Goal: Task Accomplishment & Management: Manage account settings

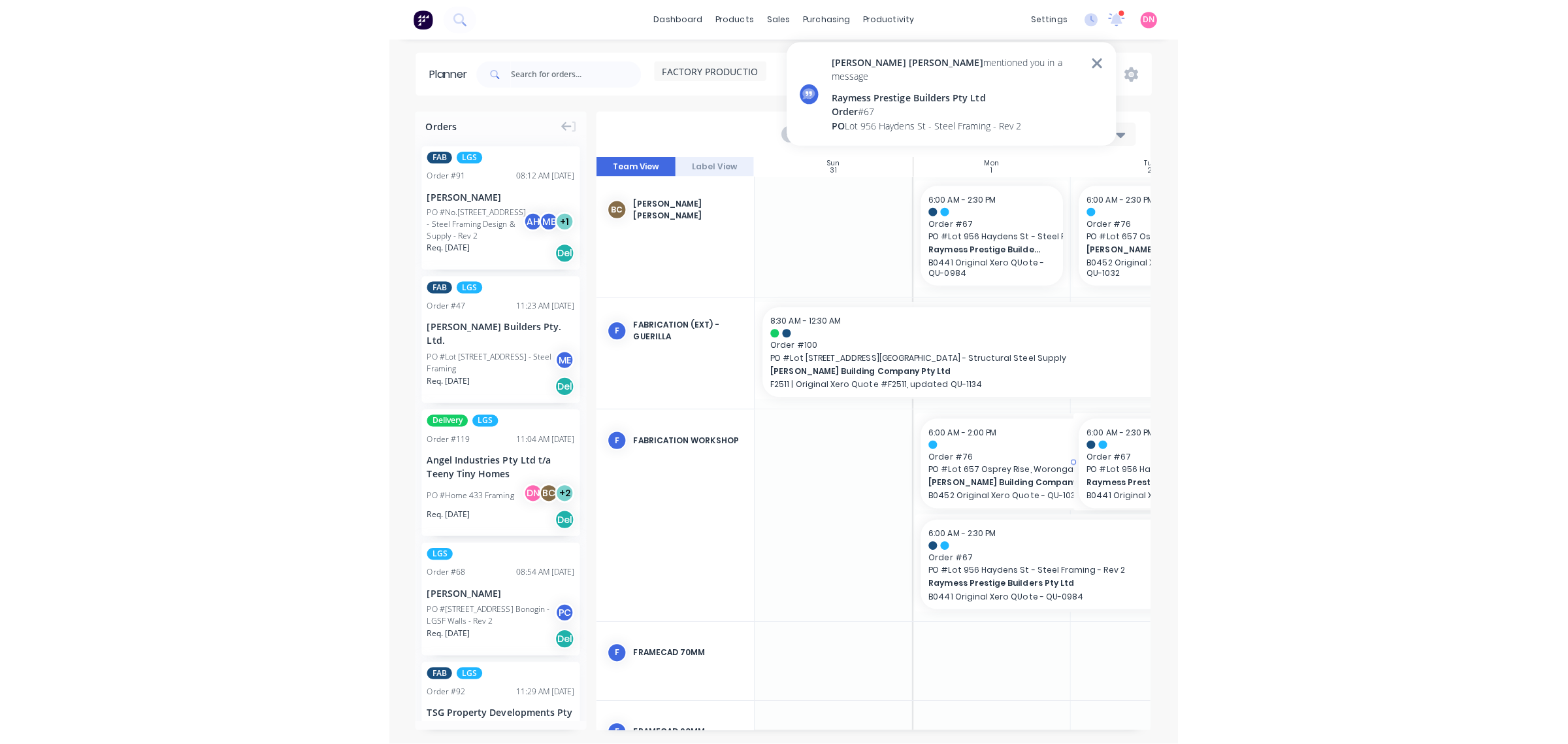
scroll to position [85, 0]
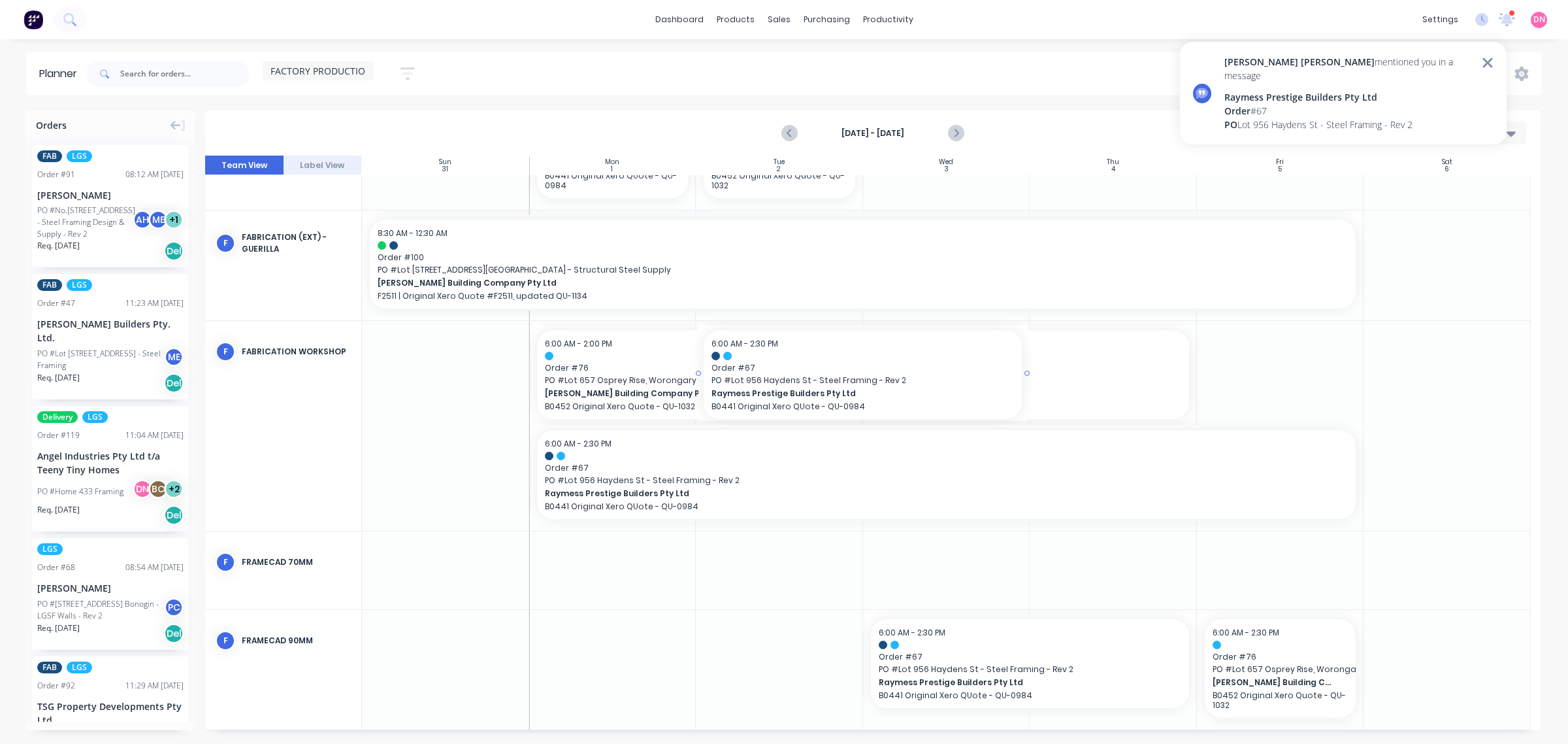
click at [1083, 123] on div "[DATE] - [DATE] Week" at bounding box center [873, 133] width 1333 height 43
click at [1482, 63] on icon at bounding box center [1488, 63] width 12 height 16
click at [1495, 131] on div "[PERSON_NAME] [PERSON_NAME] mentioned you in a message Raymess Prestige Builder…" at bounding box center [1343, 99] width 327 height 113
click at [1511, 133] on icon "button" at bounding box center [1511, 133] width 9 height 5
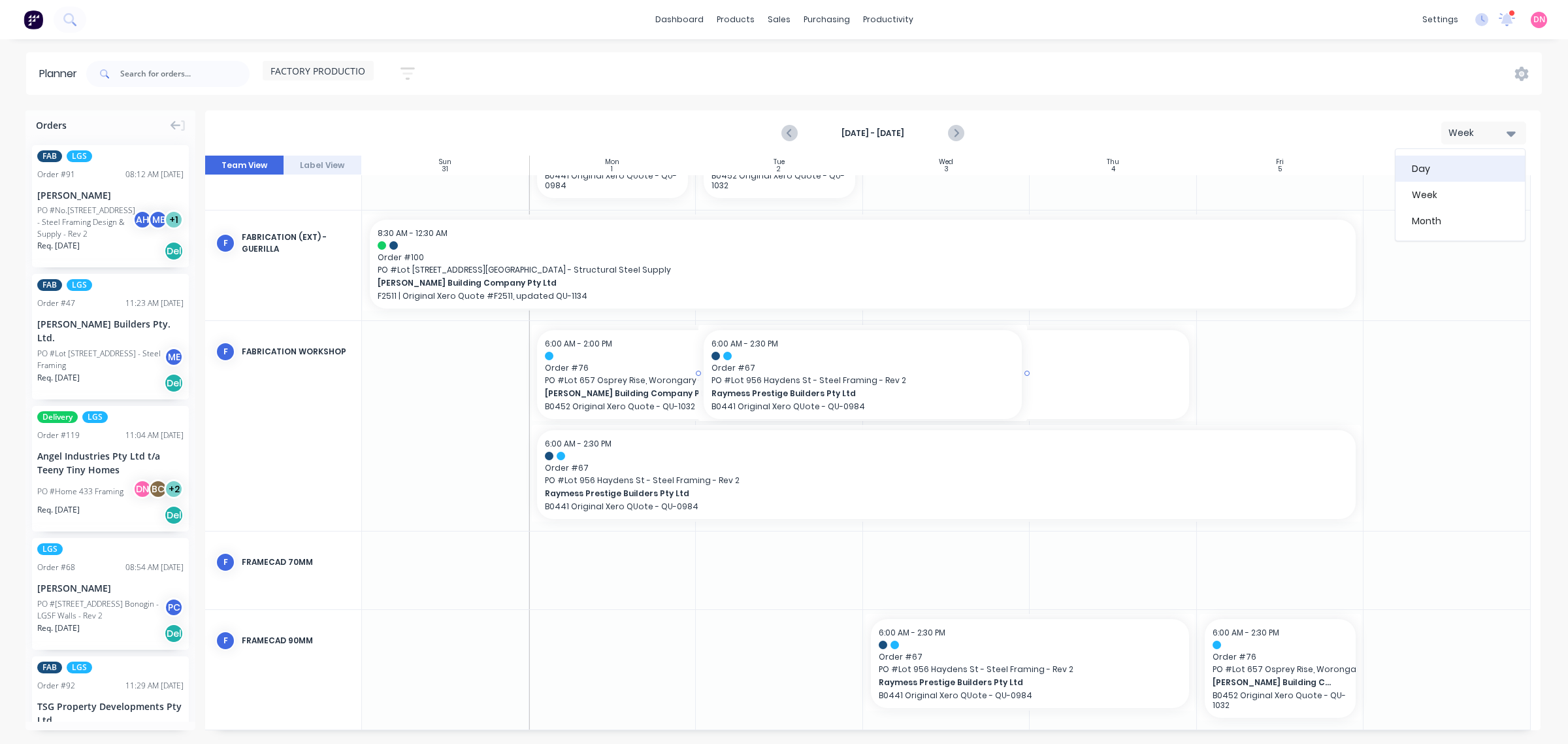
click at [1471, 167] on div "Day" at bounding box center [1460, 169] width 129 height 26
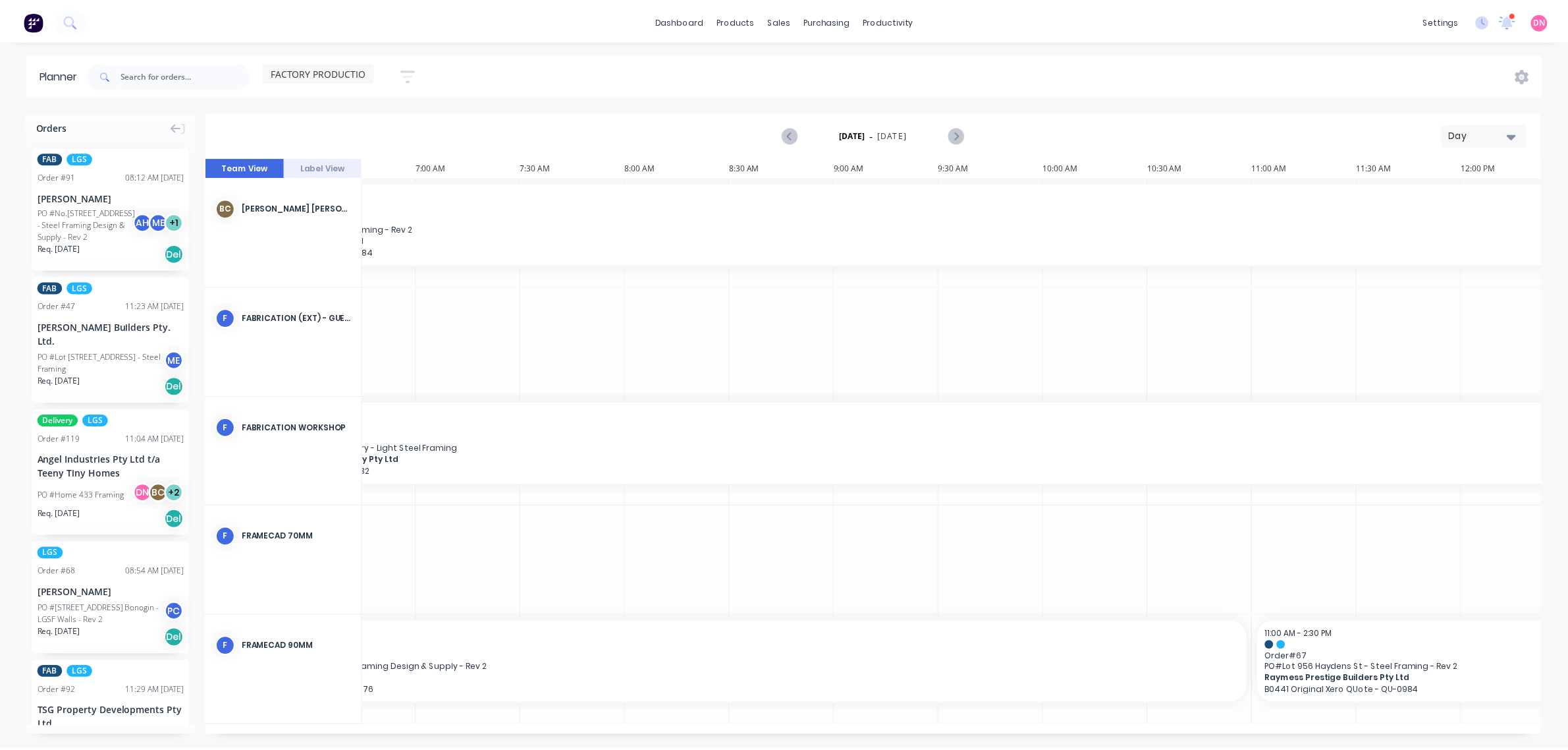
scroll to position [0, 132]
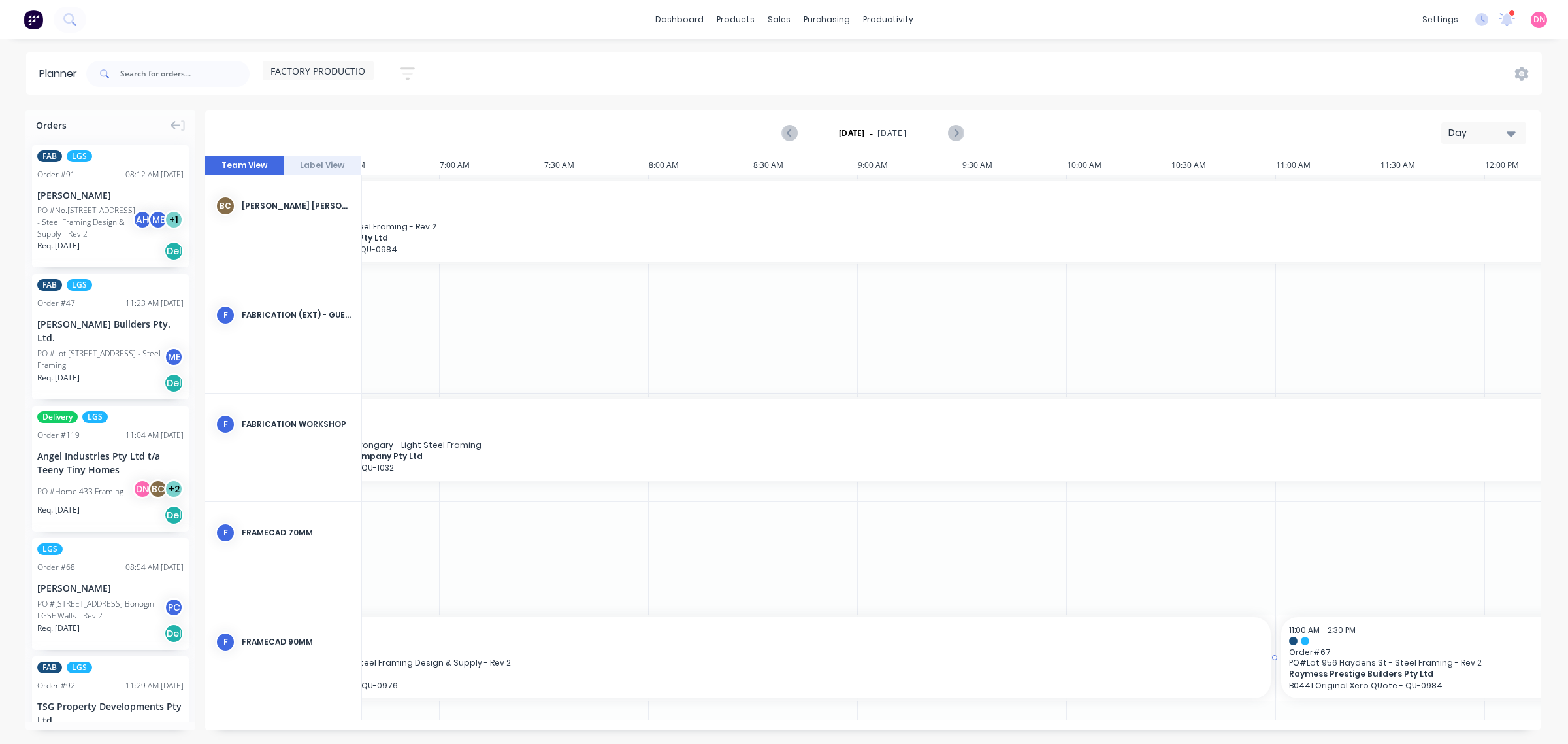
click at [621, 647] on span "Order # 91" at bounding box center [753, 652] width 1019 height 10
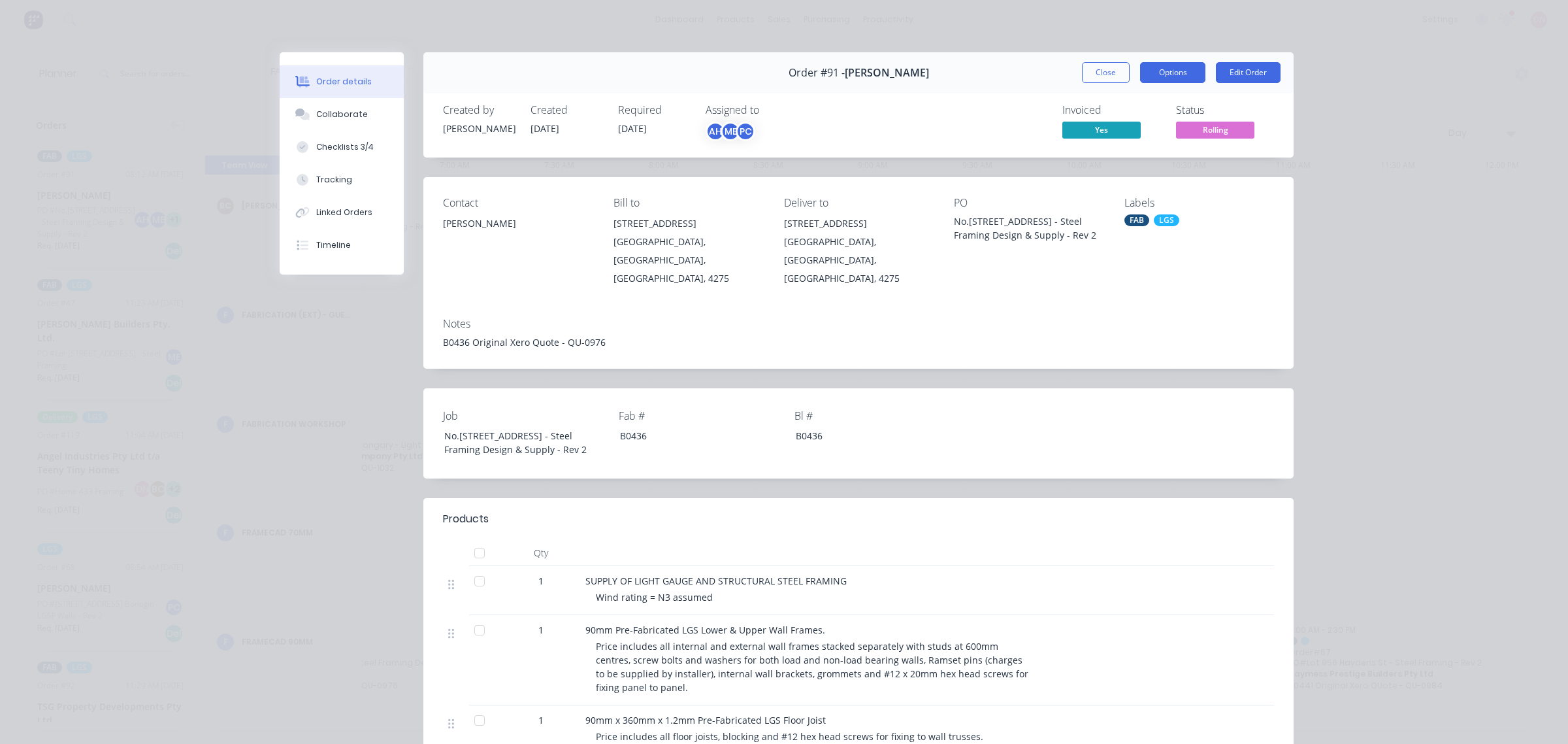
click at [1182, 75] on button "Options" at bounding box center [1173, 73] width 65 height 21
click at [1322, 178] on div "Order details Collaborate Checklists 3/4 Tracking Linked Orders Timeline Order …" at bounding box center [784, 372] width 1568 height 744
click at [1082, 76] on button "Close" at bounding box center [1106, 73] width 48 height 21
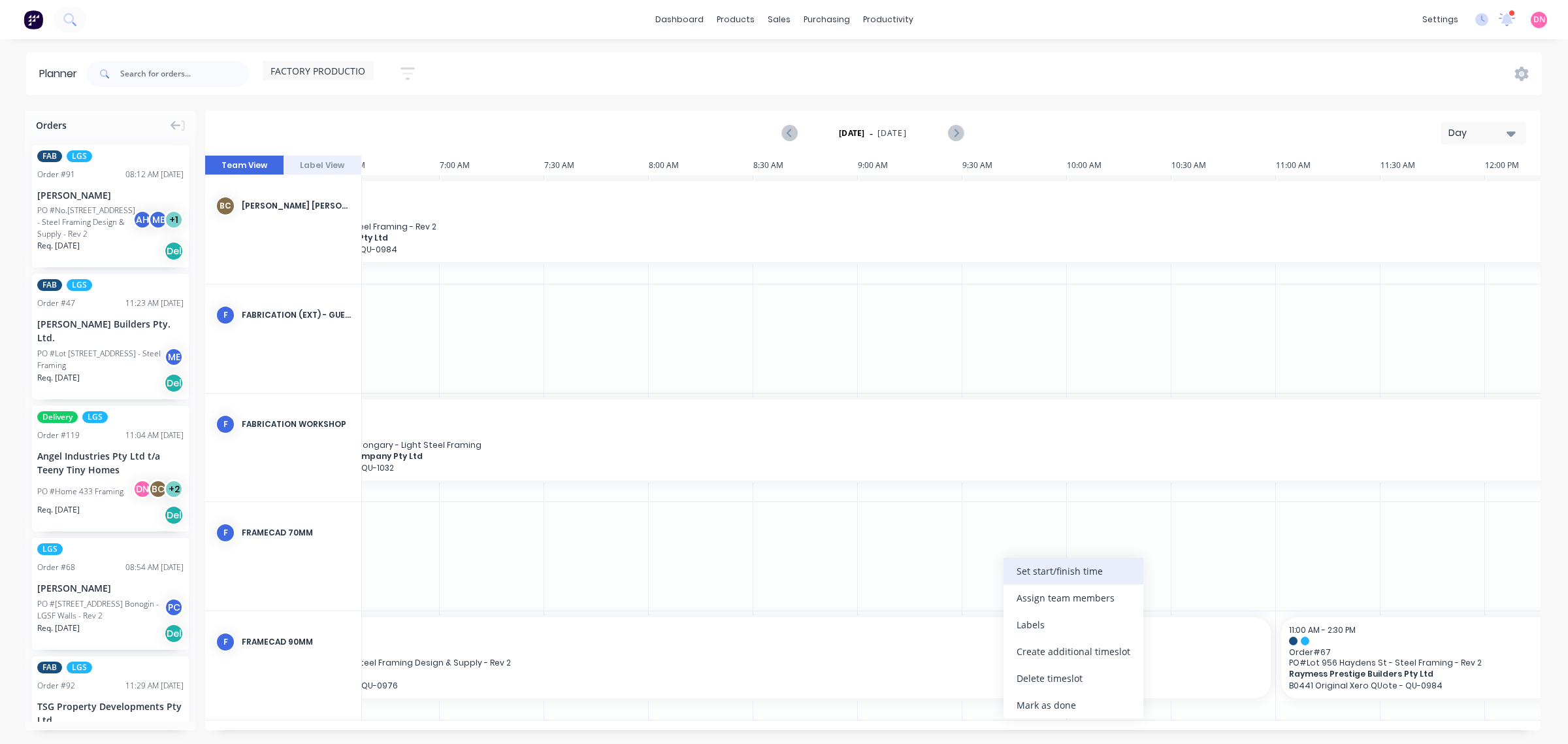
click at [1050, 562] on div "Set start/finish time" at bounding box center [1073, 571] width 140 height 27
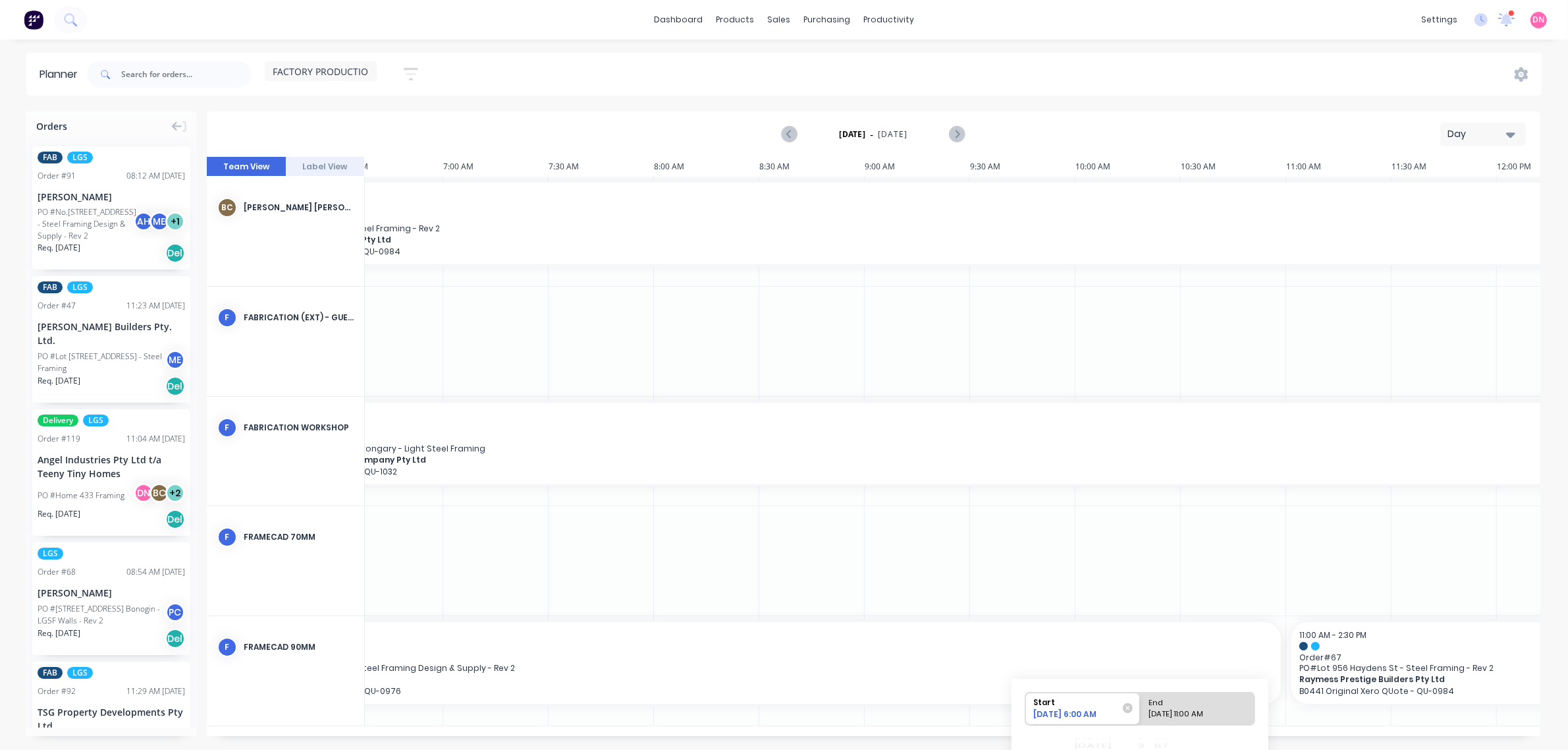
click at [1210, 716] on div "[DATE] 11:00 AM" at bounding box center [1192, 716] width 96 height 17
click at [1141, 716] on input "End [DATE] 11:00 AM" at bounding box center [1140, 708] width 1 height 32
radio input "true"
click at [1212, 713] on div "[DATE] 11:00 AM" at bounding box center [1193, 716] width 93 height 15
click at [1141, 713] on input "End [DATE] 11:00 AM" at bounding box center [1140, 708] width 1 height 32
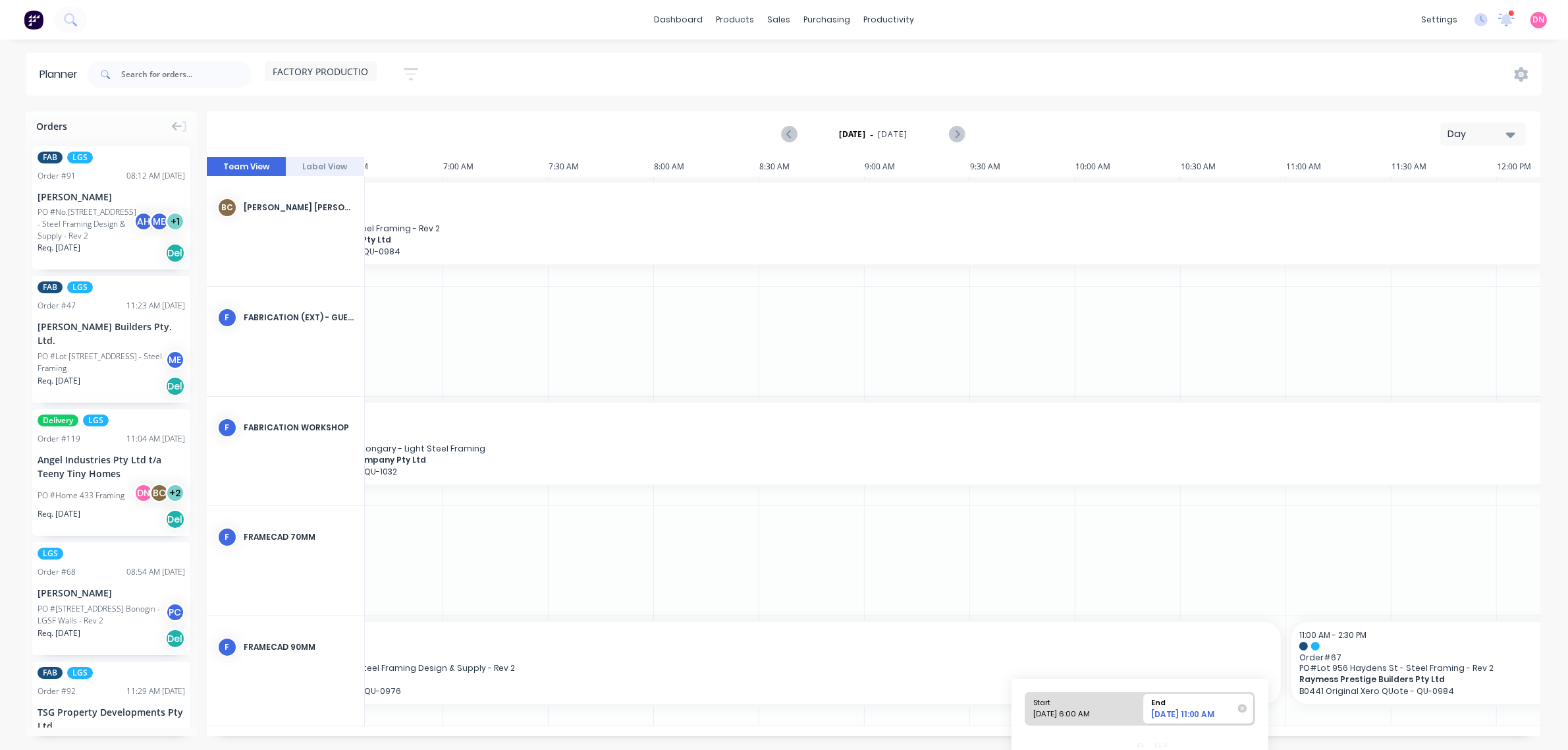
drag, startPoint x: 1212, startPoint y: 713, endPoint x: 1196, endPoint y: 711, distance: 16.1
click at [1196, 711] on div "[DATE] 11:00 AM" at bounding box center [1193, 716] width 93 height 15
click at [1141, 711] on input "End [DATE] 11:00 AM" at bounding box center [1140, 708] width 1 height 32
click at [1196, 711] on div "[DATE] 11:00 AM" at bounding box center [1193, 716] width 93 height 15
click at [1141, 711] on input "End [DATE] 11:00 AM" at bounding box center [1140, 708] width 1 height 32
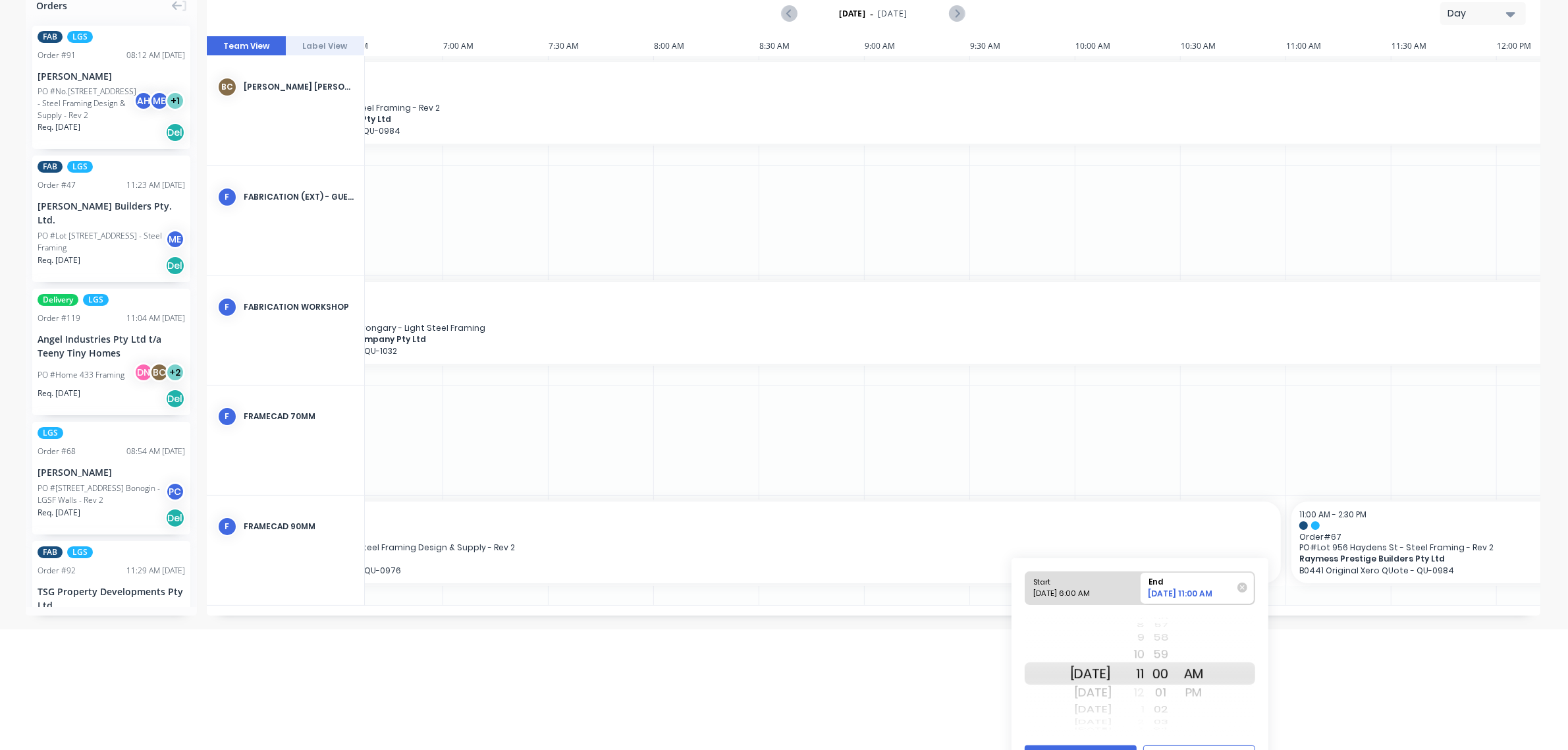
scroll to position [153, 0]
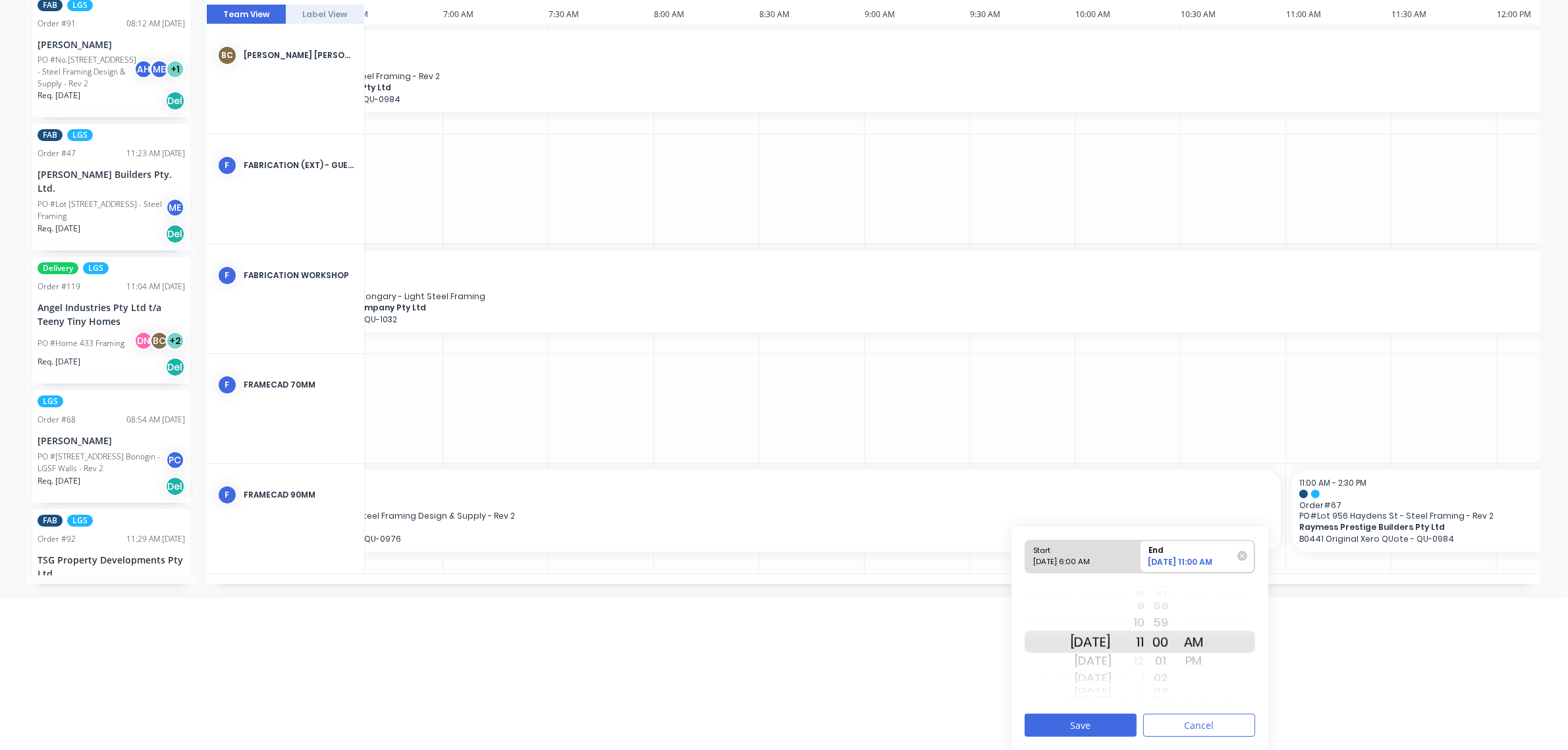
click at [1145, 661] on div "12" at bounding box center [1128, 661] width 33 height 21
click at [1211, 659] on div "PM" at bounding box center [1194, 661] width 33 height 21
click at [1145, 610] on div "4" at bounding box center [1128, 606] width 33 height 17
click at [1145, 605] on div "2" at bounding box center [1128, 606] width 33 height 17
click at [1100, 717] on button "Save" at bounding box center [1081, 725] width 112 height 23
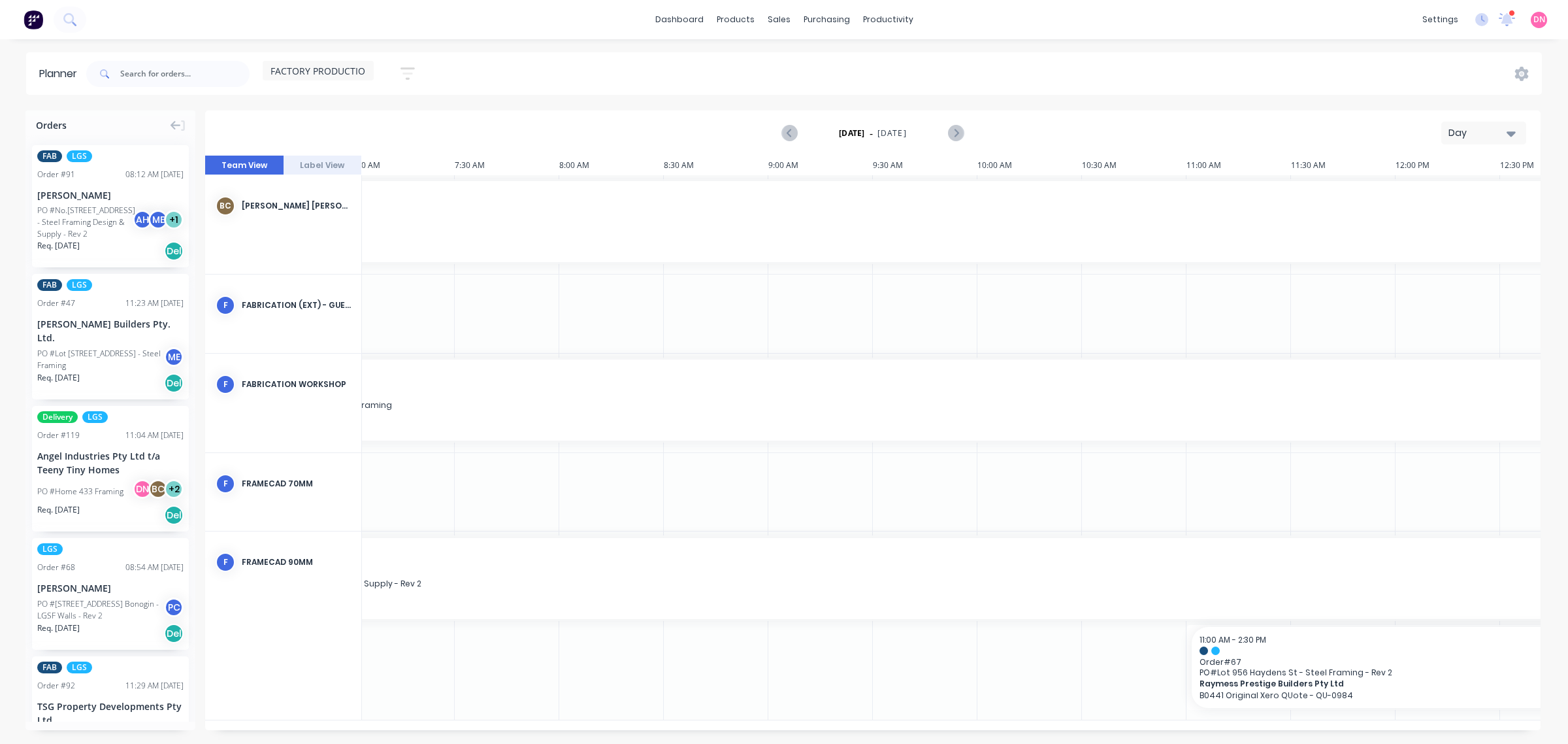
scroll to position [0, 321]
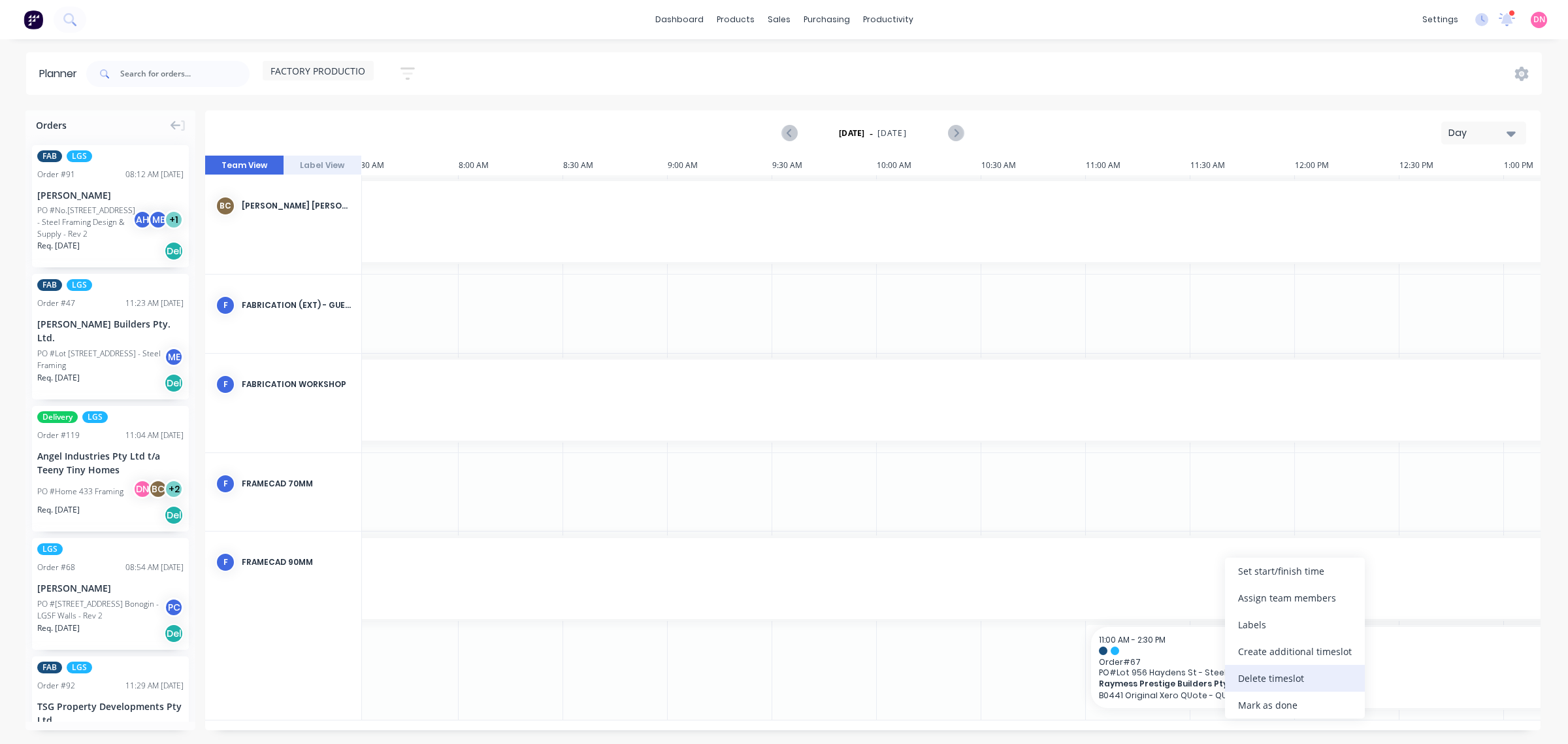
click at [1262, 685] on div "Delete timeslot" at bounding box center [1295, 678] width 140 height 27
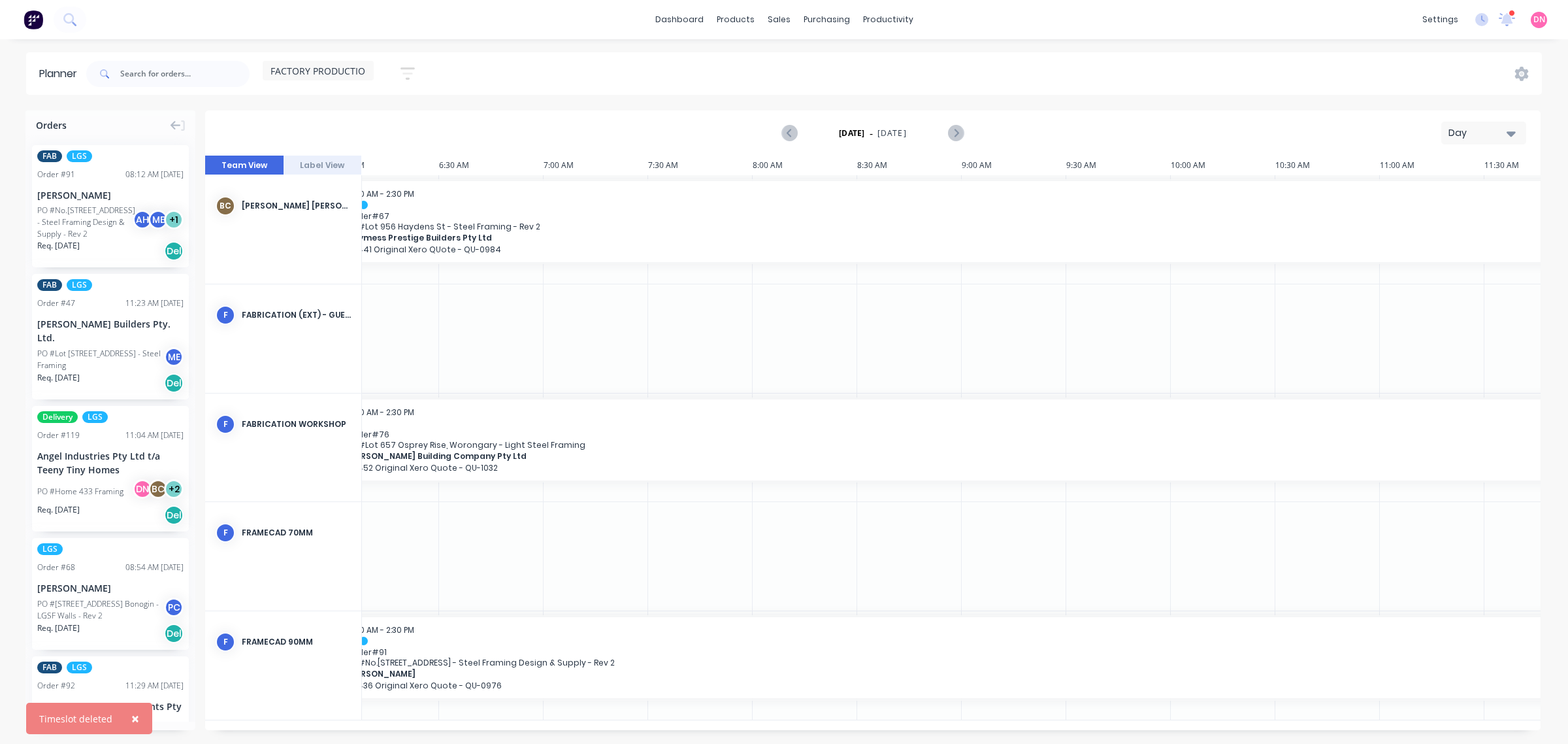
scroll to position [0, 0]
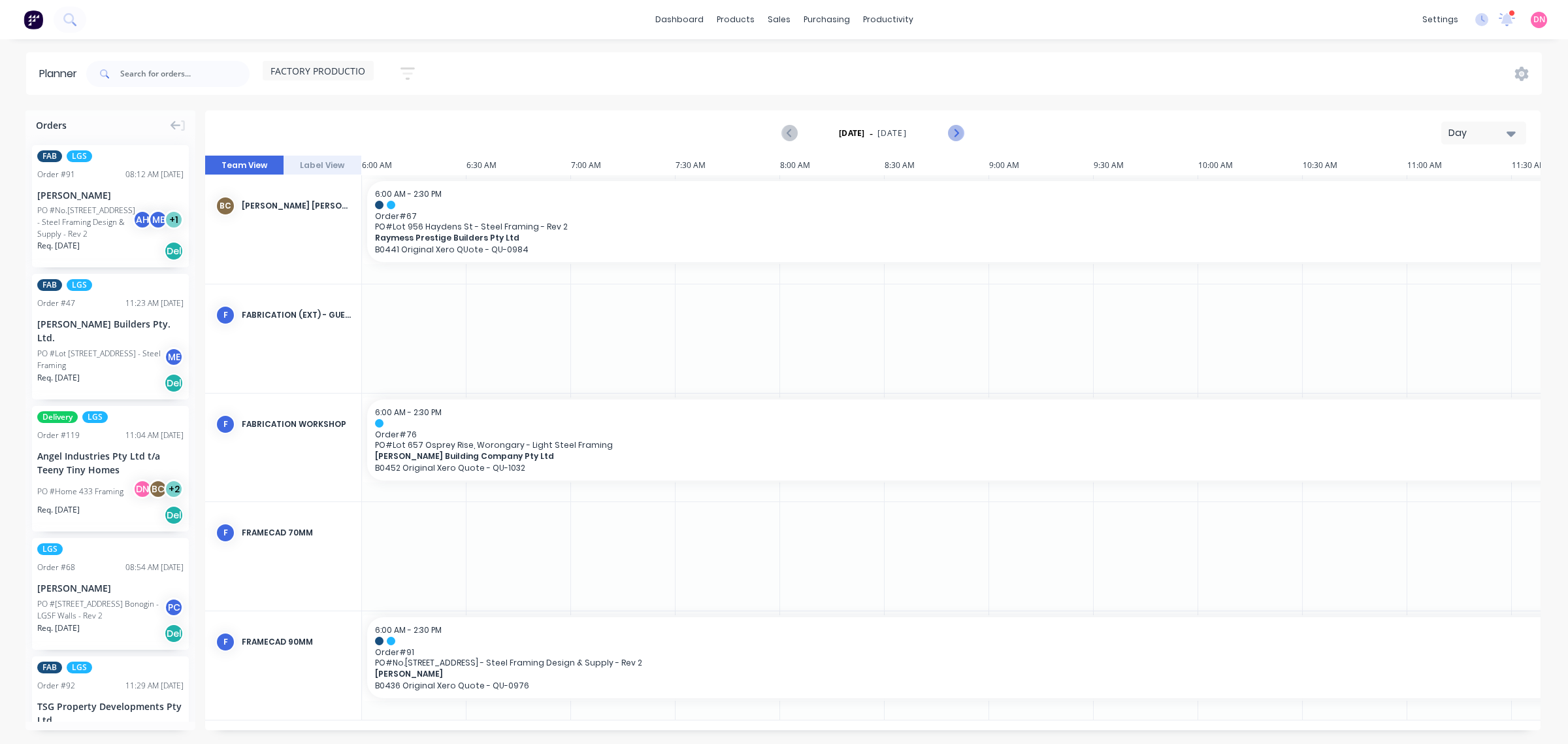
click at [962, 135] on icon "Next page" at bounding box center [955, 133] width 16 height 16
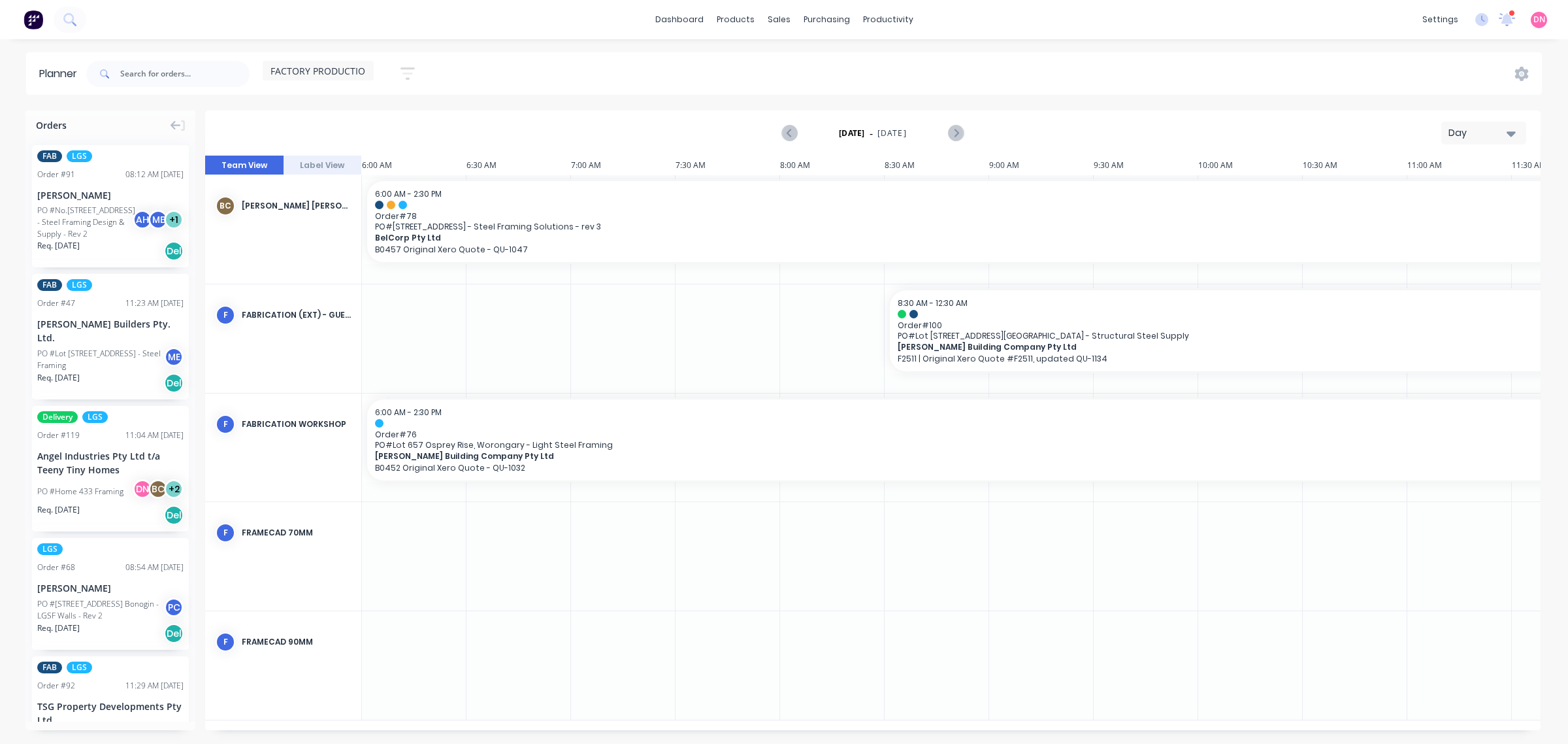
drag, startPoint x: 441, startPoint y: 626, endPoint x: 333, endPoint y: 664, distance: 114.5
click at [333, 664] on div "F FRAMECAD 90mm" at bounding box center [283, 642] width 156 height 62
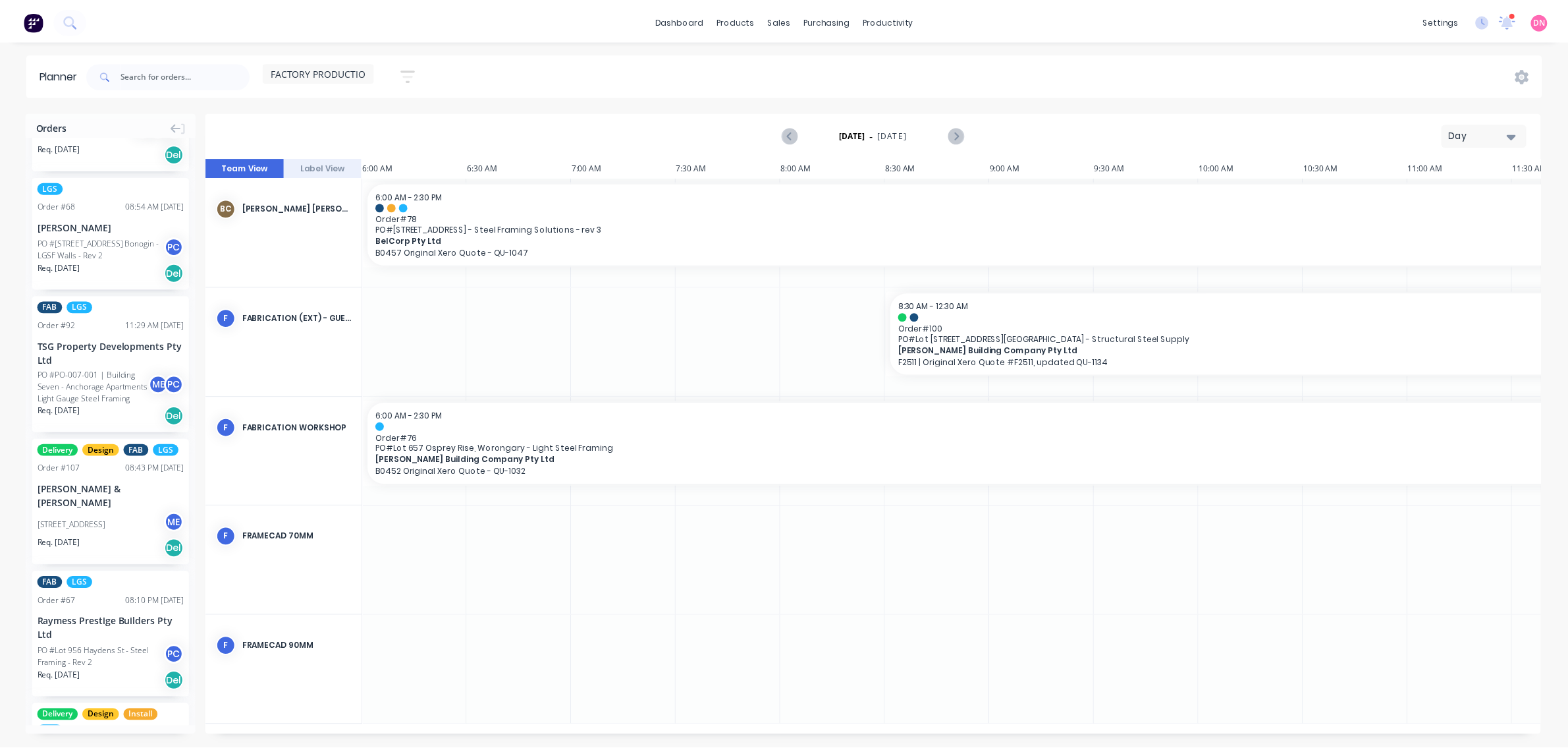
scroll to position [412, 0]
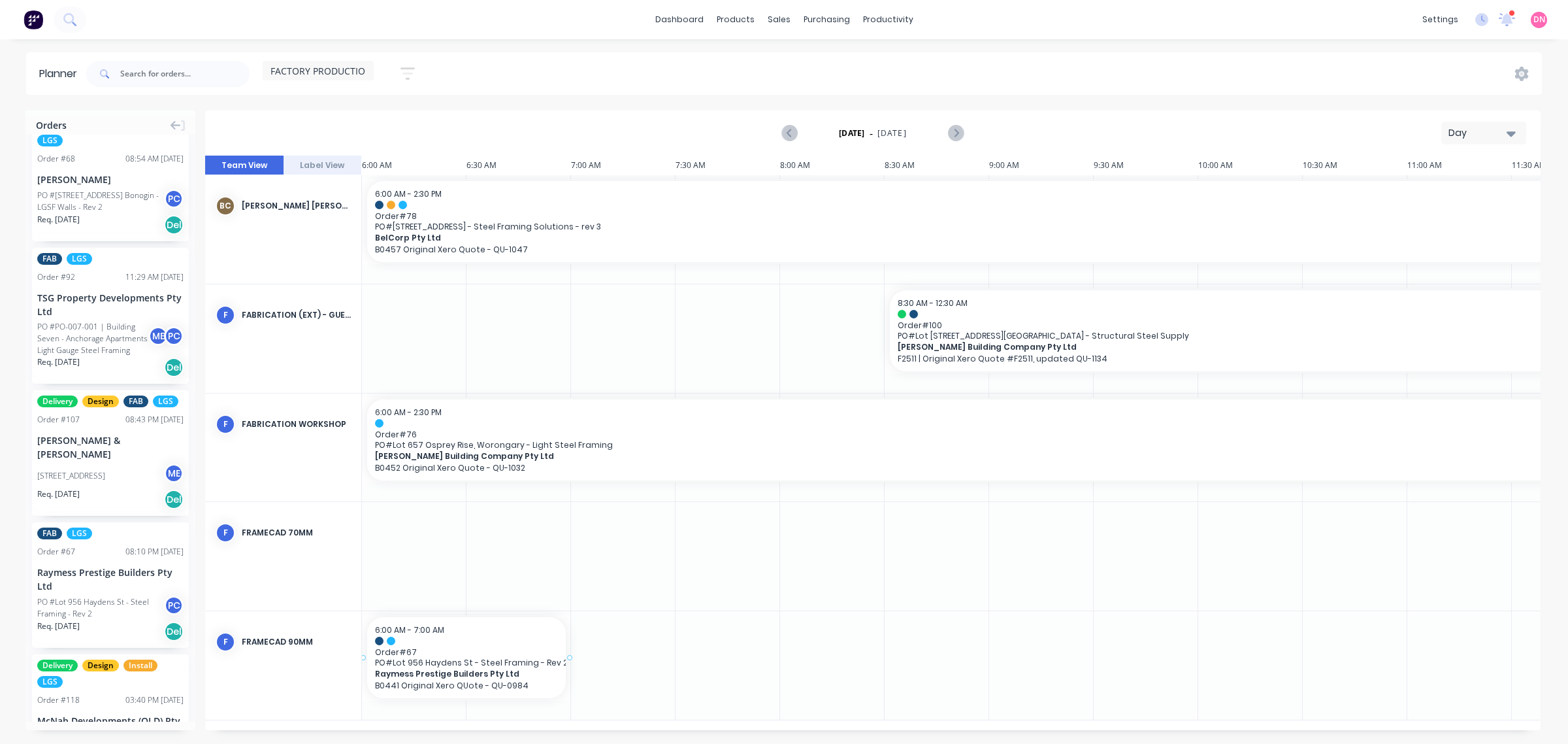
drag, startPoint x: 99, startPoint y: 546, endPoint x: 414, endPoint y: 642, distance: 329.3
click at [428, 648] on span "Order # 67" at bounding box center [466, 652] width 183 height 10
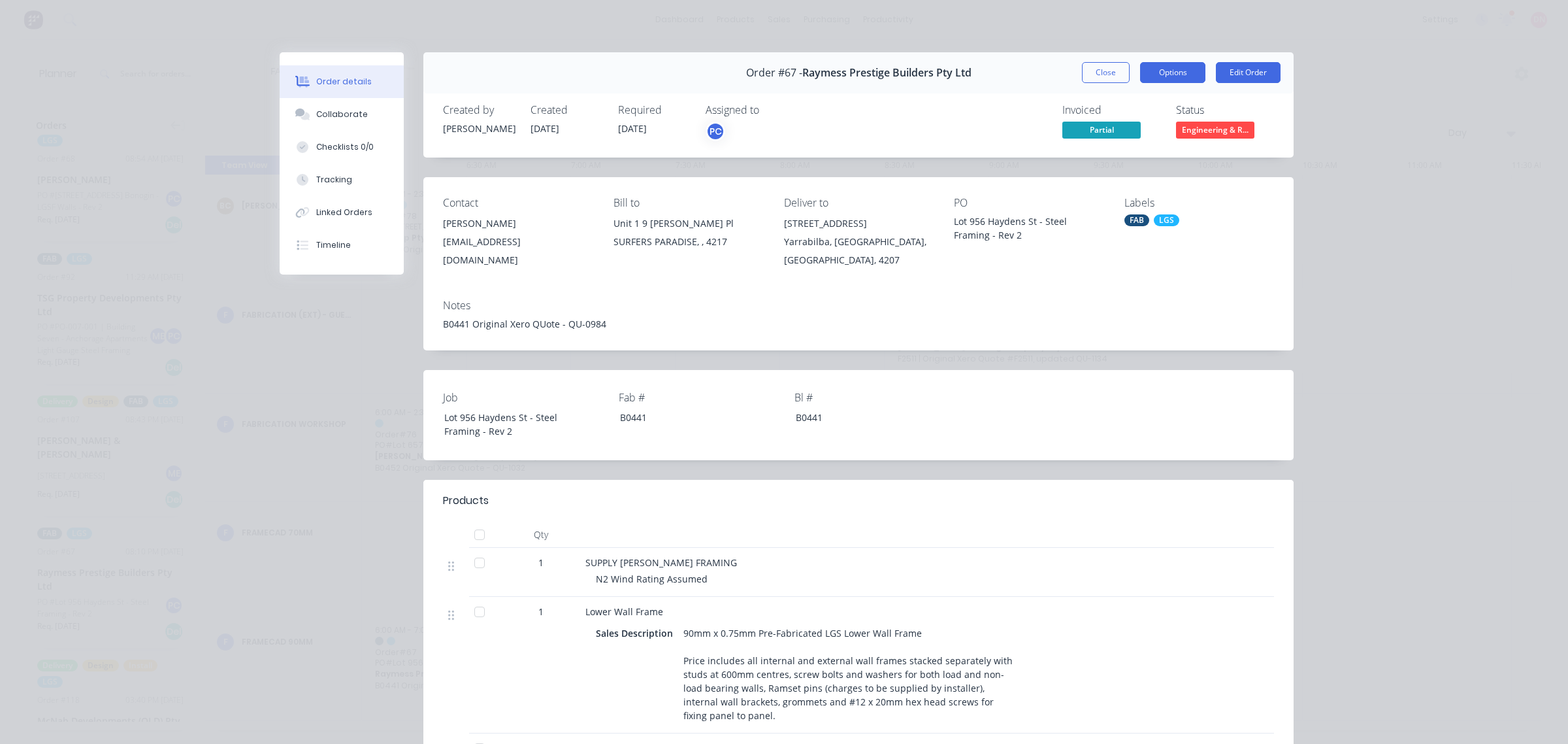
click at [1143, 64] on button "Options" at bounding box center [1173, 73] width 65 height 21
click at [1116, 67] on button "Close" at bounding box center [1106, 73] width 48 height 21
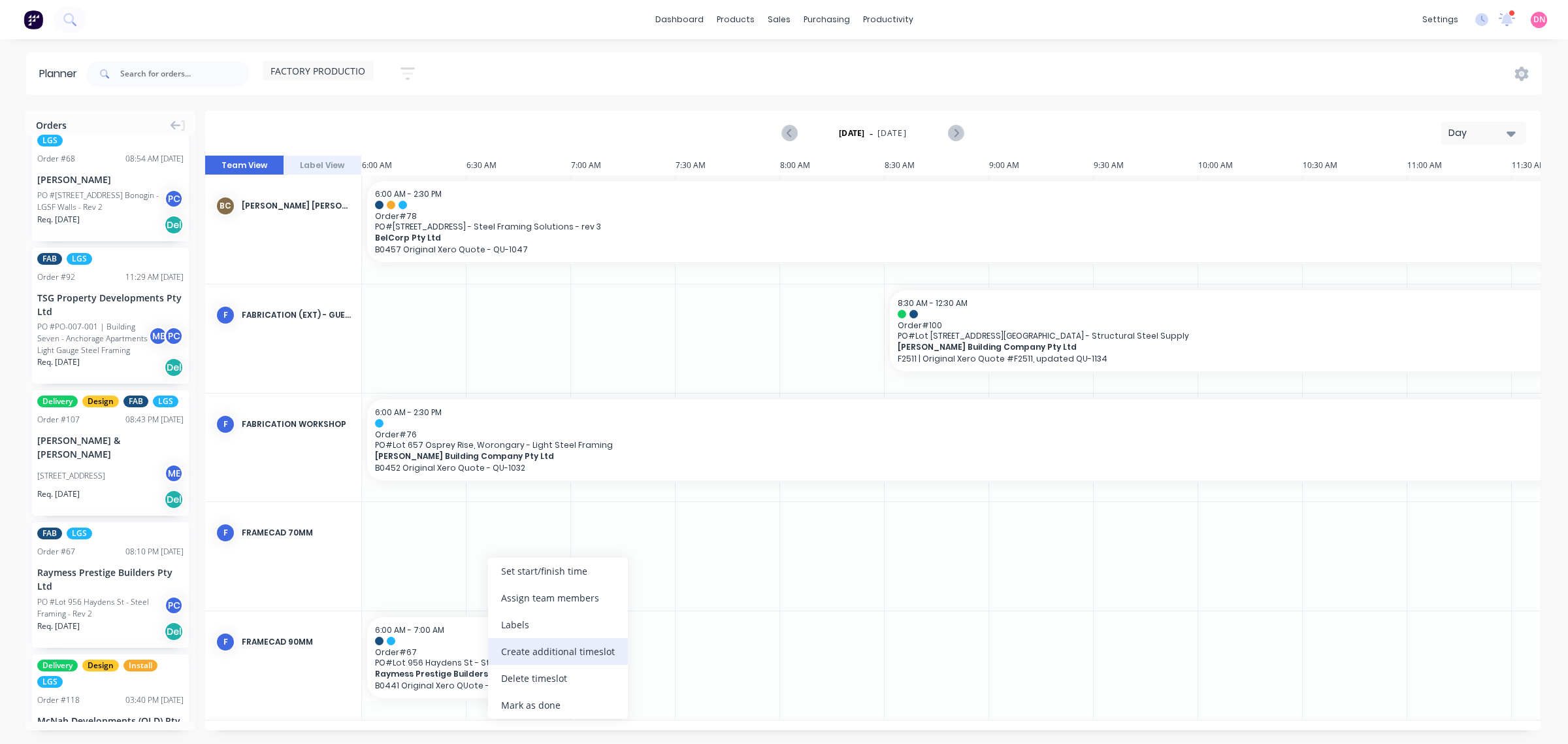
click at [505, 660] on div "Create additional timeslot" at bounding box center [557, 651] width 140 height 27
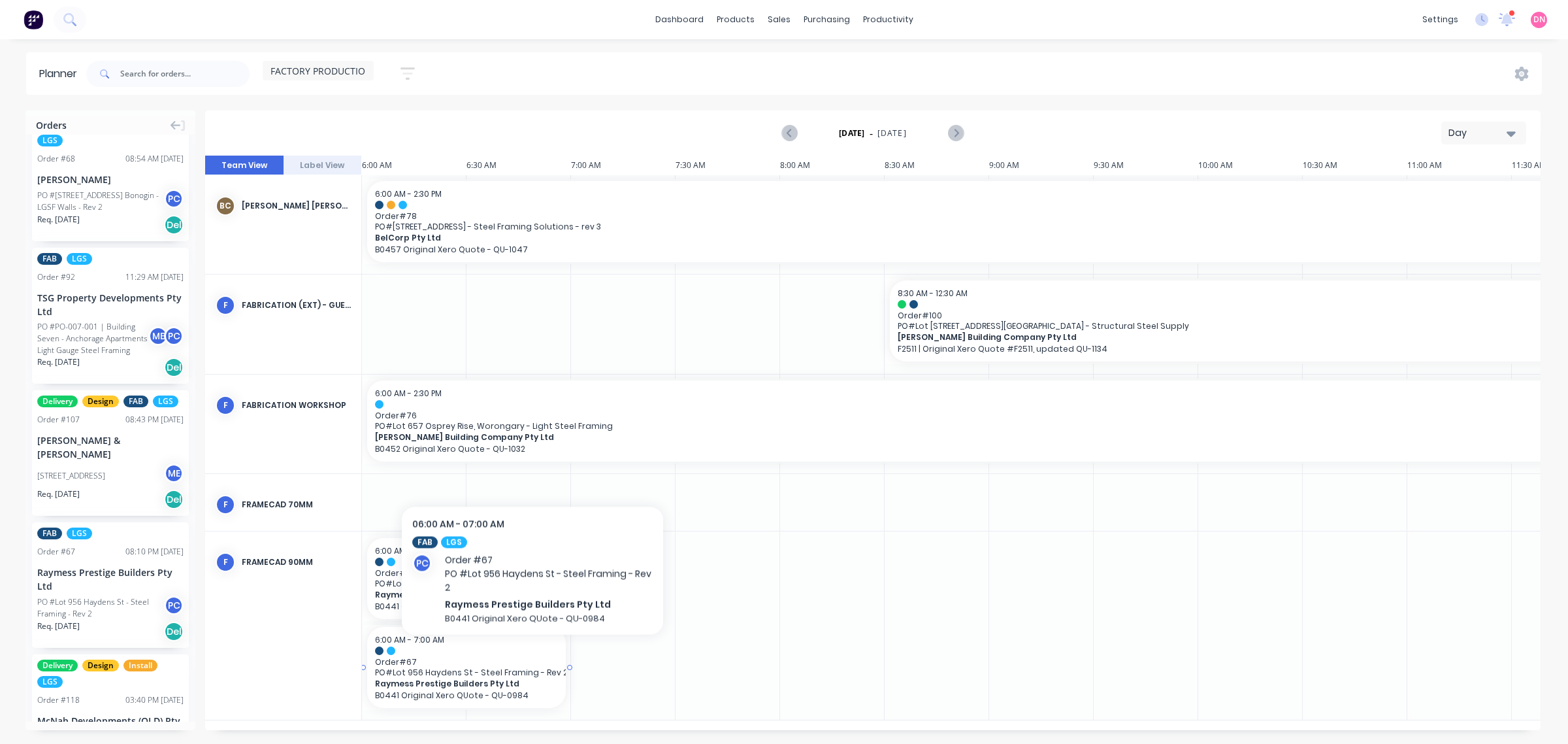
click at [533, 658] on span "Order # 67" at bounding box center [466, 662] width 183 height 10
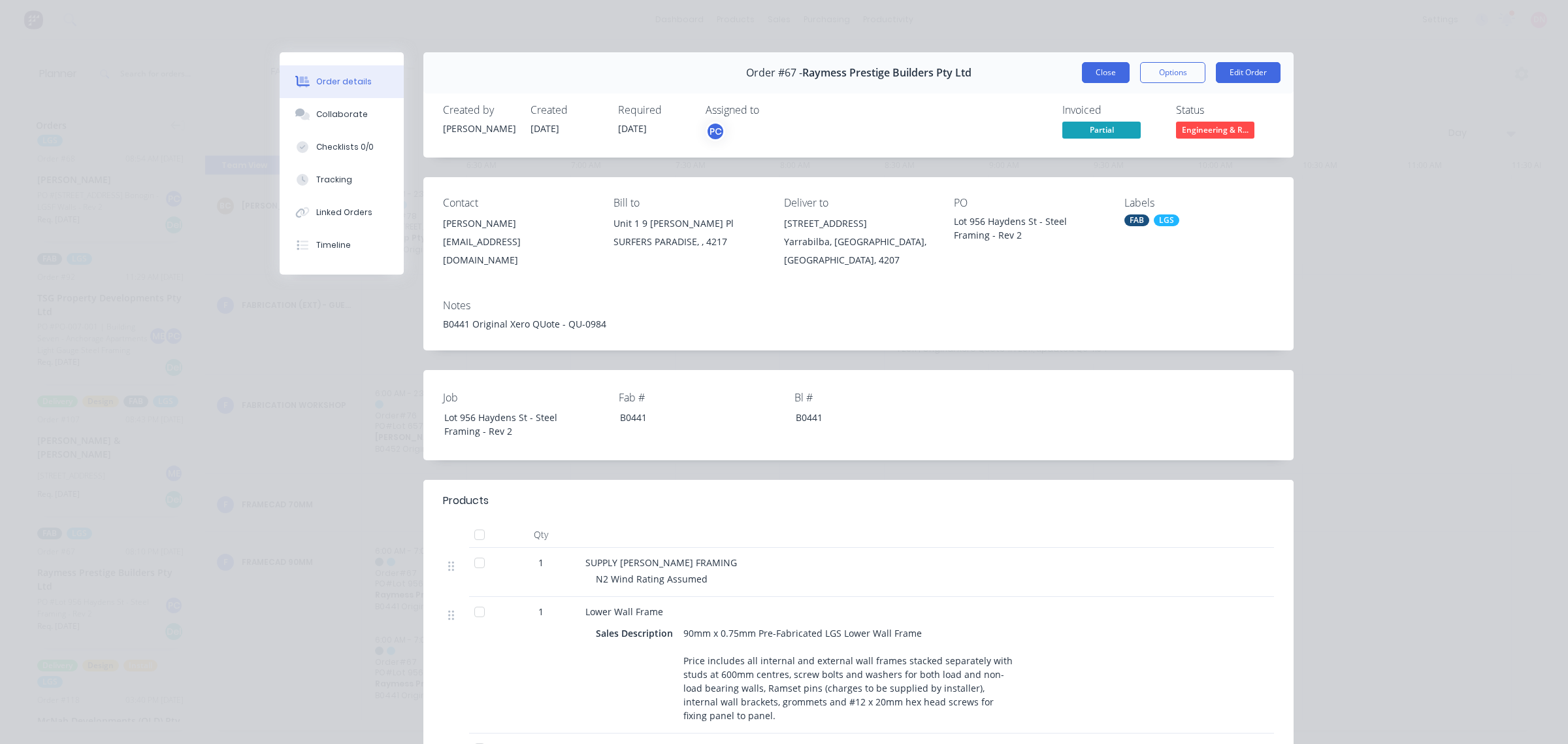
click at [1101, 75] on button "Close" at bounding box center [1106, 73] width 48 height 21
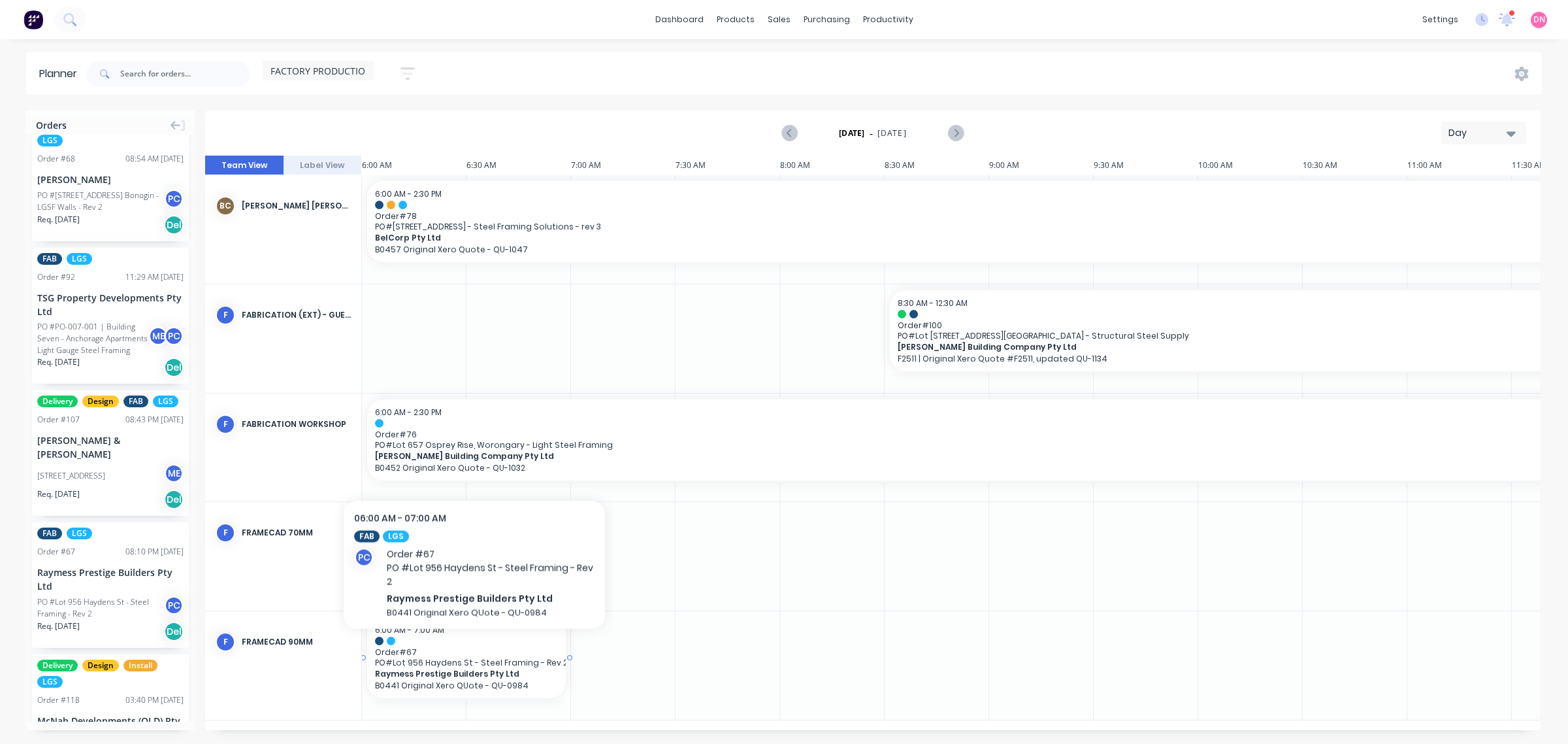
click at [474, 651] on span "Order # 67" at bounding box center [466, 652] width 183 height 10
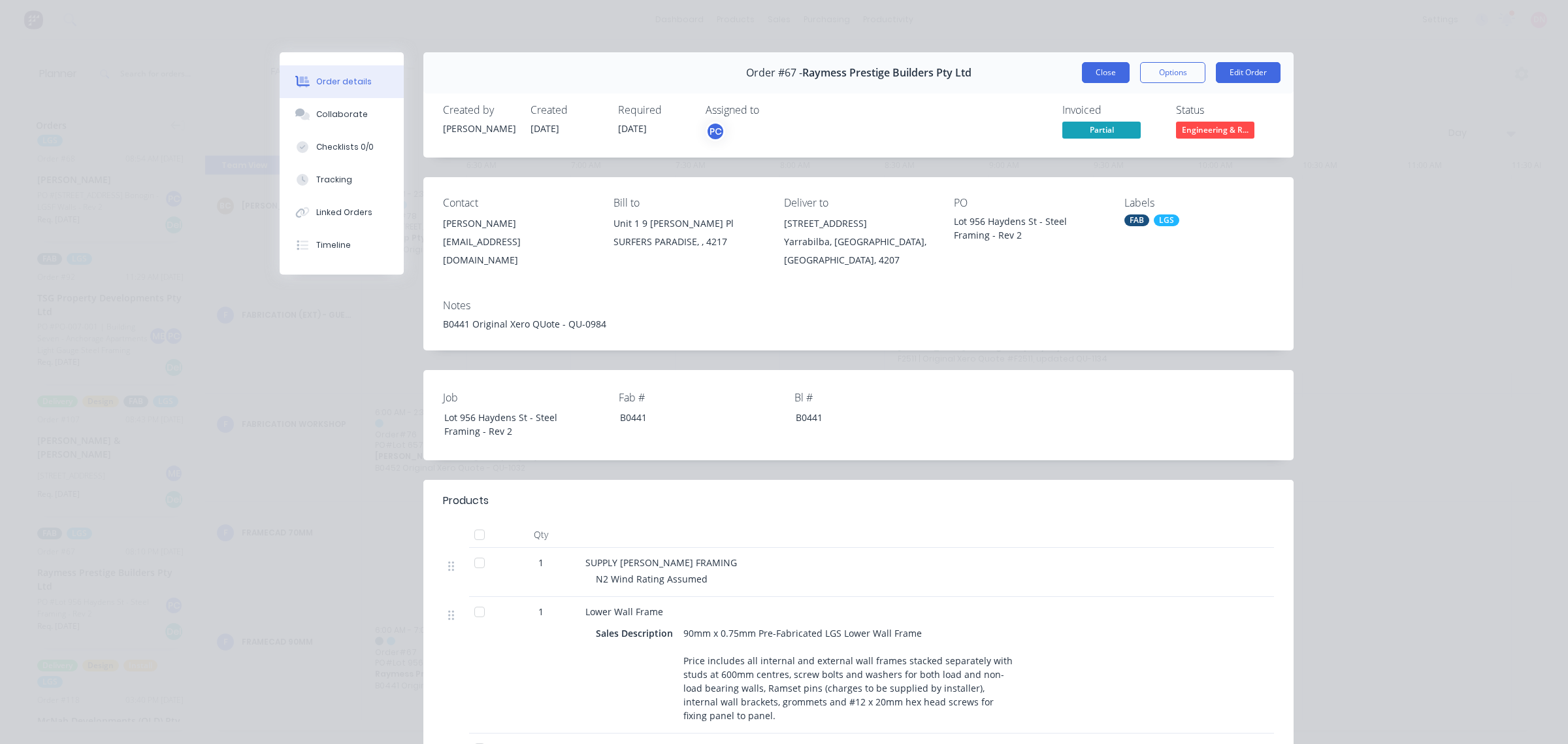
click at [1090, 62] on button "Close" at bounding box center [1106, 73] width 48 height 21
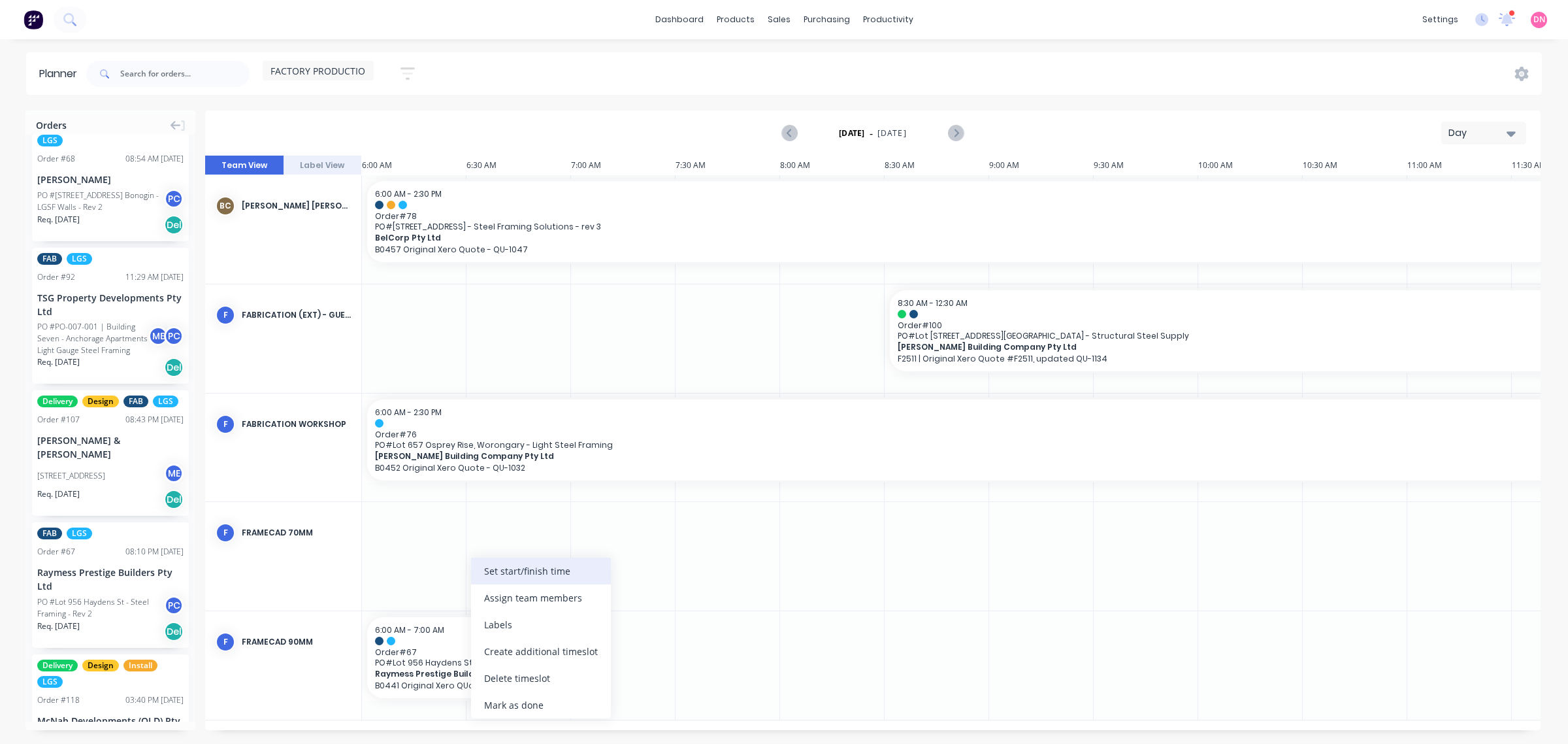
click at [520, 570] on div "Set start/finish time" at bounding box center [541, 571] width 140 height 27
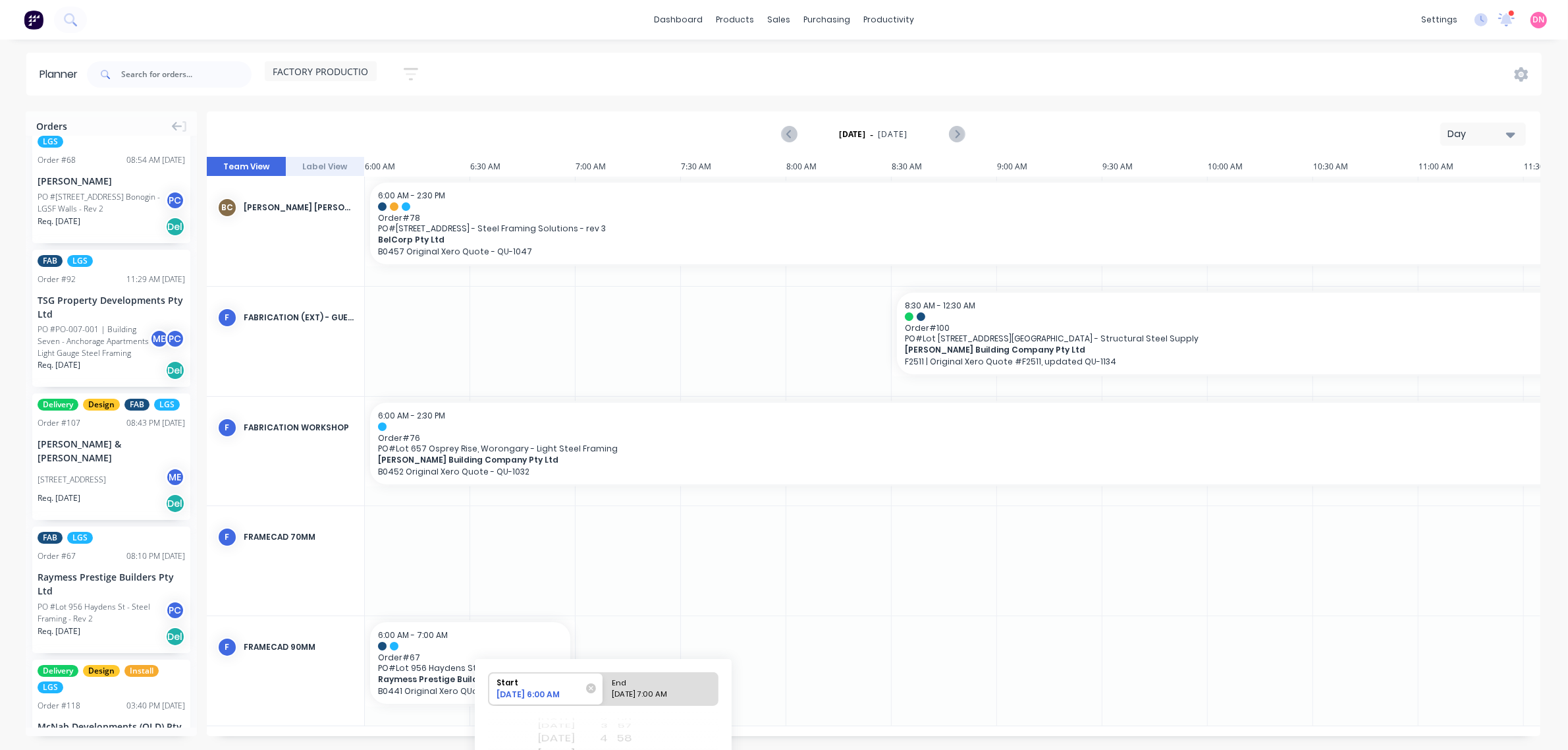
click at [660, 692] on div "[DATE] 7:00 AM" at bounding box center [655, 697] width 96 height 17
click at [604, 692] on input "End [DATE] 7:00 AM" at bounding box center [604, 689] width 1 height 32
radio input "true"
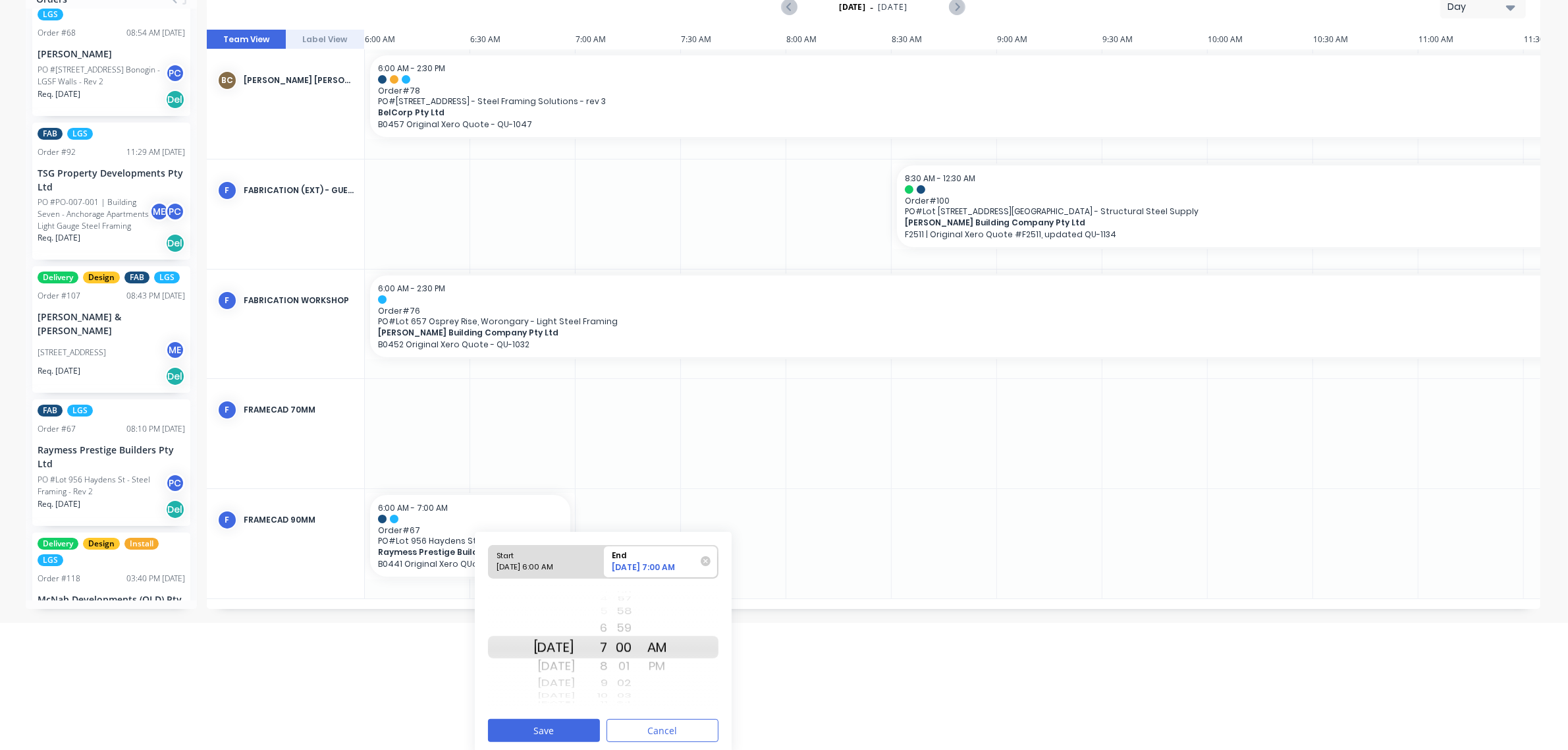
scroll to position [133, 0]
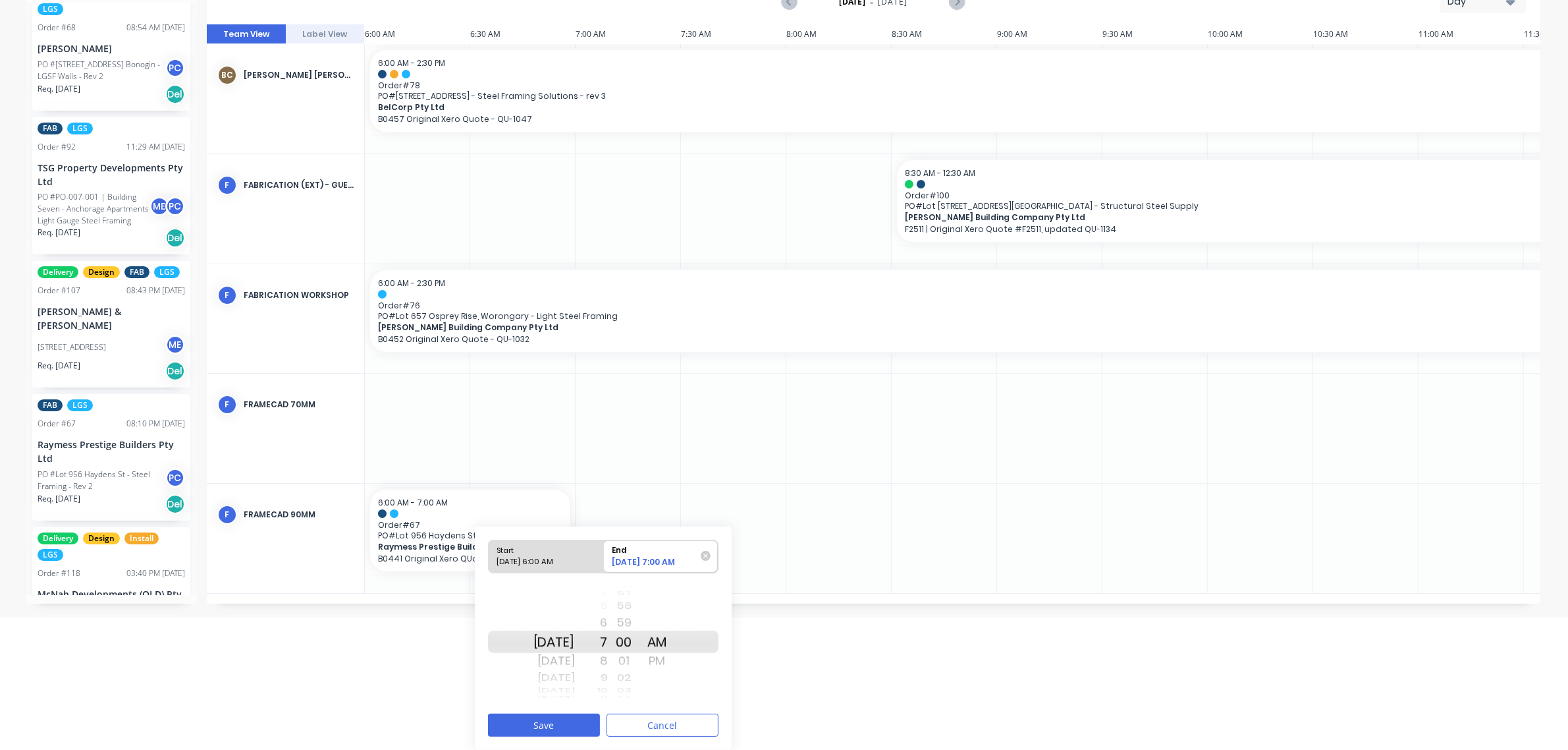
click at [608, 670] on div "9" at bounding box center [591, 678] width 33 height 17
click at [608, 673] on div "11" at bounding box center [591, 678] width 33 height 17
click at [608, 663] on div "12" at bounding box center [591, 661] width 33 height 21
click at [608, 671] on div "7" at bounding box center [591, 661] width 33 height 21
click at [608, 666] on div "7" at bounding box center [591, 661] width 33 height 21
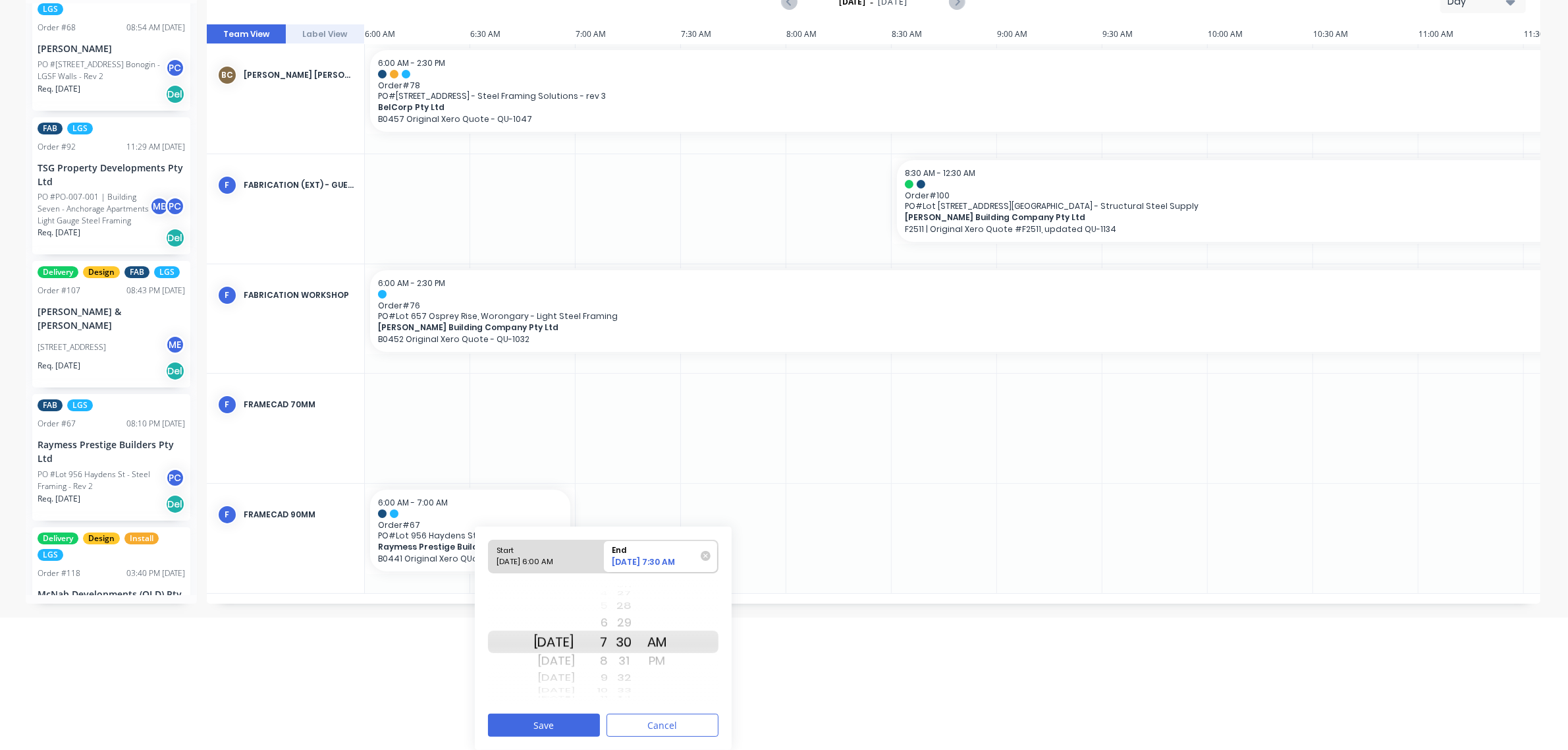
click at [608, 679] on div "9" at bounding box center [591, 678] width 33 height 17
click at [608, 682] on div "11" at bounding box center [591, 678] width 33 height 17
click at [608, 682] on div "1" at bounding box center [591, 678] width 33 height 17
click at [608, 648] on div "6 7 8 9 10 11 12 1 2 3 4 5 6 7 8 9 10 11 12" at bounding box center [591, 642] width 33 height 11
click at [608, 616] on div "5" at bounding box center [591, 622] width 33 height 21
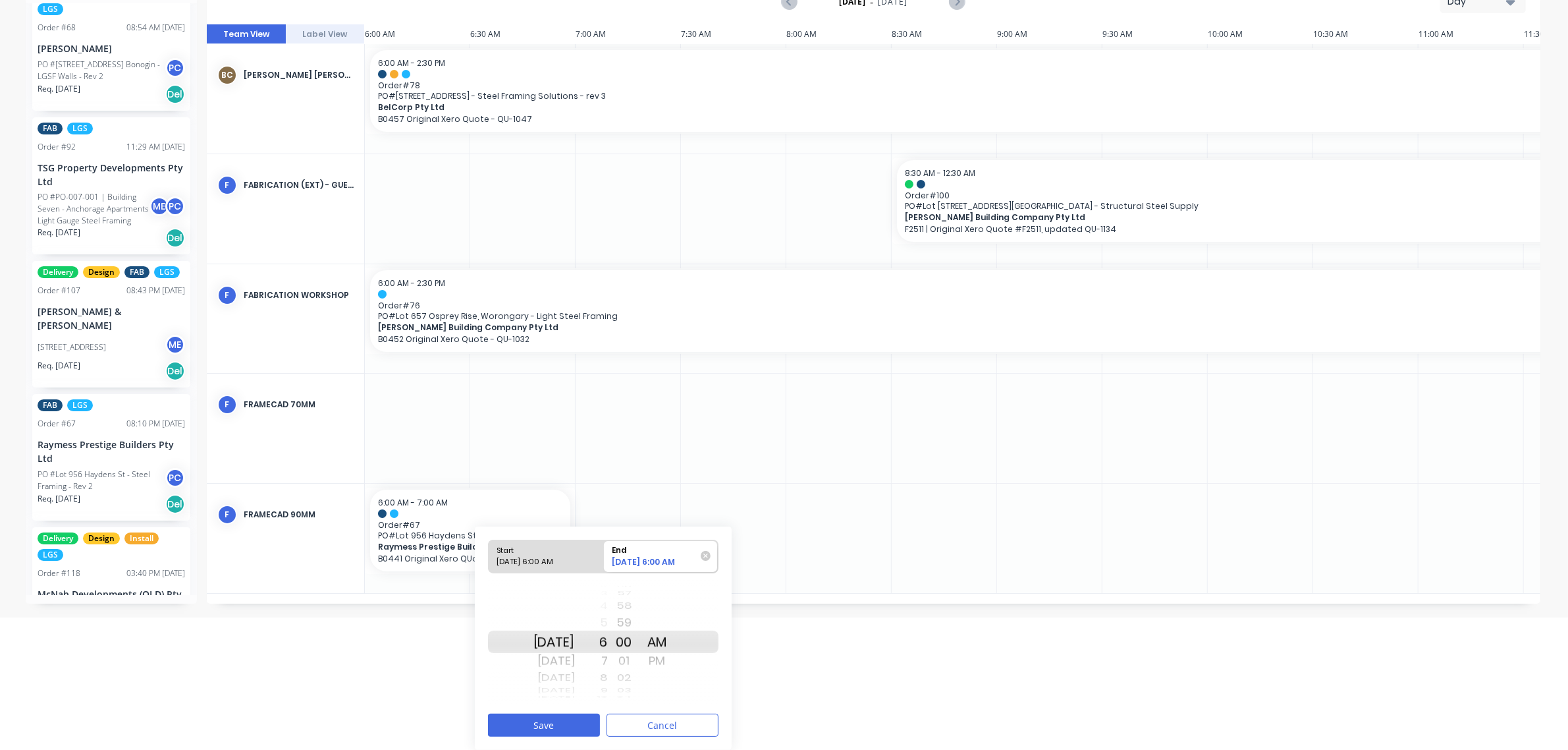
click at [625, 606] on div "58" at bounding box center [624, 606] width 33 height 17
drag, startPoint x: 624, startPoint y: 644, endPoint x: 625, endPoint y: 729, distance: 85.0
click at [625, 729] on div "Start [DATE] 6:00 AM End [DATE] 6:58 AM [DATE] [DATE] [DATE] [DATE] [DATE] [DAT…" at bounding box center [604, 638] width 257 height 224
drag, startPoint x: 638, startPoint y: 672, endPoint x: 652, endPoint y: 544, distance: 128.8
click at [652, 551] on div "Start [DATE] 6:00 AM End [DATE] 6:00 AM [DATE] [DATE] [DATE] [DATE] [DATE] [DAT…" at bounding box center [603, 621] width 230 height 165
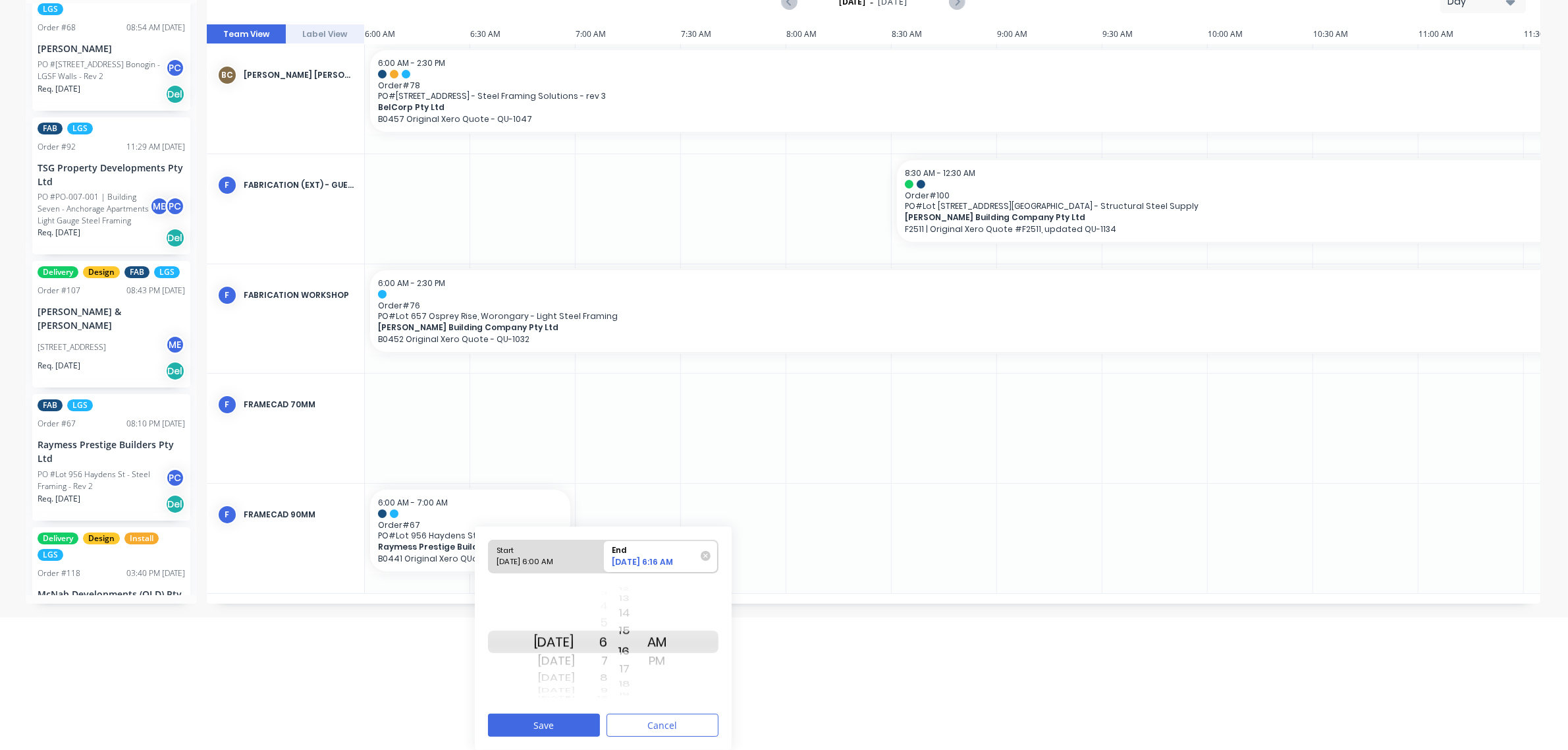
drag, startPoint x: 640, startPoint y: 683, endPoint x: 632, endPoint y: 555, distance: 128.2
click at [639, 571] on div "Start [DATE] 6:00 AM End [DATE] 6:16 AM [DATE] [DATE] [DATE] [DATE] [DATE] [DAT…" at bounding box center [603, 621] width 230 height 165
drag, startPoint x: 643, startPoint y: 690, endPoint x: 682, endPoint y: 515, distance: 179.3
click at [682, 515] on div "Orders FAB LGS Order # 91 08:12 AM [DATE] [PERSON_NAME] PO #No.446 Mundoolun Co…" at bounding box center [784, 298] width 1568 height 638
click at [608, 659] on div "7" at bounding box center [591, 661] width 33 height 21
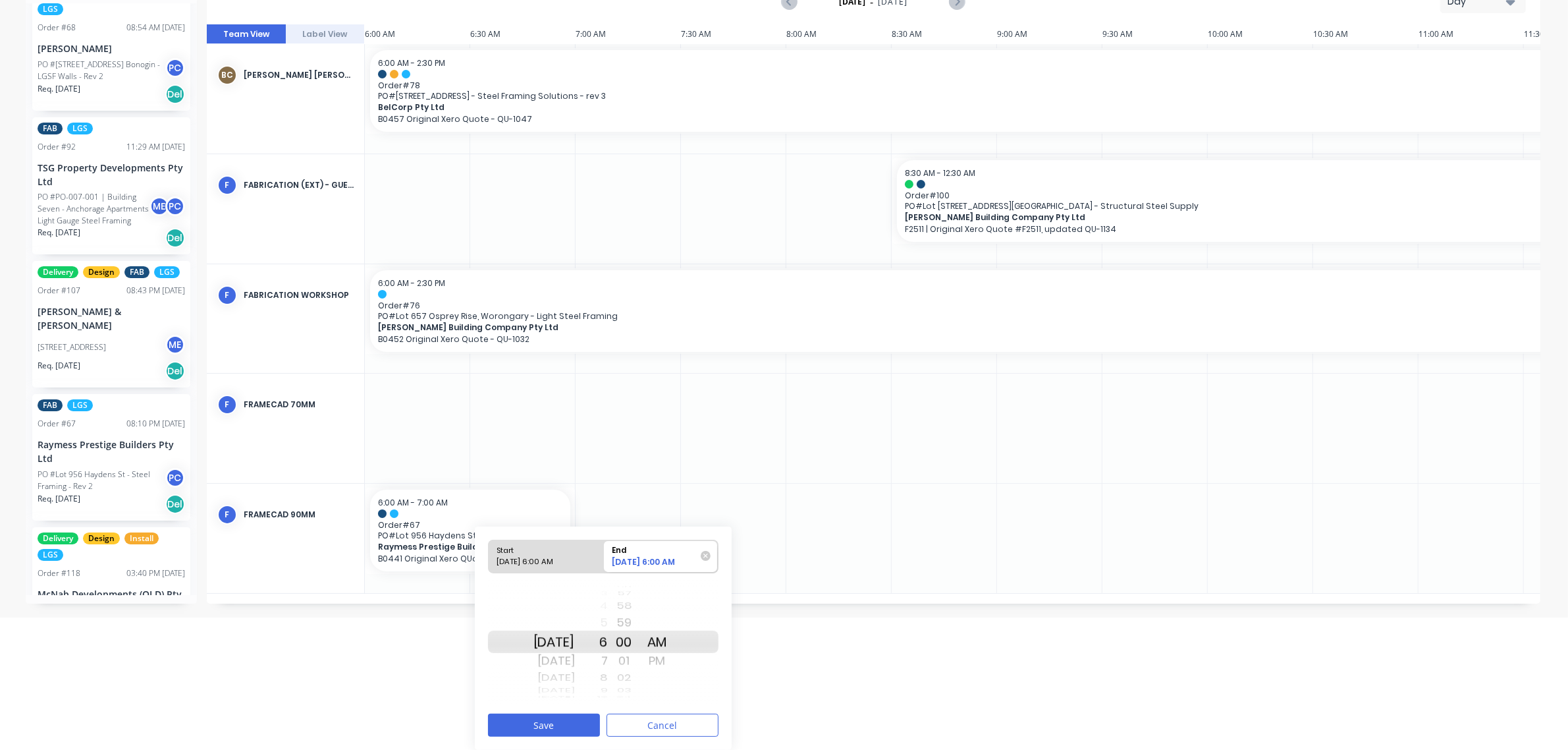
click at [671, 666] on div "PM" at bounding box center [657, 661] width 33 height 21
click at [624, 663] on div "31" at bounding box center [624, 661] width 33 height 21
click at [638, 618] on div "30" at bounding box center [624, 622] width 33 height 21
drag, startPoint x: 621, startPoint y: 657, endPoint x: 621, endPoint y: 665, distance: 8.0
click at [608, 658] on div "7" at bounding box center [591, 661] width 33 height 21
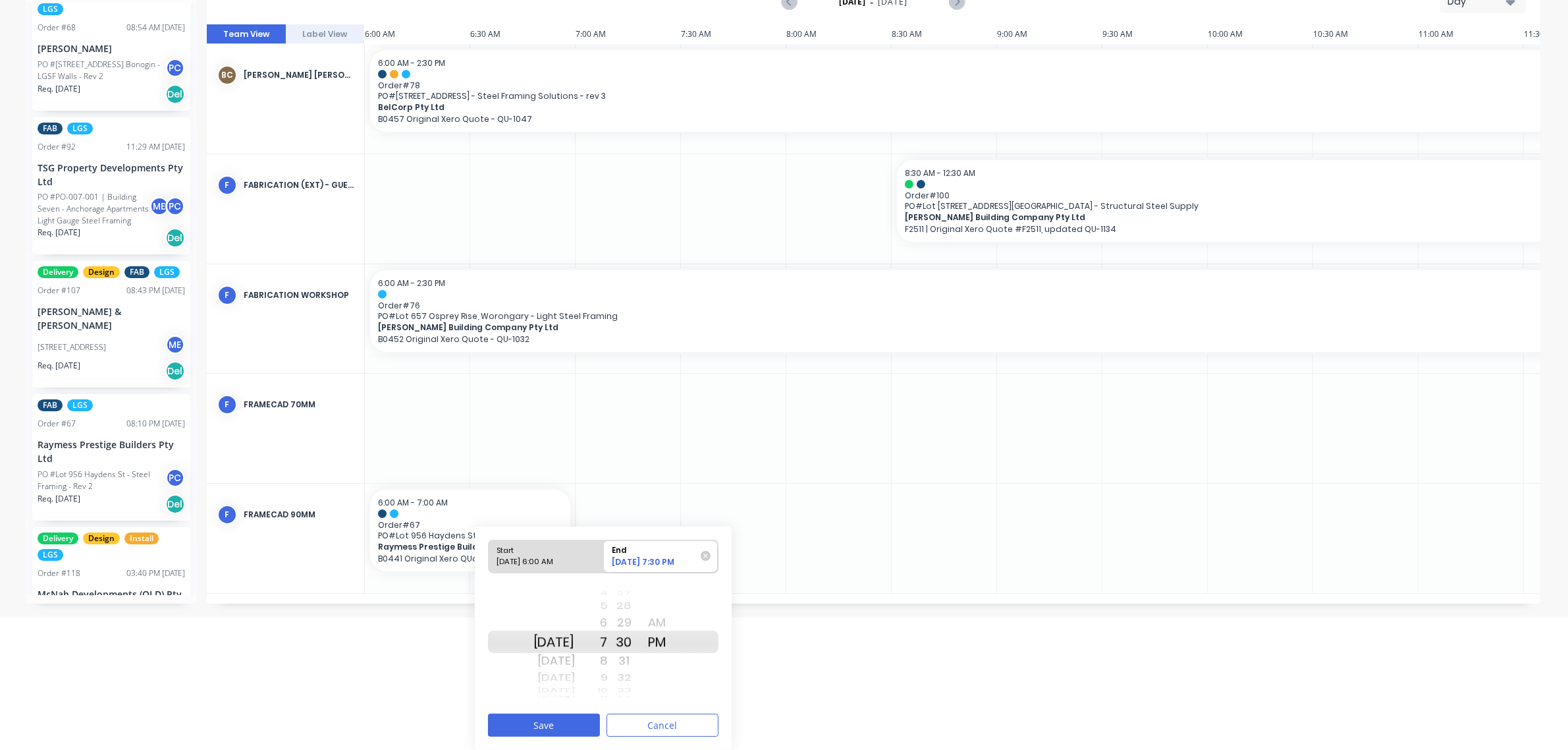
click at [608, 659] on div "8" at bounding box center [591, 661] width 33 height 21
drag, startPoint x: 611, startPoint y: 624, endPoint x: 619, endPoint y: 763, distance: 139.2
click at [619, 618] on html "dashboard products sales purchasing productivity dashboard products Product Cat…" at bounding box center [784, 243] width 1568 height 750
drag, startPoint x: 620, startPoint y: 676, endPoint x: 641, endPoint y: 651, distance: 32.6
click at [641, 651] on div "[DATE] [DATE] [DATE] [DATE] [DATE] [DATE] [DATE] [DATE] [DATE] [DATE] [DATE] [D…" at bounding box center [603, 641] width 230 height 124
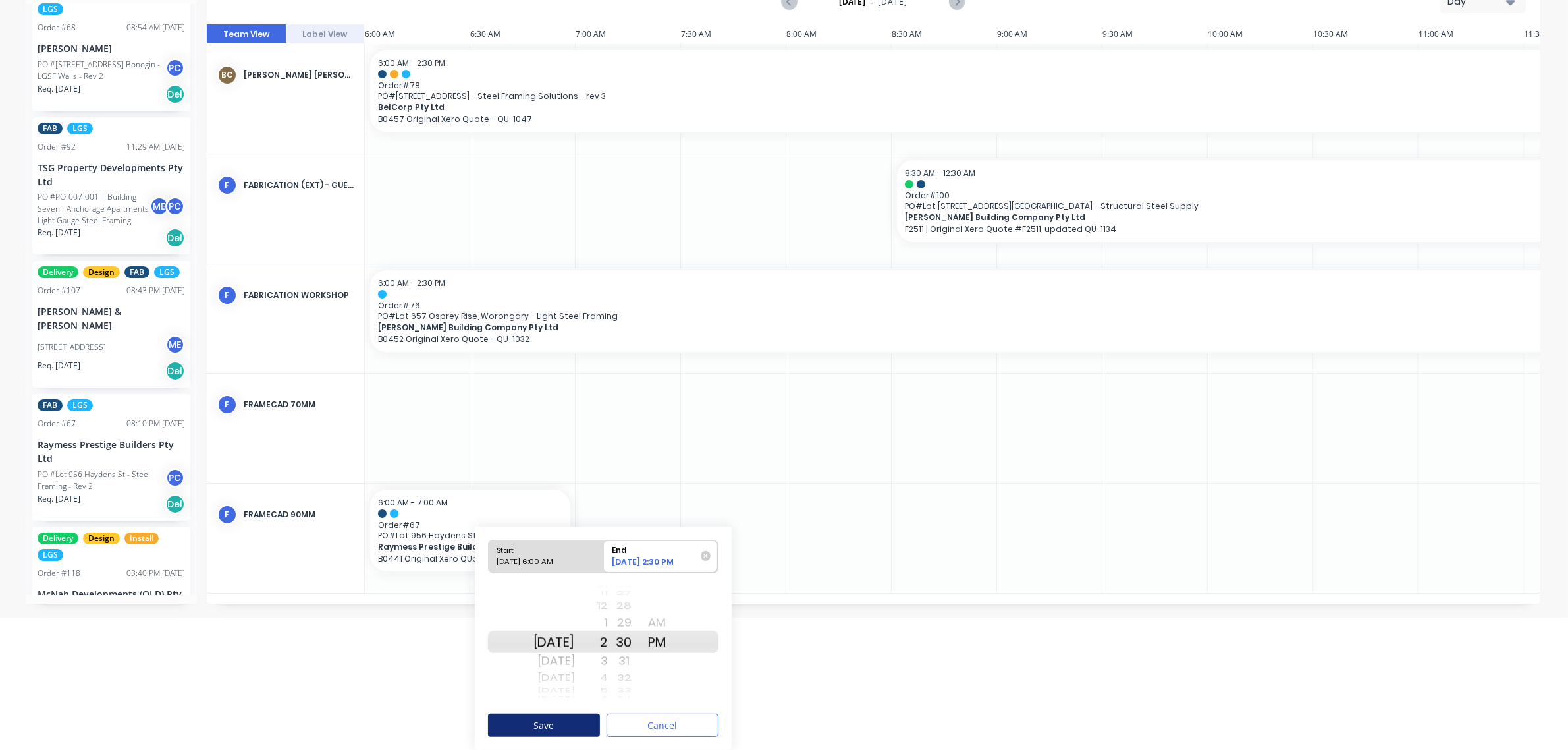
click at [560, 719] on button "Save" at bounding box center [544, 725] width 112 height 23
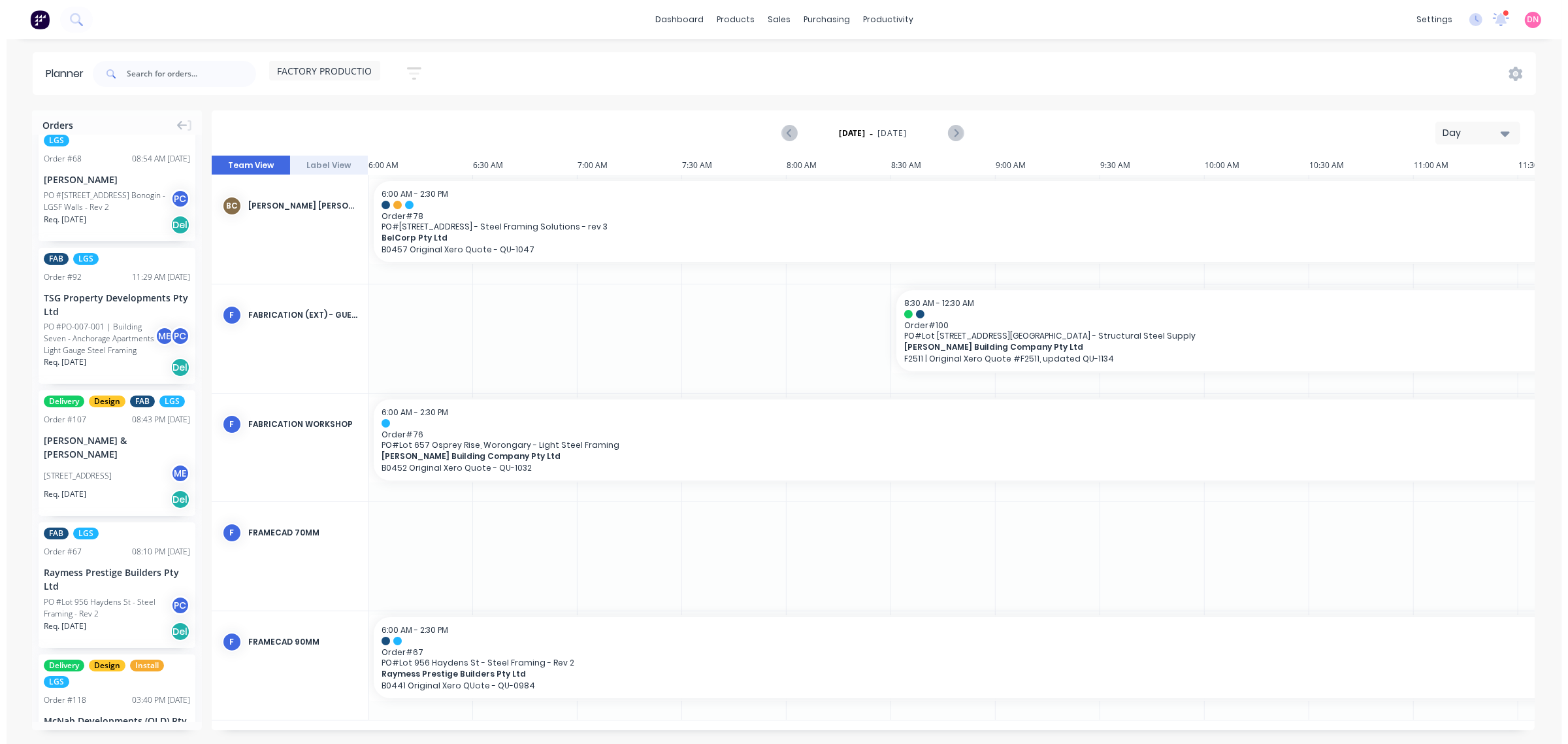
scroll to position [0, 0]
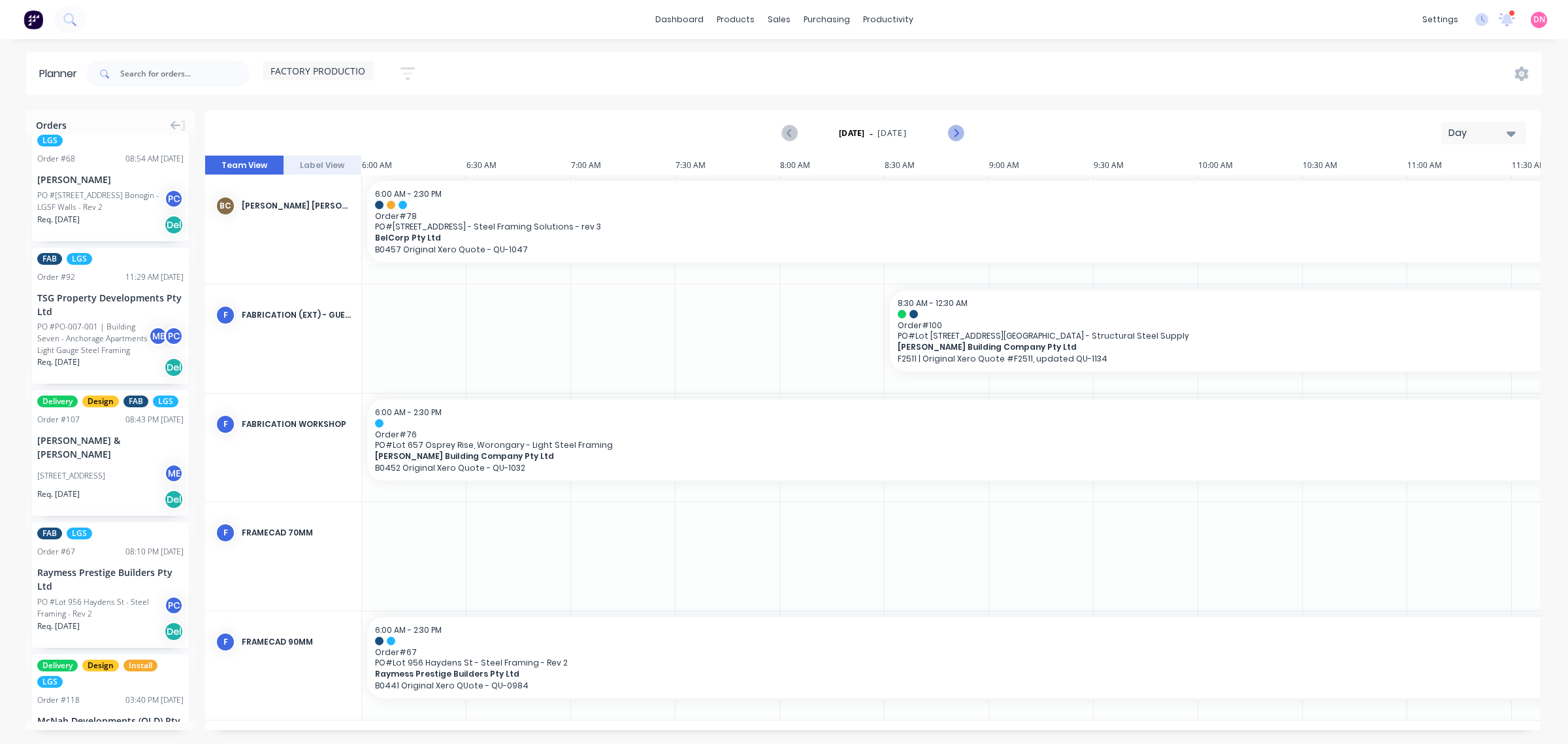
click at [956, 129] on icon "Next page" at bounding box center [955, 133] width 16 height 16
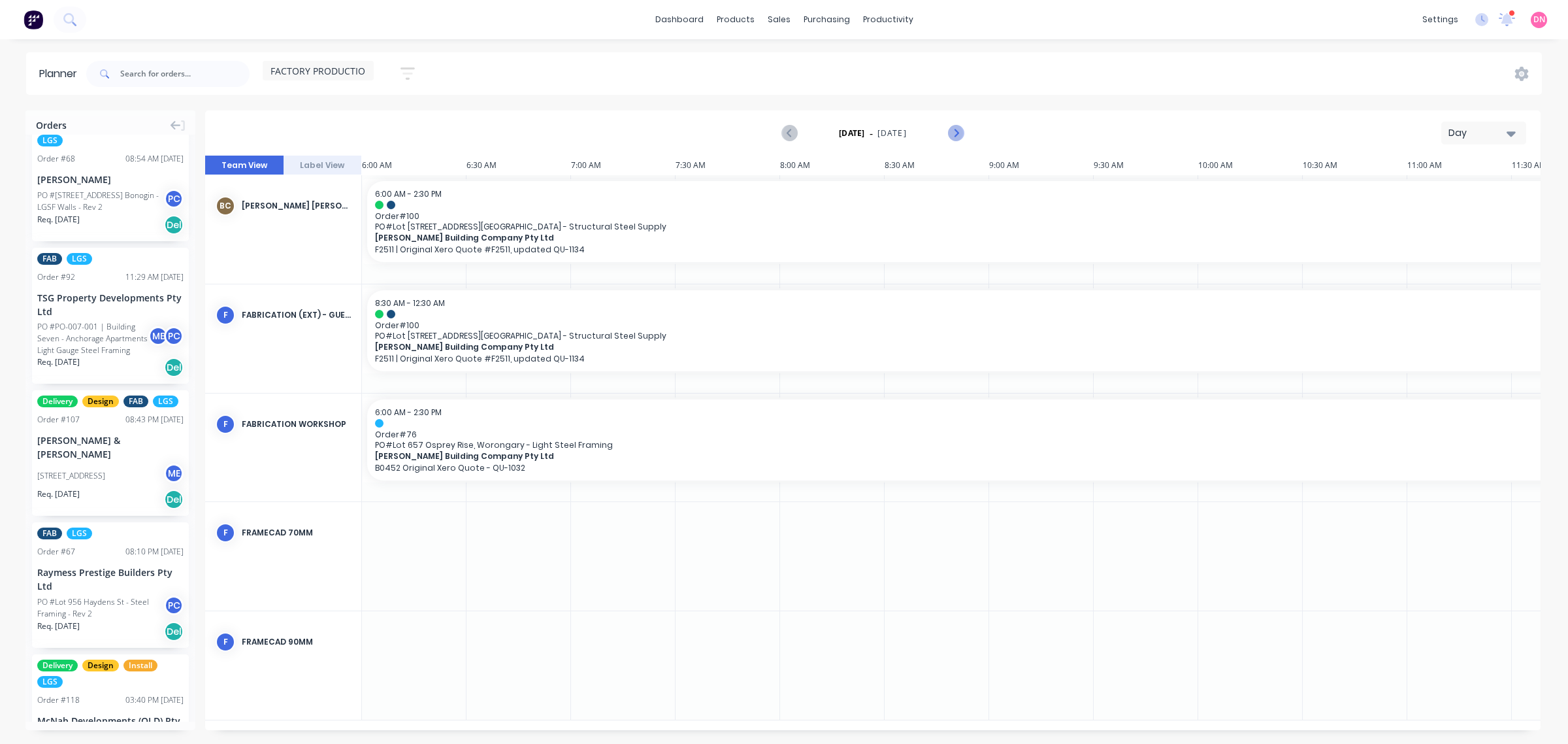
scroll to position [0, 599]
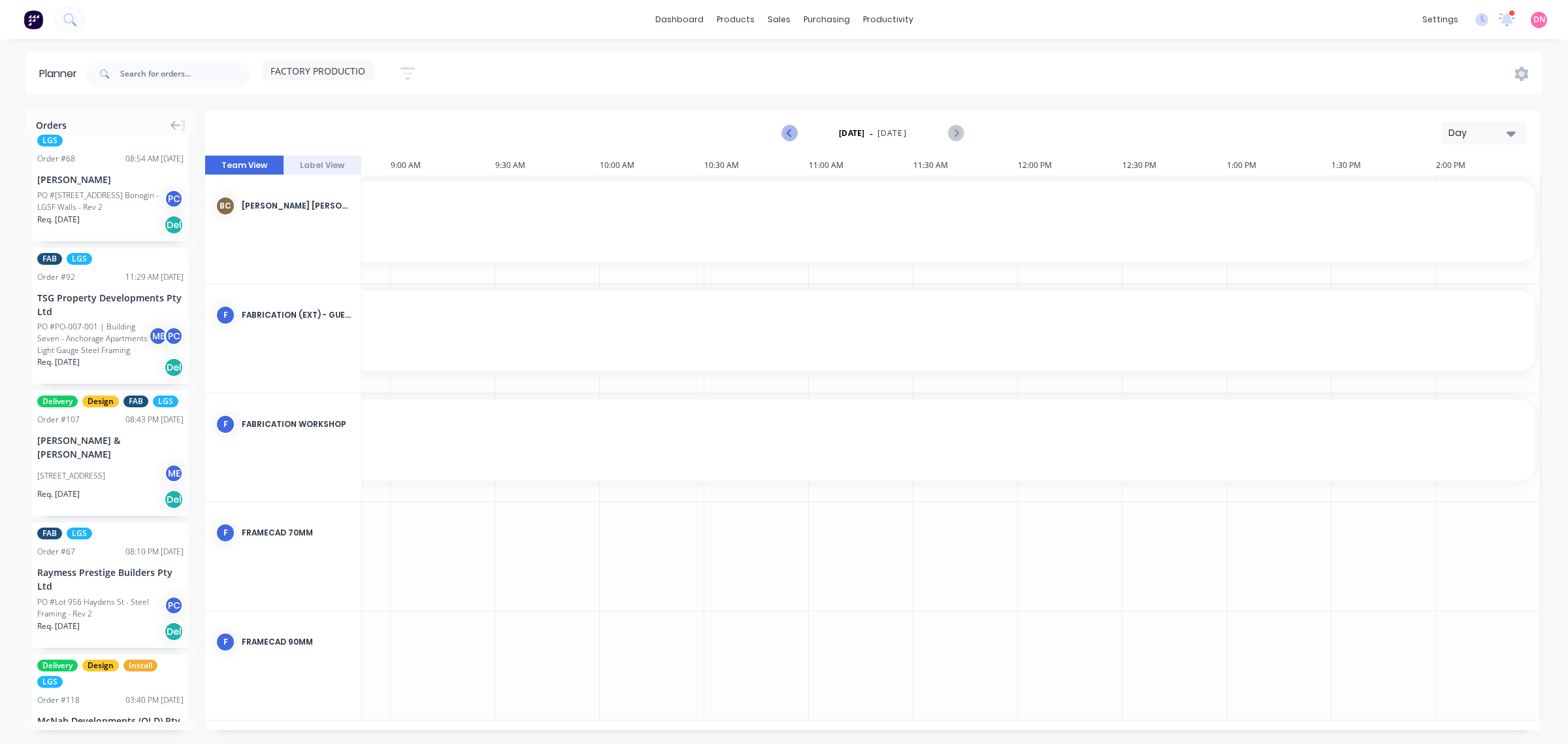
click at [800, 133] on button "Previous page" at bounding box center [790, 133] width 26 height 26
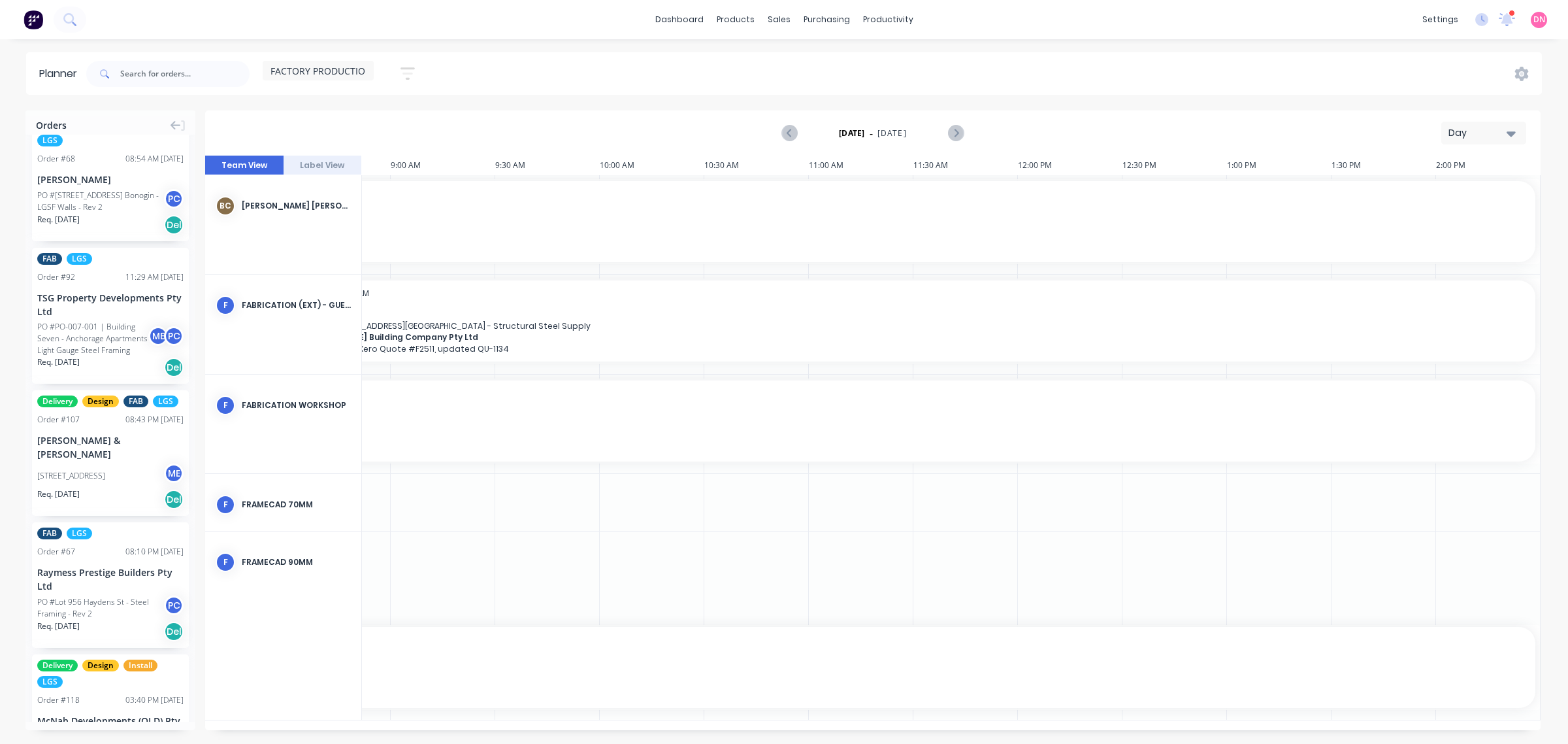
drag, startPoint x: 845, startPoint y: 724, endPoint x: 589, endPoint y: 727, distance: 256.0
click at [588, 726] on div "11:00 AM 26 Tue [DATE] 6:00 AM 6:30 AM 7:00 AM 7:30 AM 8:00 AM 8:30 AM 9:00 AM …" at bounding box center [873, 443] width 1335 height 574
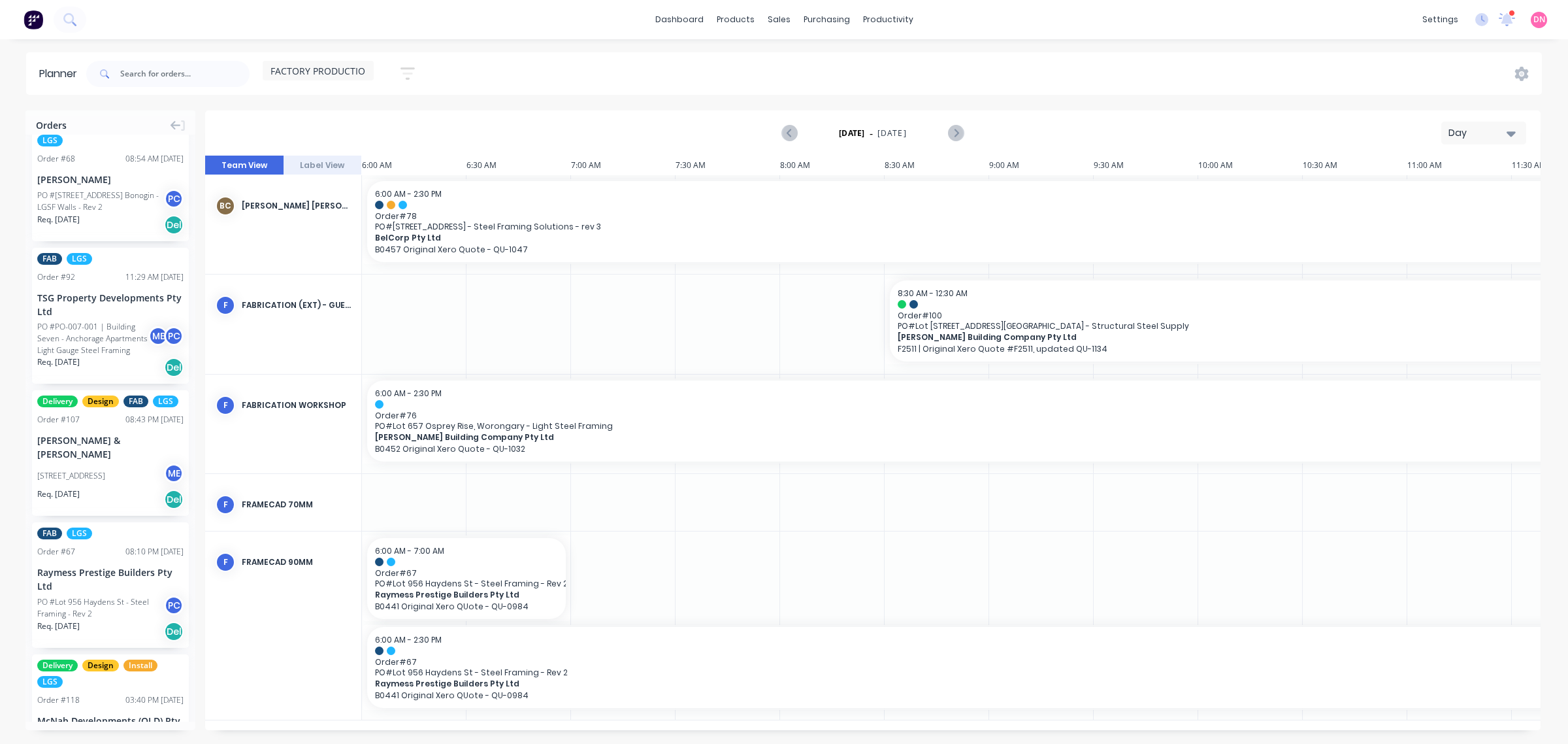
scroll to position [0, 4]
click at [438, 653] on div "Create additional timeslot" at bounding box center [506, 651] width 140 height 27
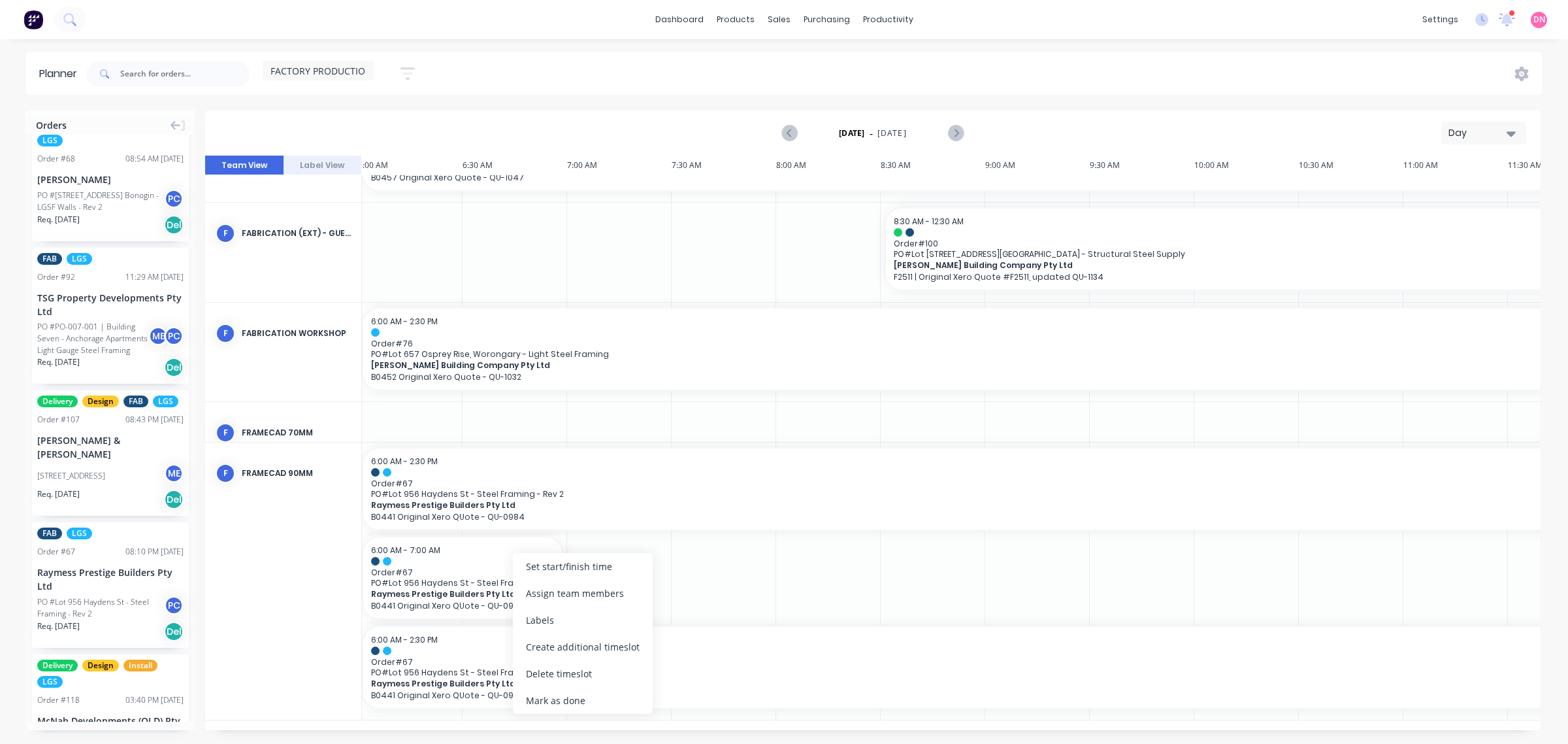
scroll to position [66, 4]
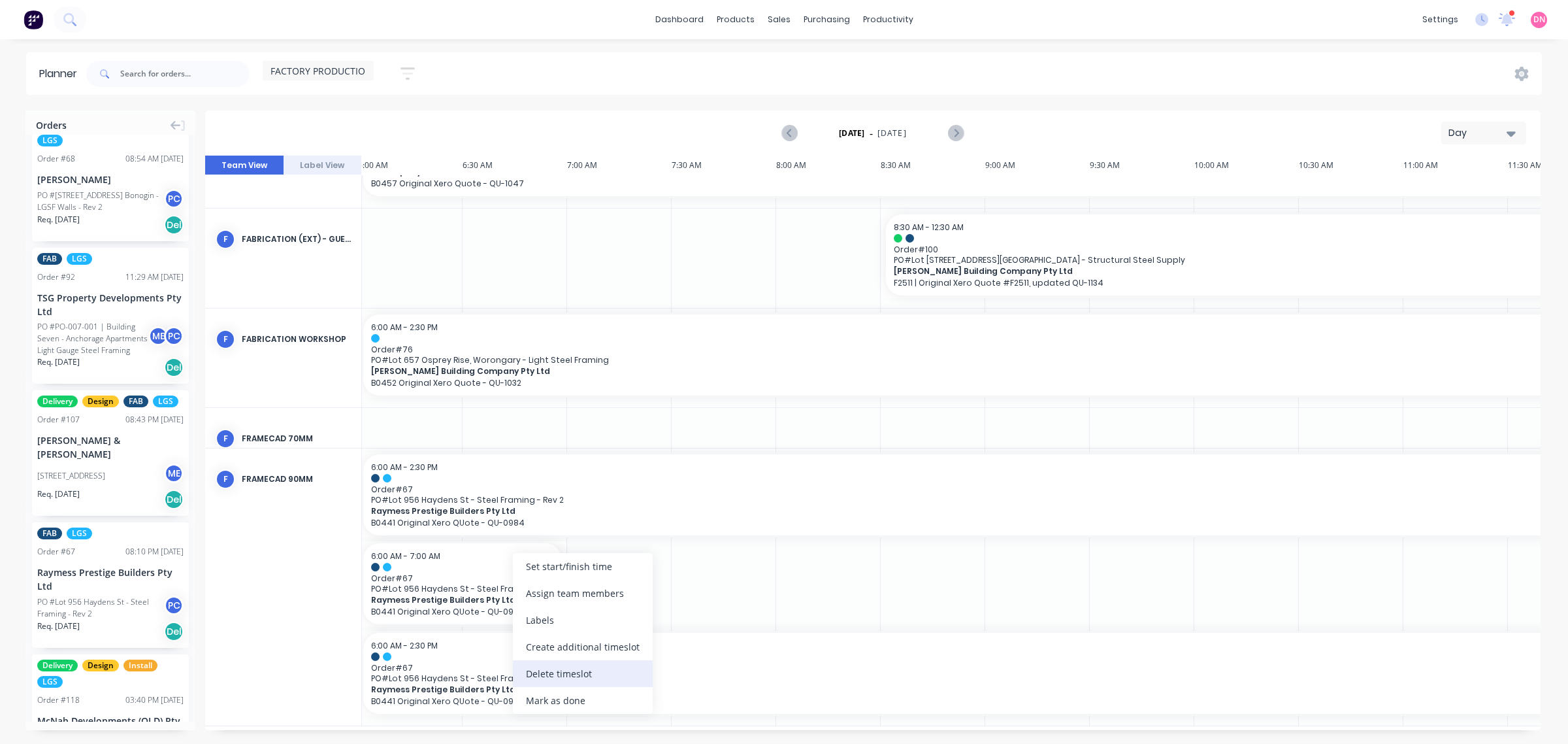
click at [564, 675] on div "Delete timeslot" at bounding box center [583, 673] width 140 height 27
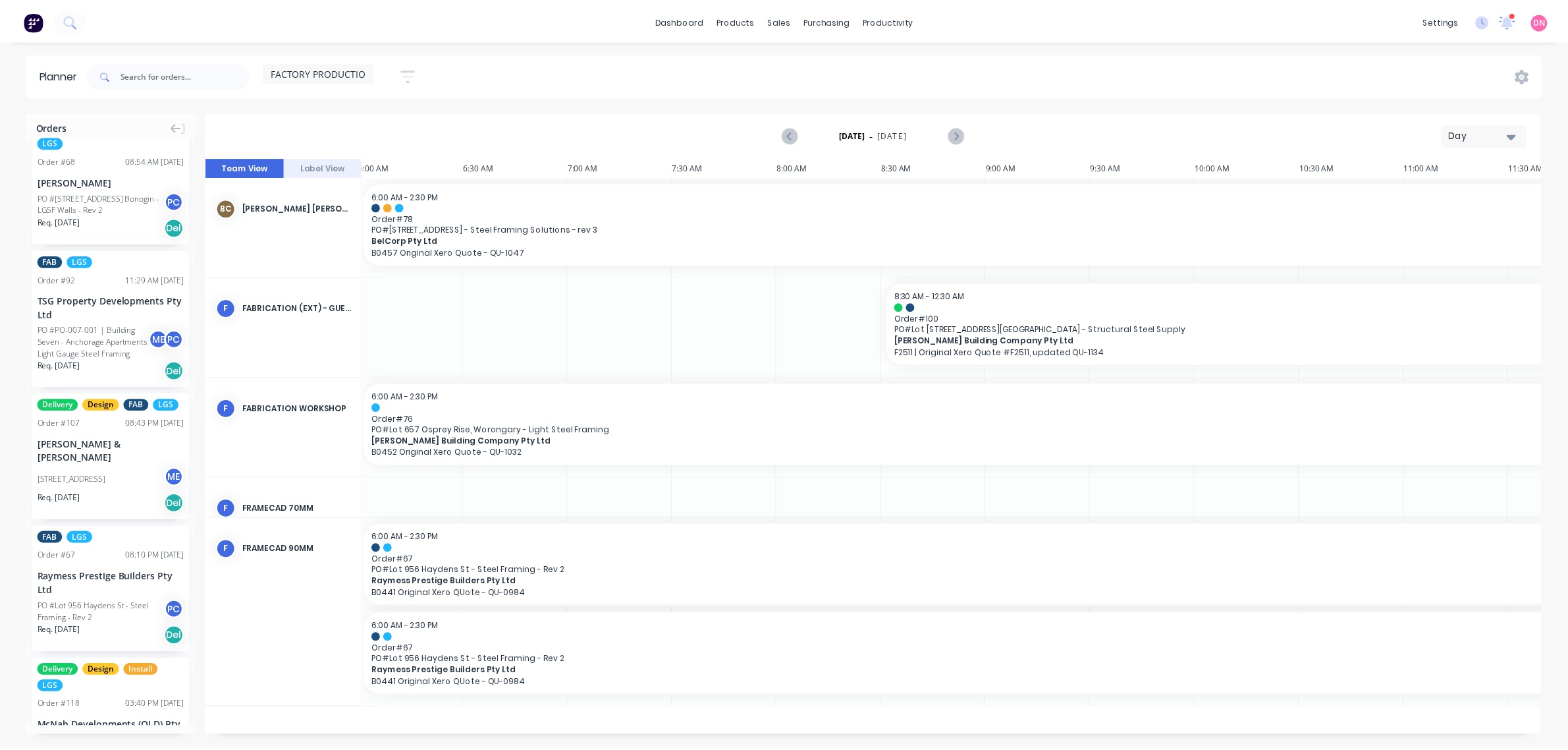
scroll to position [0, 4]
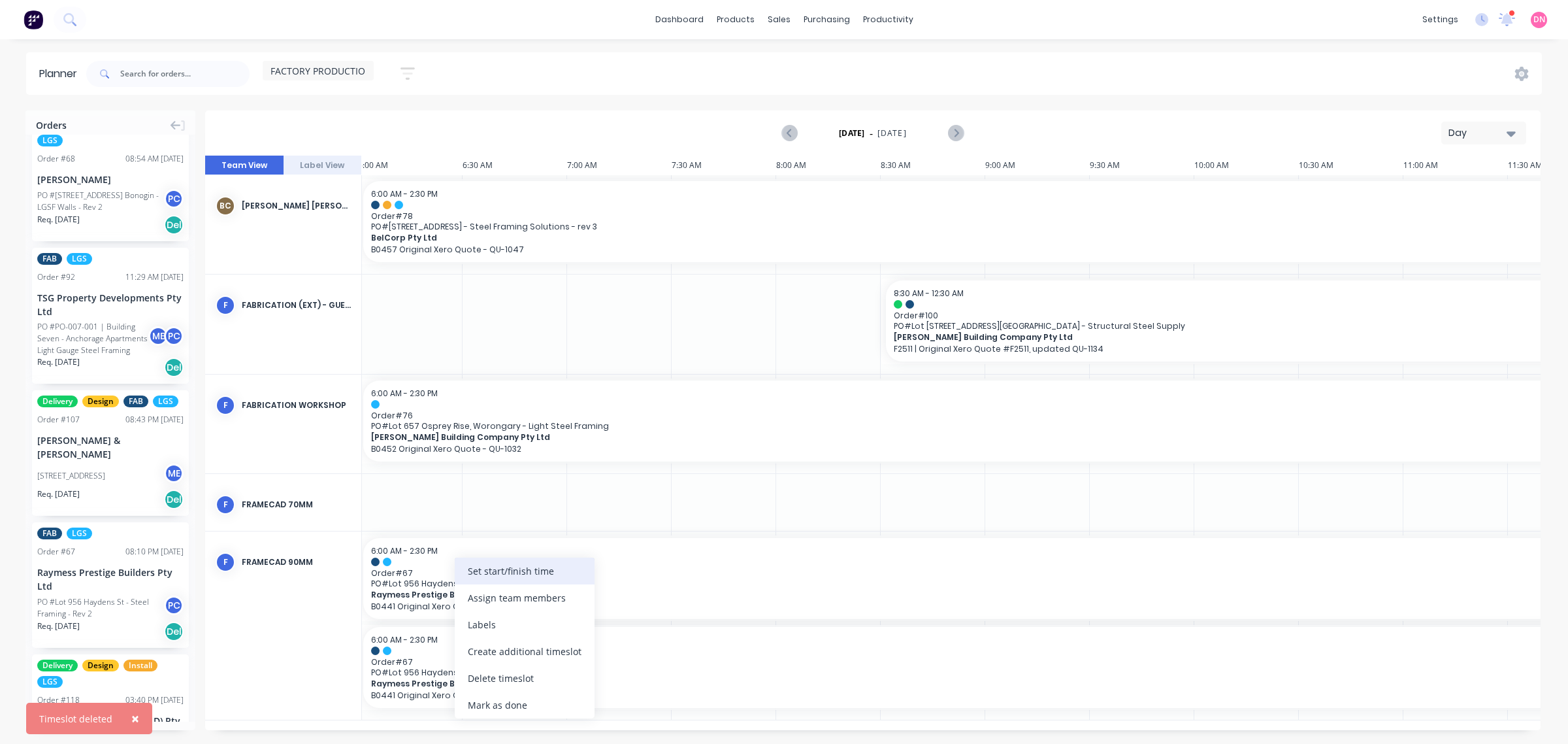
click at [523, 574] on div "Set start/finish time" at bounding box center [524, 571] width 140 height 27
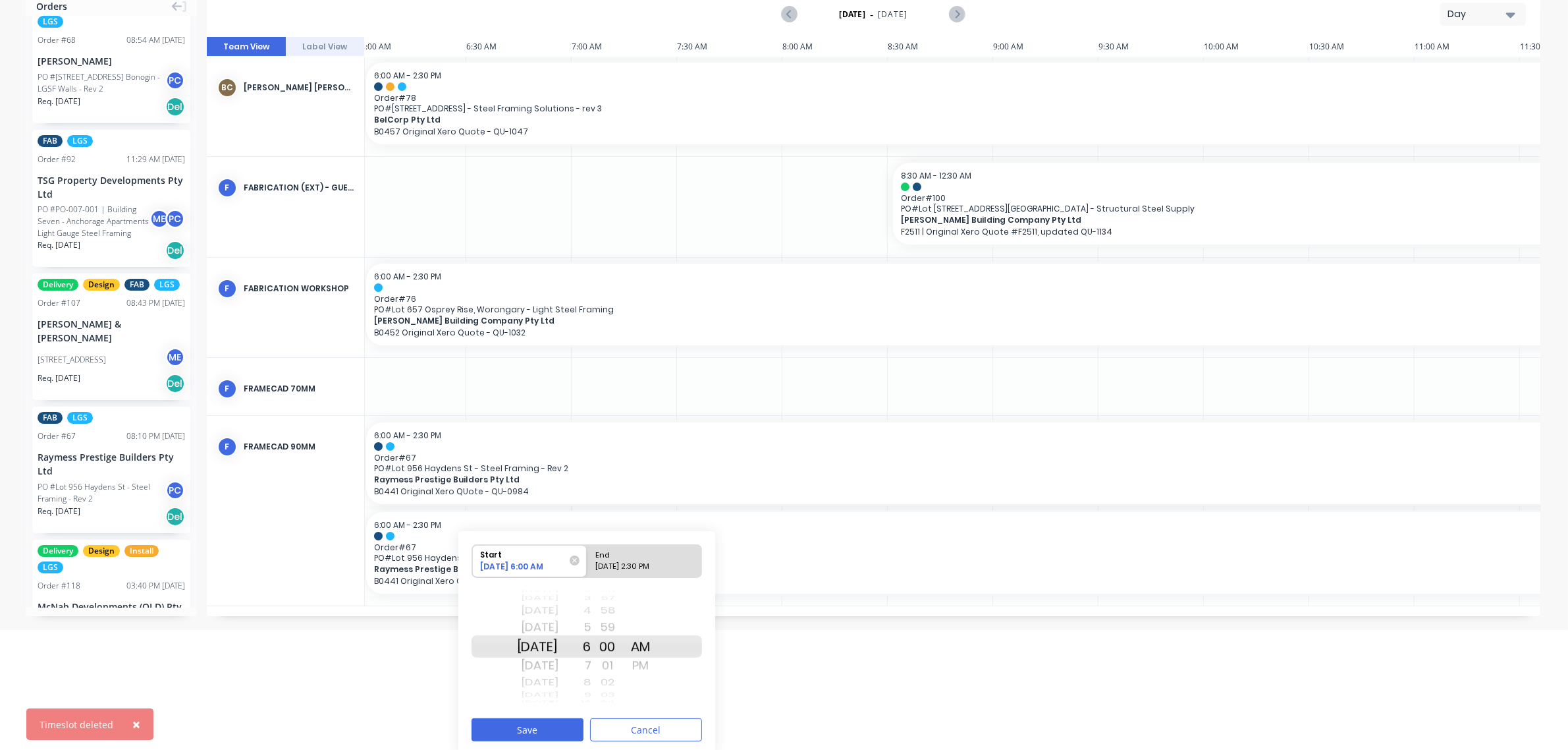
scroll to position [125, 0]
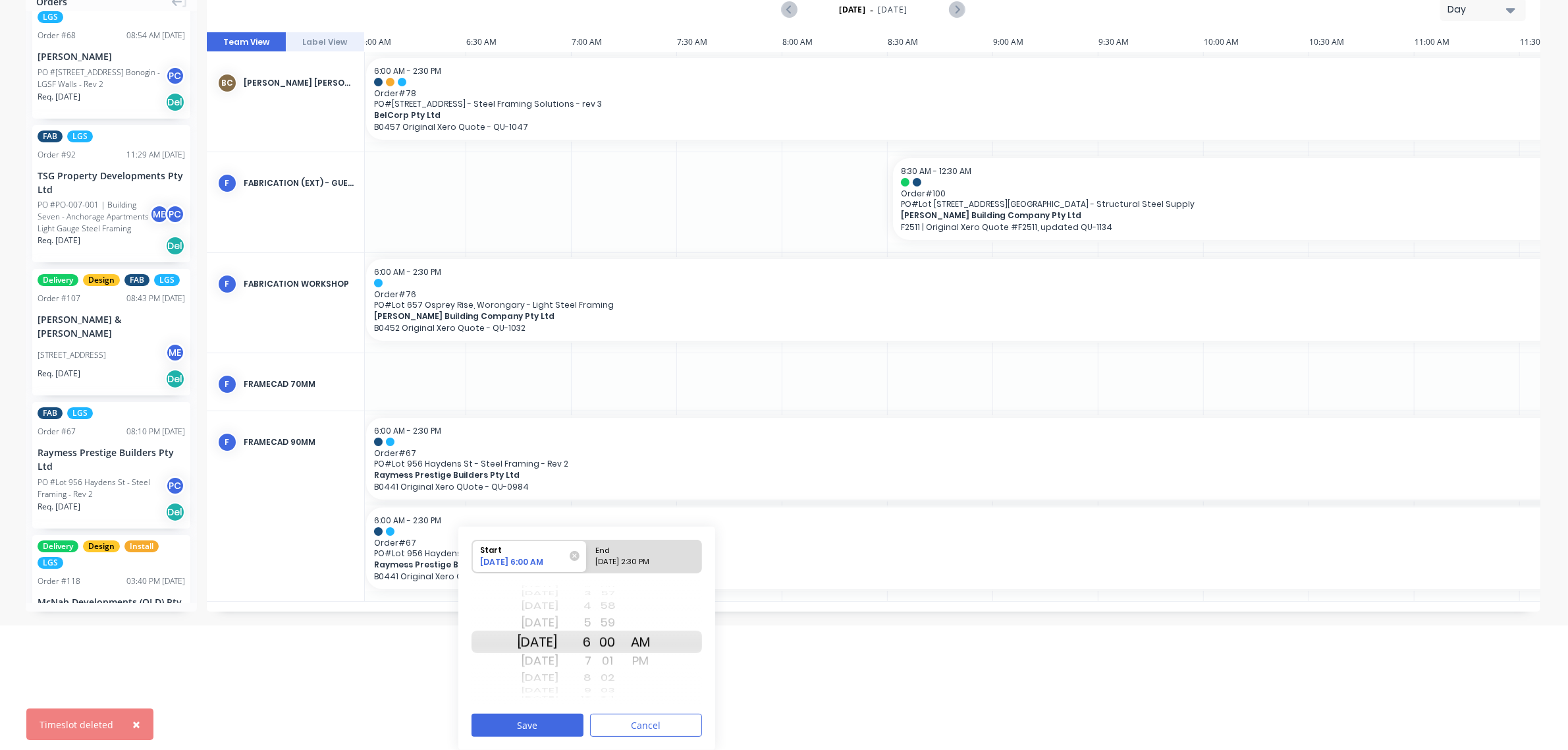
click at [550, 662] on div "[DATE]" at bounding box center [538, 661] width 42 height 21
click at [644, 561] on div "Please select" at bounding box center [644, 564] width 107 height 17
click at [587, 561] on input "End Please select" at bounding box center [587, 556] width 1 height 32
radio input "true"
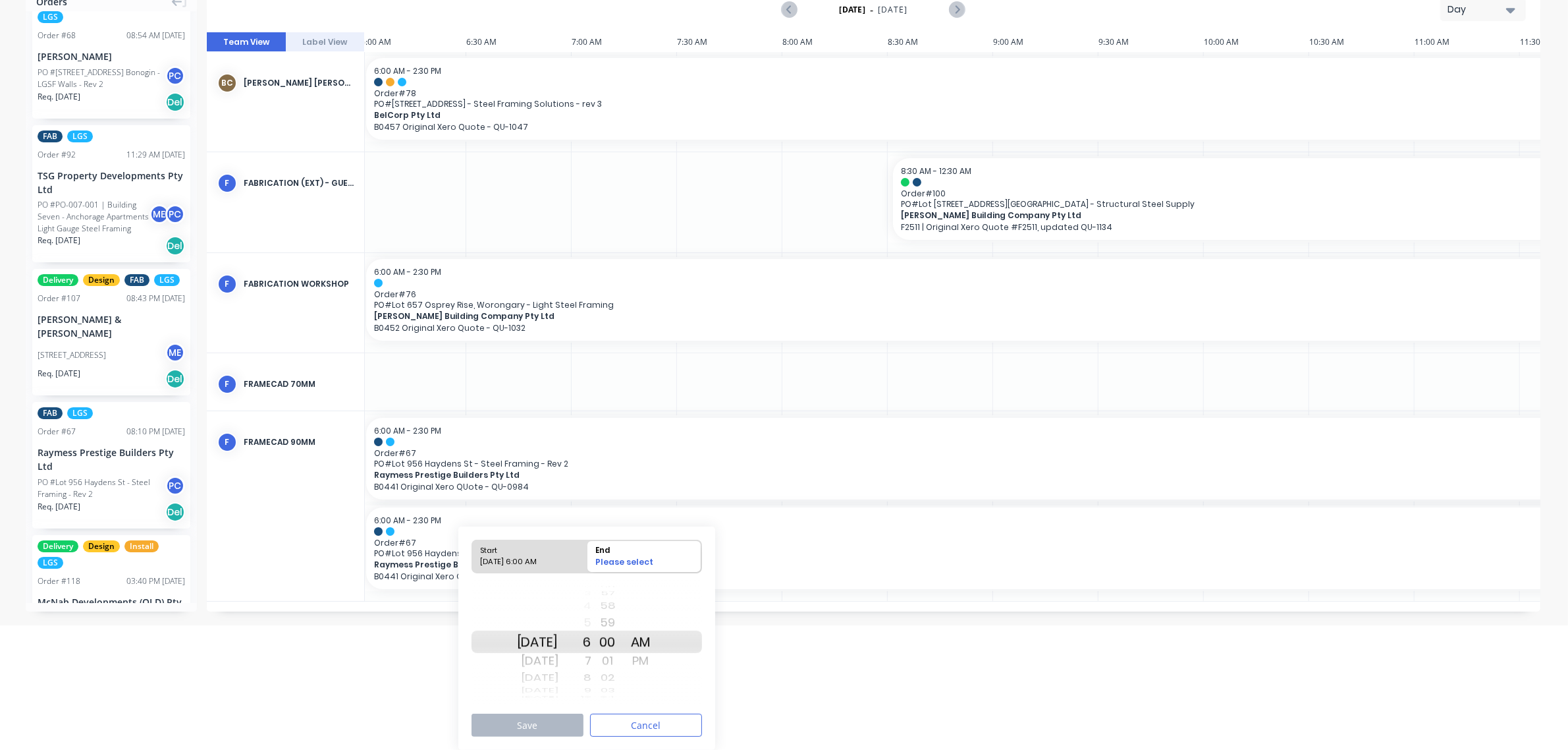
click at [658, 657] on div "PM" at bounding box center [640, 661] width 33 height 21
click at [591, 605] on div "4" at bounding box center [574, 606] width 33 height 17
click at [591, 610] on div "2" at bounding box center [574, 606] width 33 height 17
drag, startPoint x: 624, startPoint y: 608, endPoint x: 620, endPoint y: 732, distance: 124.1
click at [627, 749] on div "Start [DATE] 6:00 AM End [DATE] 2:00 PM [DATE] [DATE] [DATE] [DATE] [DATE] [DAT…" at bounding box center [587, 638] width 257 height 224
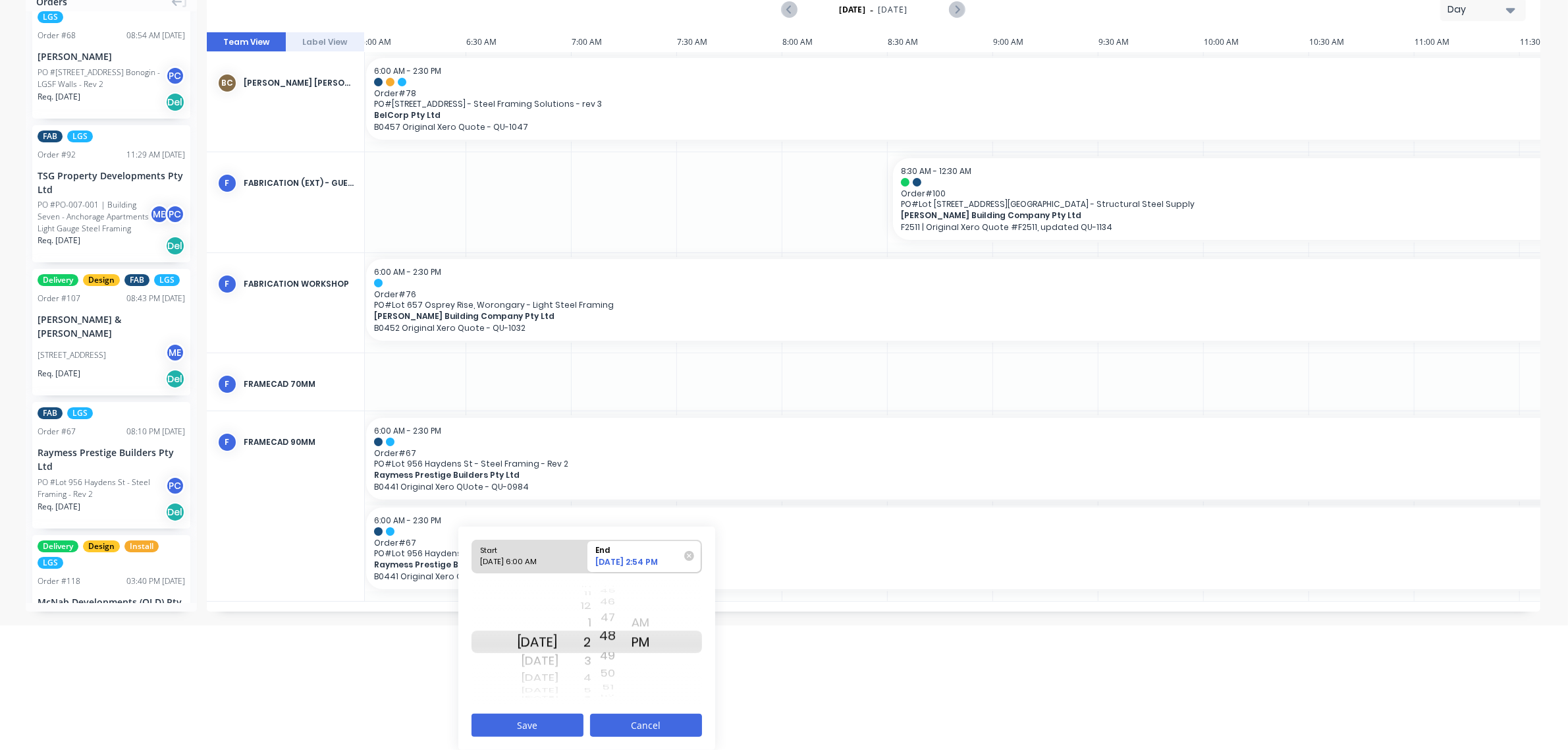
drag, startPoint x: 620, startPoint y: 607, endPoint x: 617, endPoint y: 735, distance: 128.0
click at [617, 735] on div "Start [DATE] 6:00 AM End [DATE] 2:54 PM [DATE] [DATE] [DATE] [DATE] [DATE] [DAT…" at bounding box center [587, 638] width 257 height 224
click at [575, 720] on button "Save" at bounding box center [527, 725] width 112 height 23
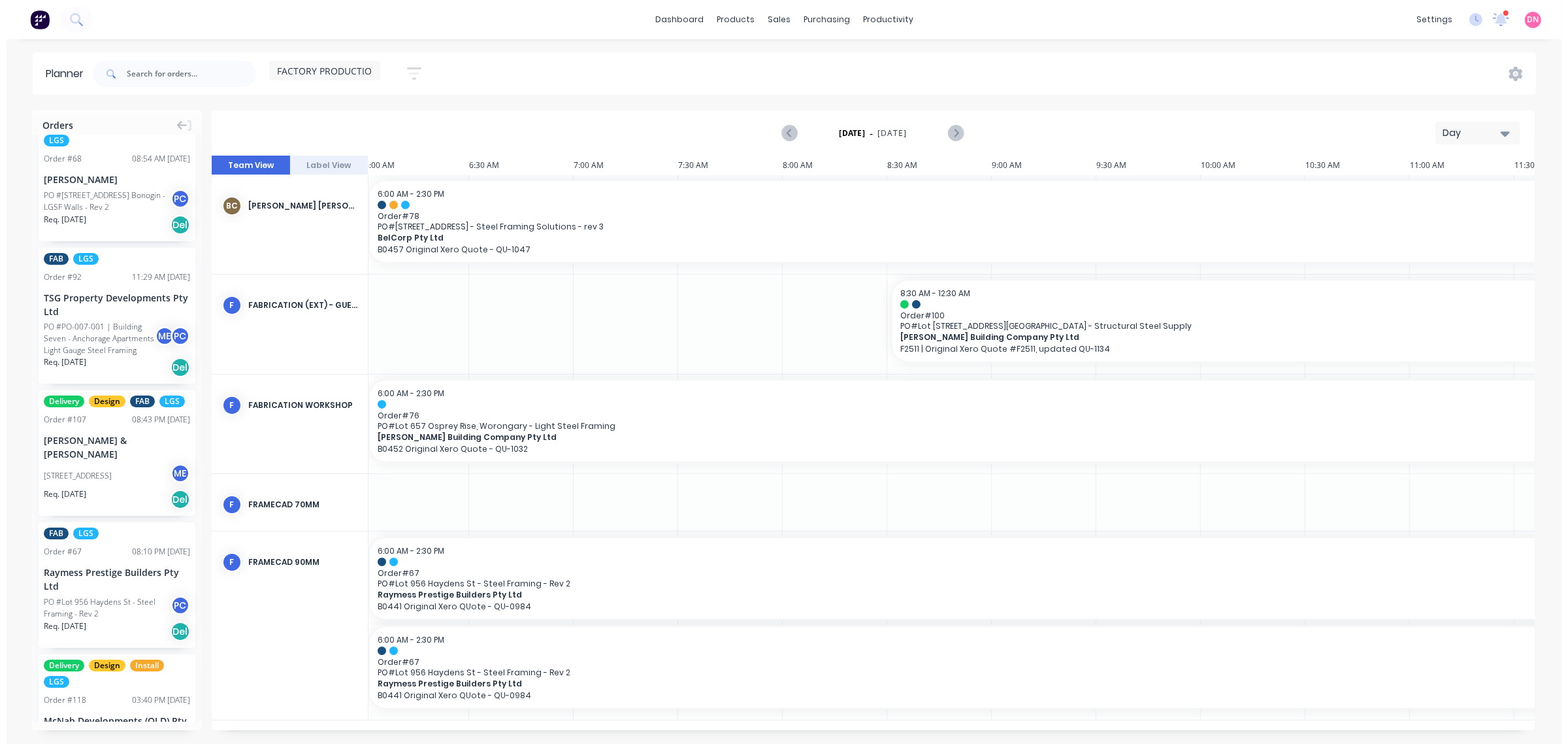
scroll to position [0, 0]
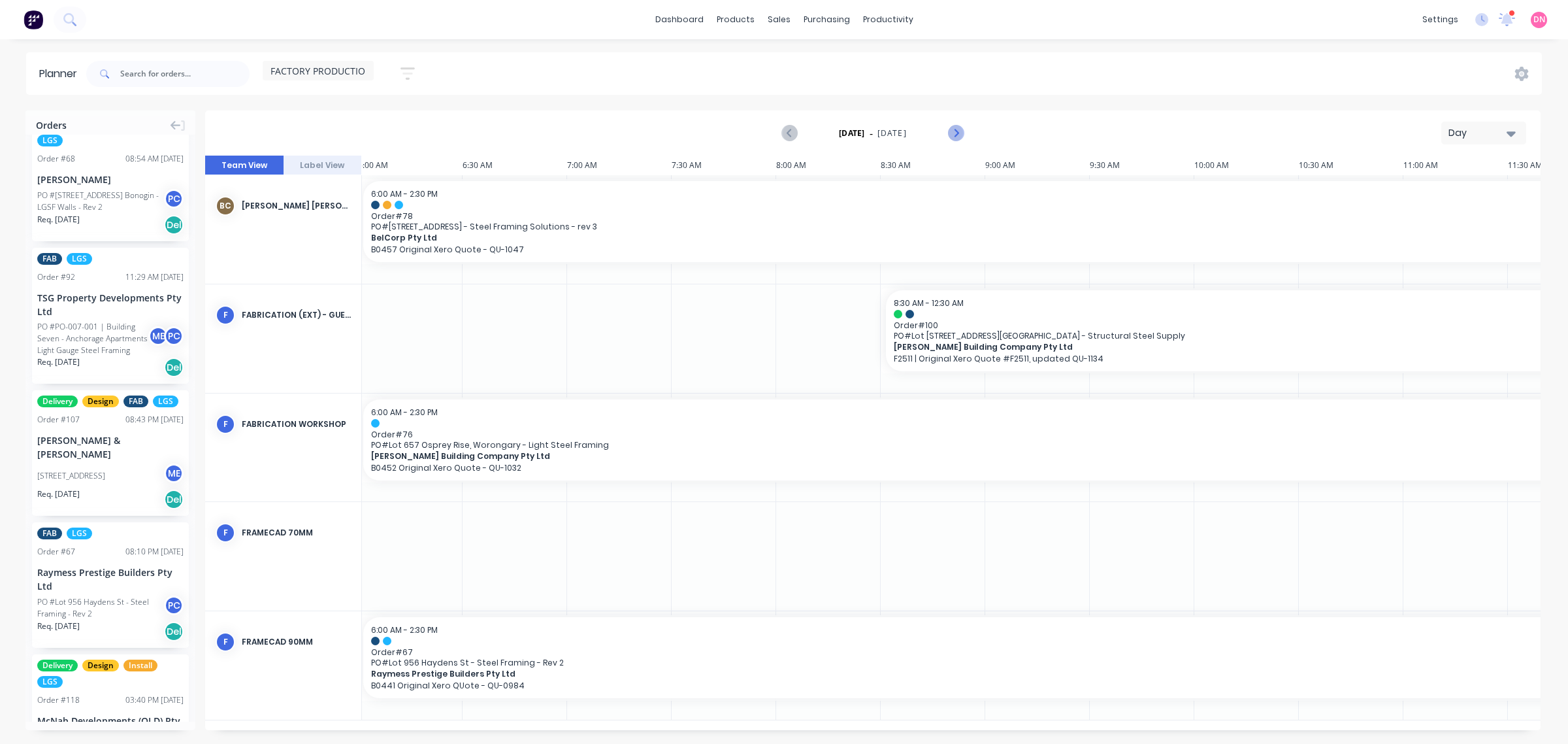
click at [963, 136] on icon "Next page" at bounding box center [955, 133] width 16 height 16
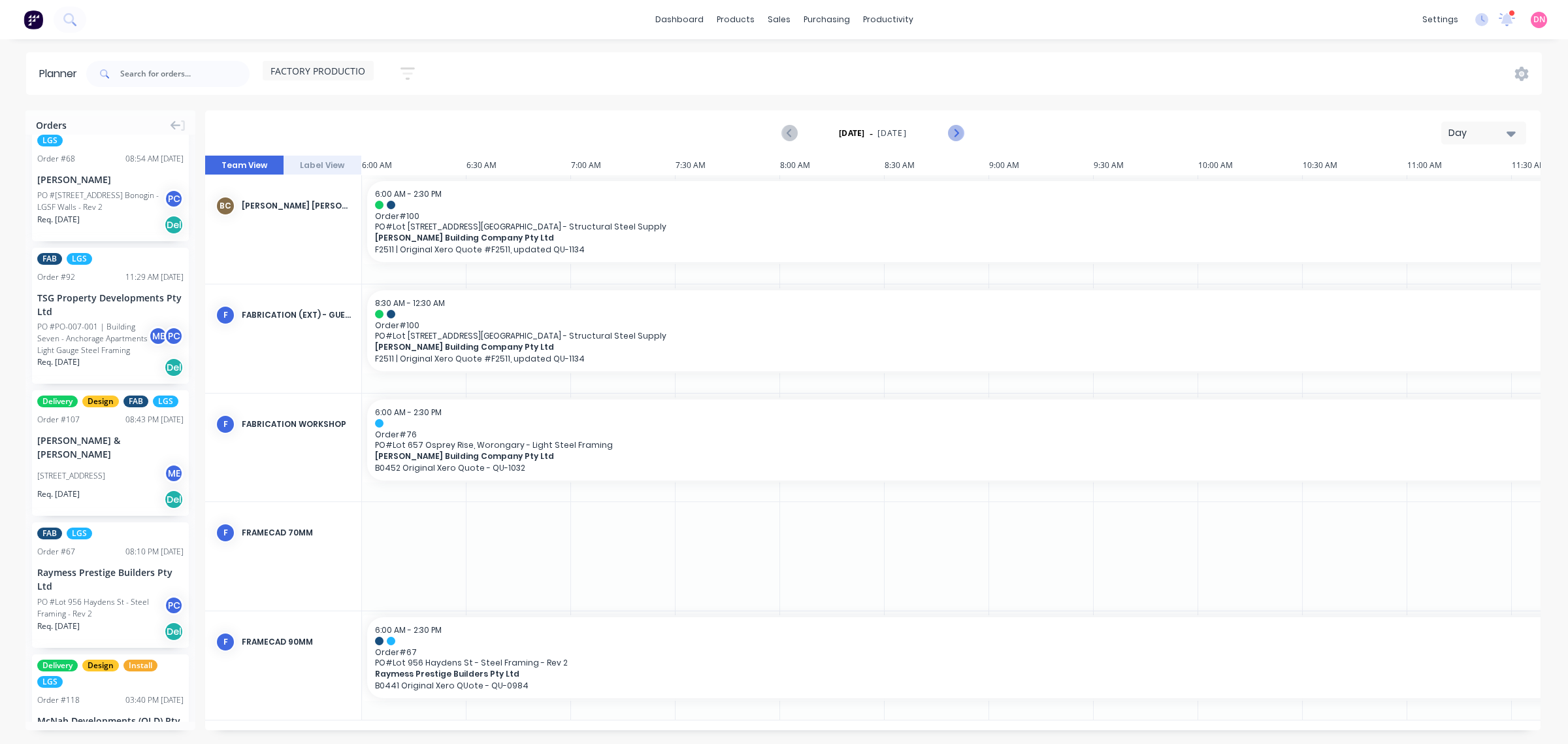
click at [959, 128] on icon "Next page" at bounding box center [955, 133] width 16 height 16
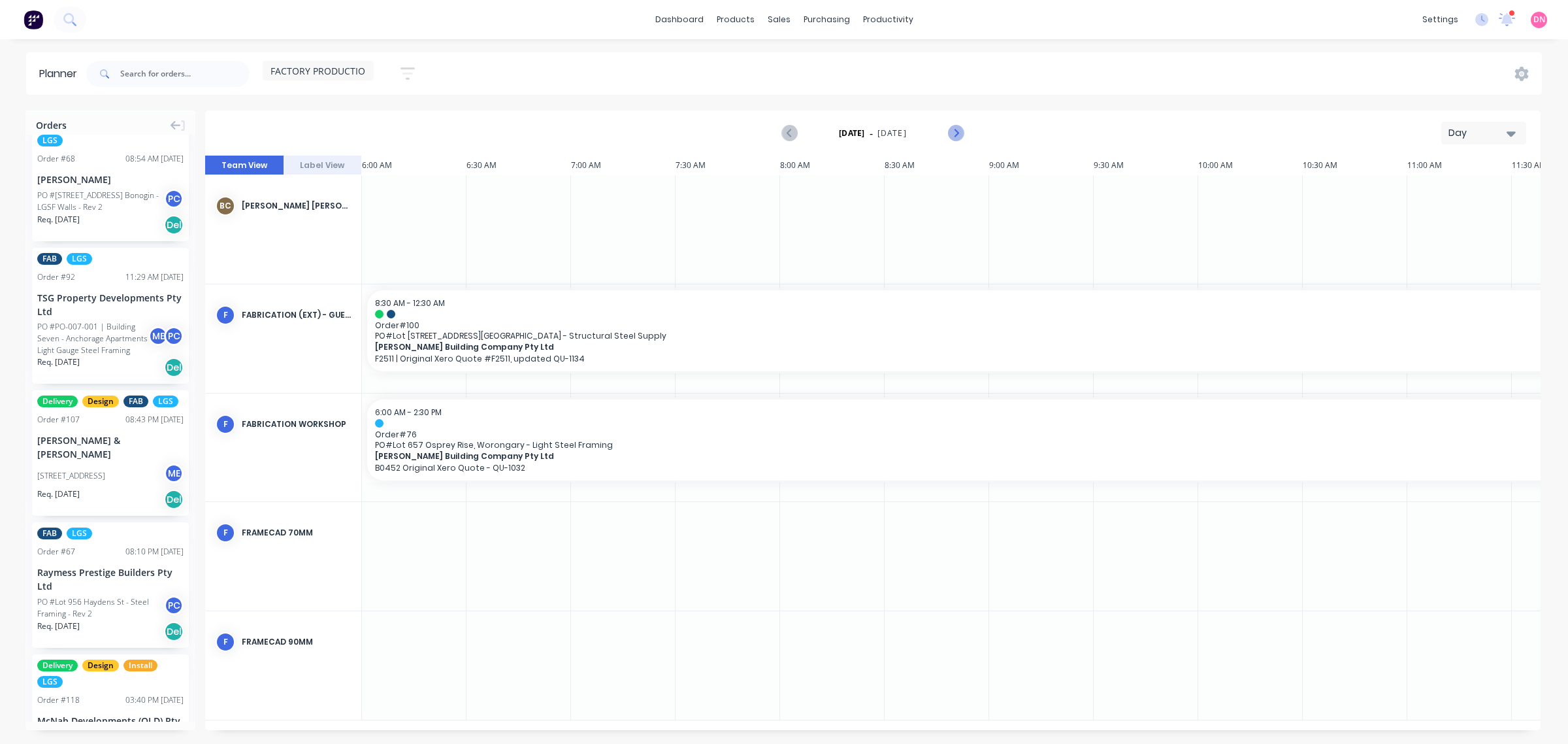
scroll to position [0, 599]
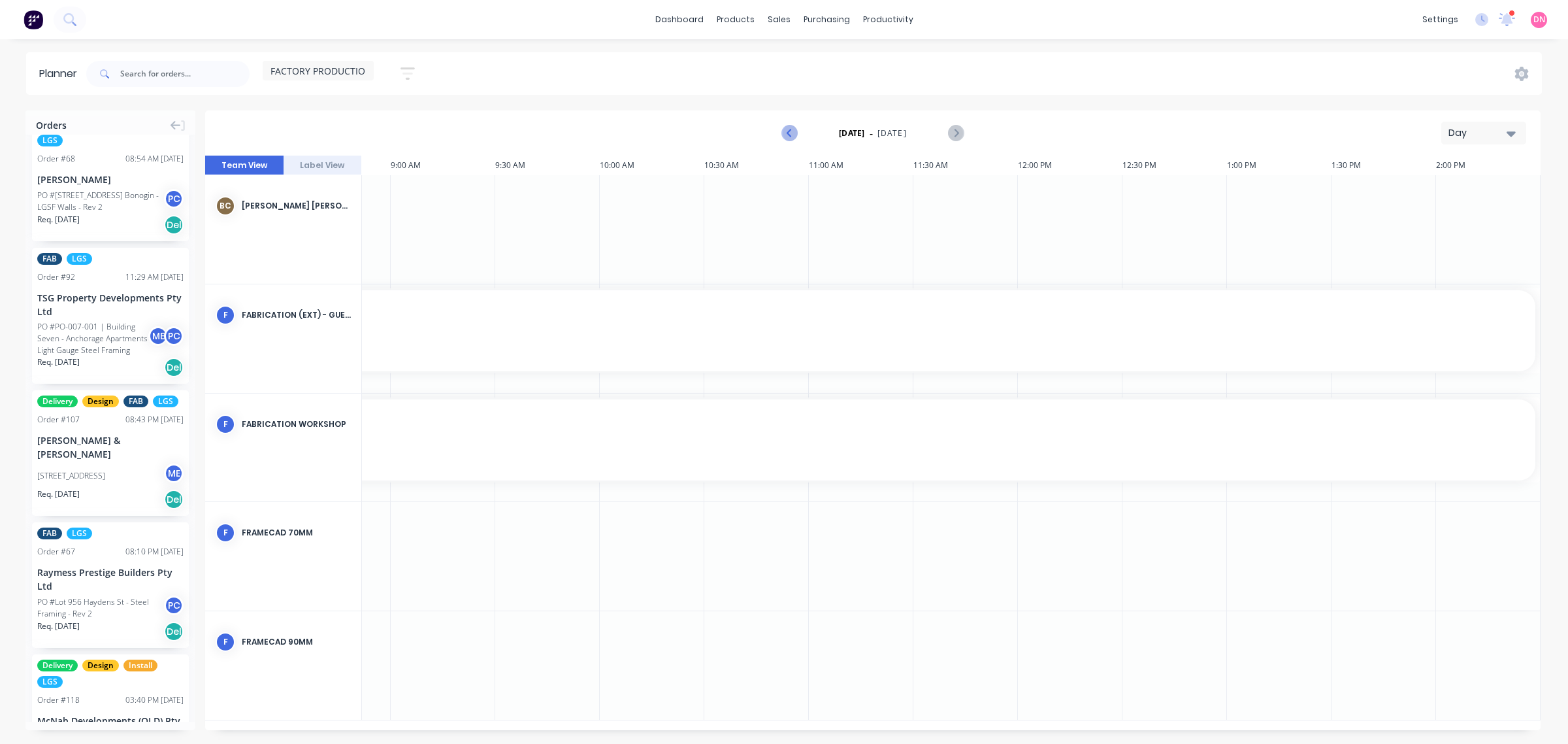
click at [789, 129] on icon "Previous page" at bounding box center [790, 133] width 16 height 16
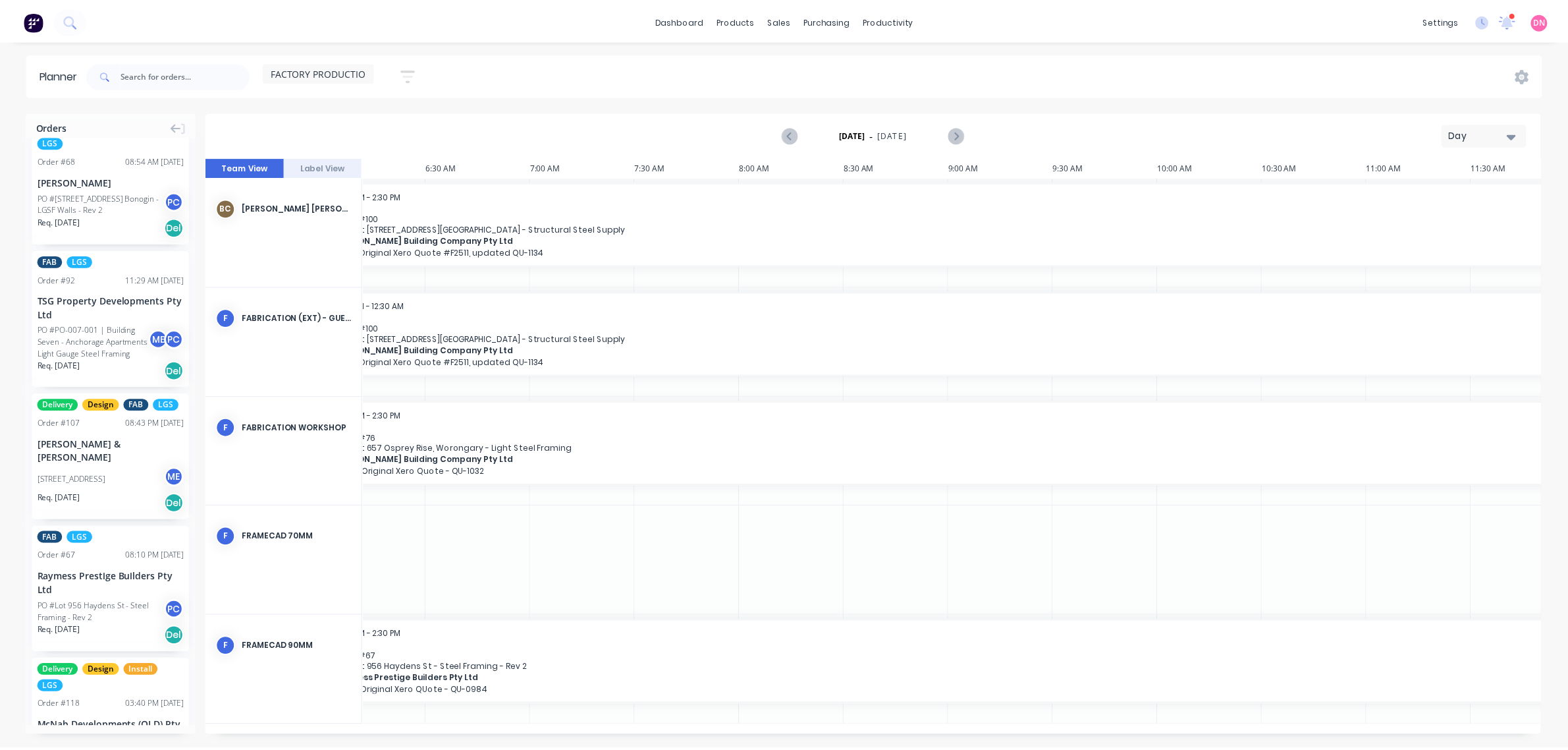
scroll to position [0, 0]
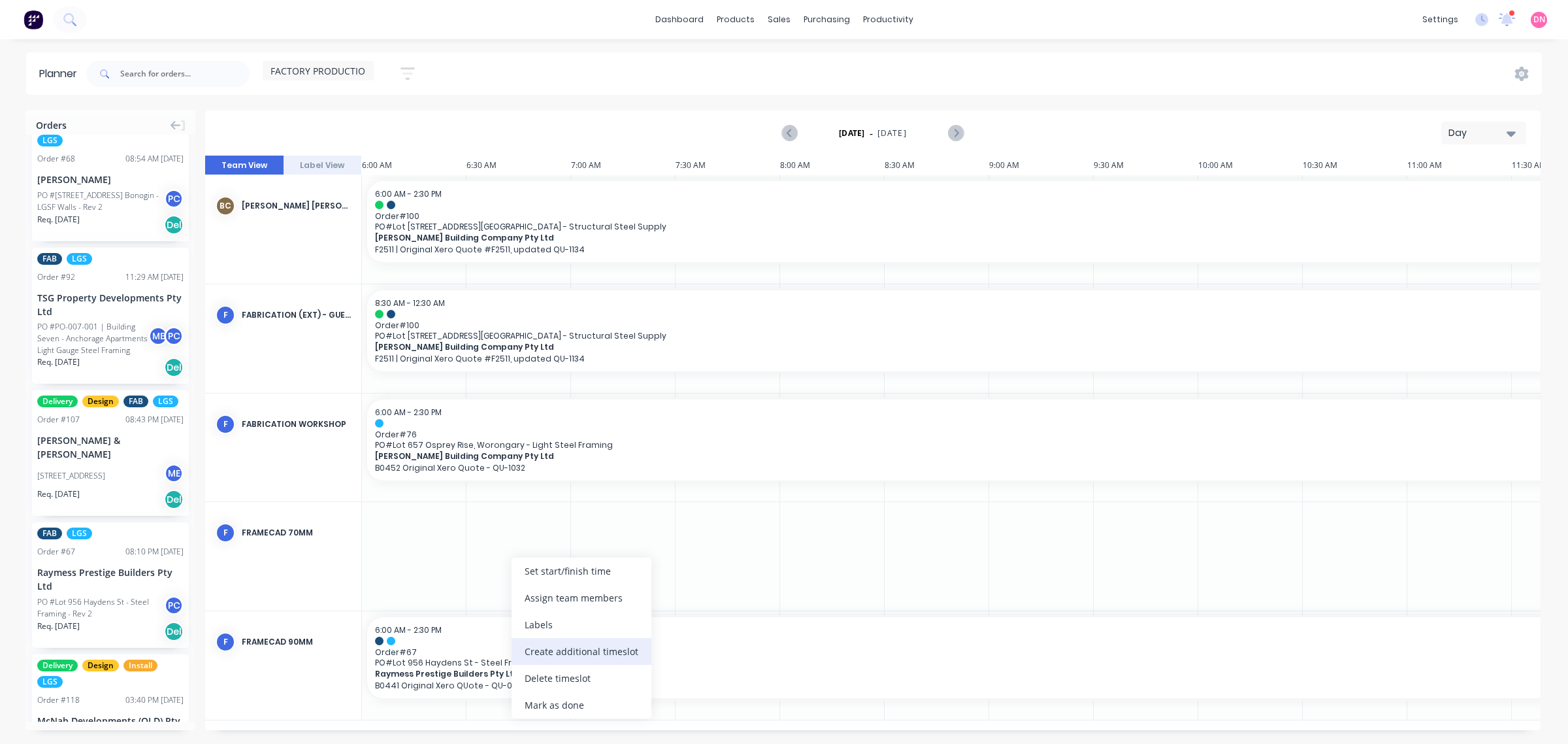
click at [600, 645] on div "Create additional timeslot" at bounding box center [581, 651] width 140 height 27
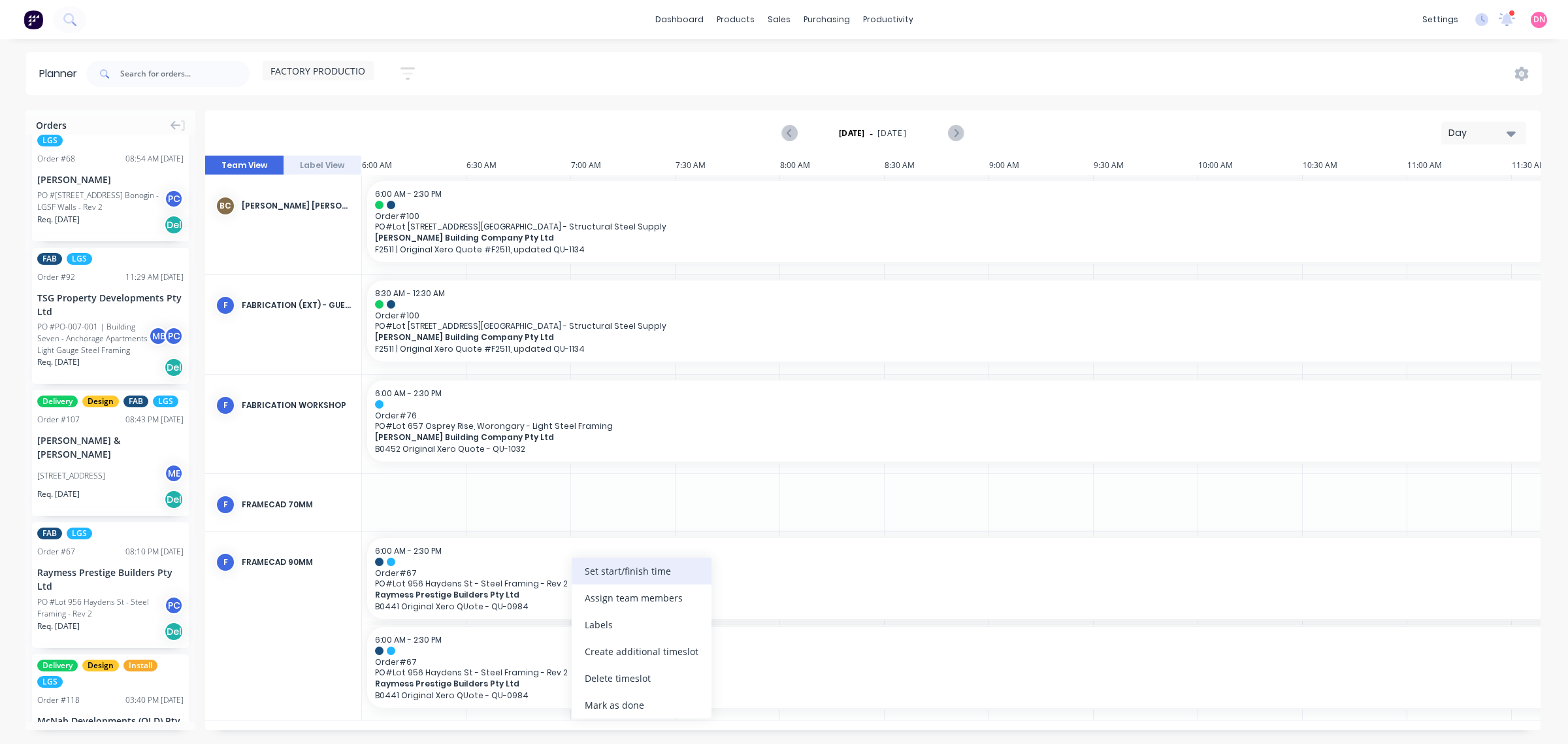
click at [644, 573] on div "Set start/finish time" at bounding box center [642, 571] width 140 height 27
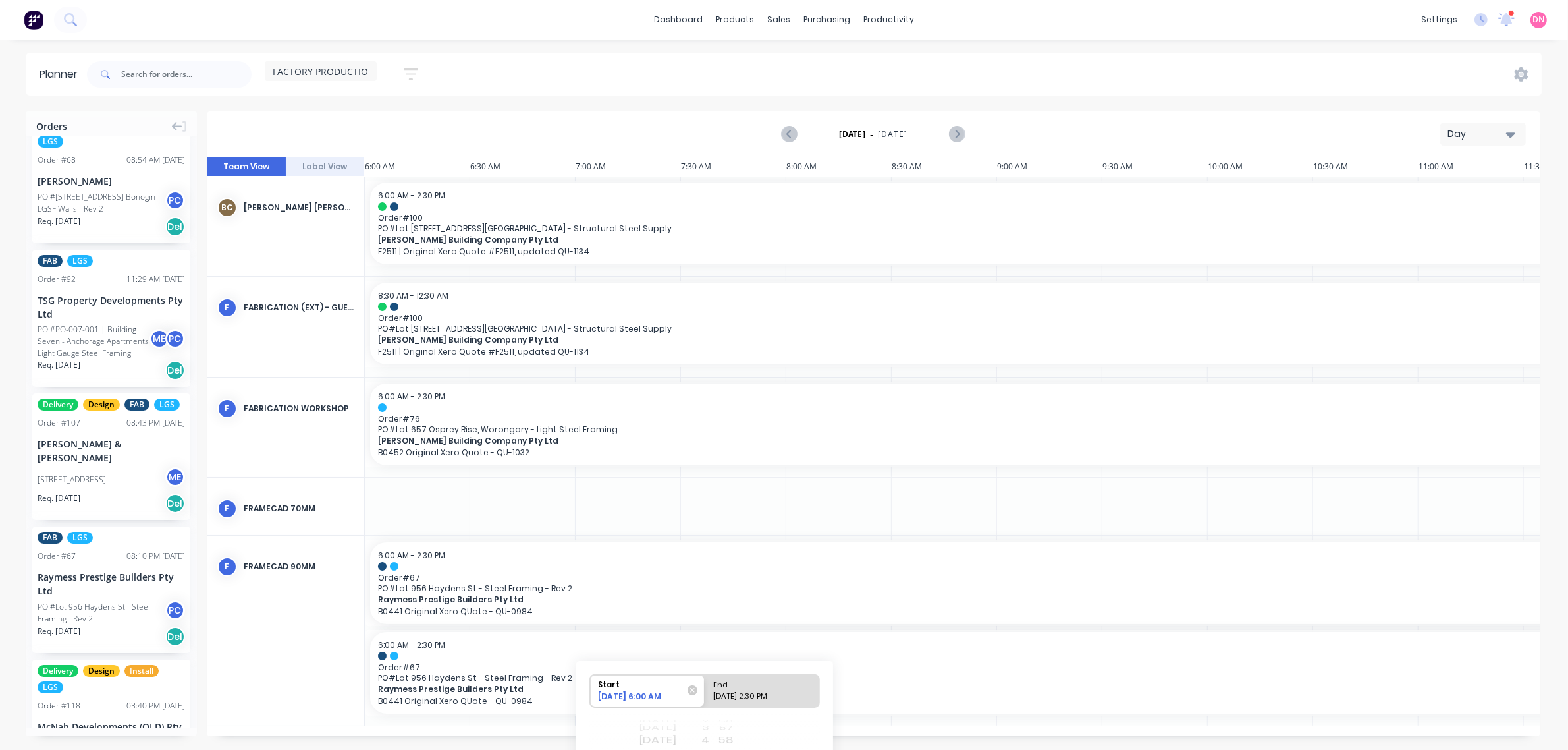
scroll to position [83, 0]
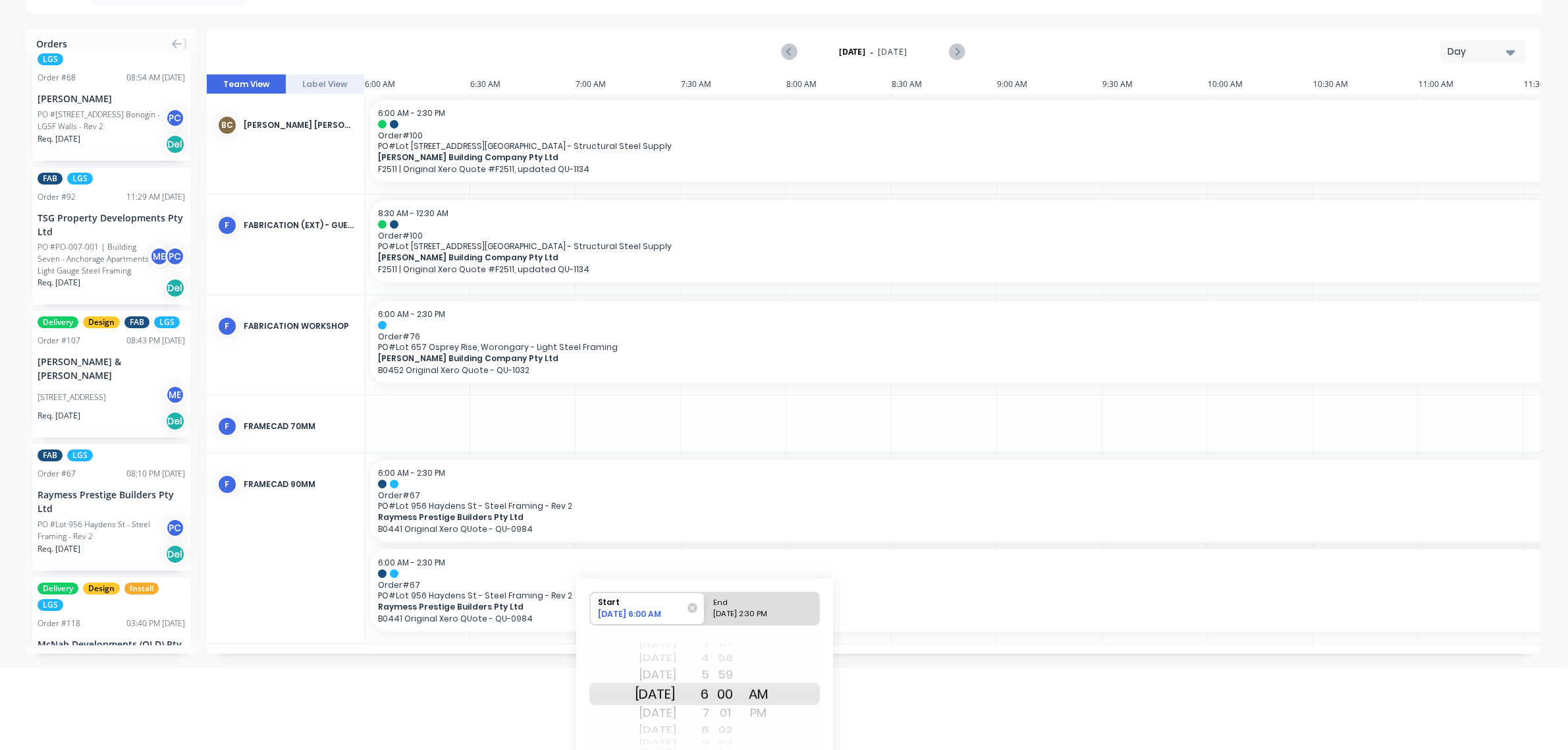
click at [677, 712] on div "[DATE]" at bounding box center [655, 713] width 42 height 21
click at [730, 618] on div "Please select" at bounding box center [762, 616] width 107 height 17
click at [705, 618] on input "End Please select" at bounding box center [704, 608] width 1 height 32
radio input "true"
click at [771, 707] on div "PM" at bounding box center [758, 713] width 33 height 21
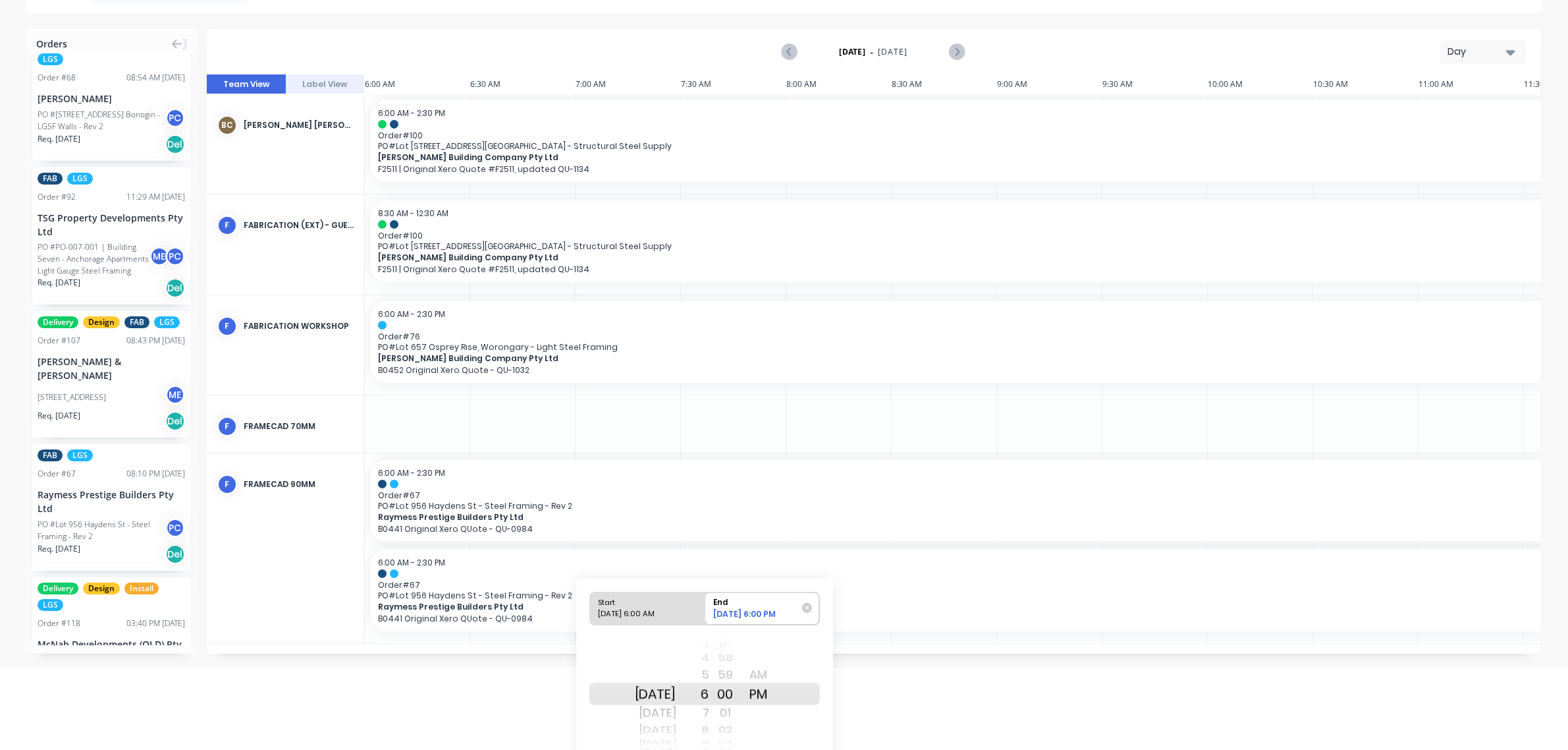
click at [709, 654] on div "4" at bounding box center [693, 658] width 33 height 17
click at [709, 657] on div "2" at bounding box center [693, 658] width 33 height 17
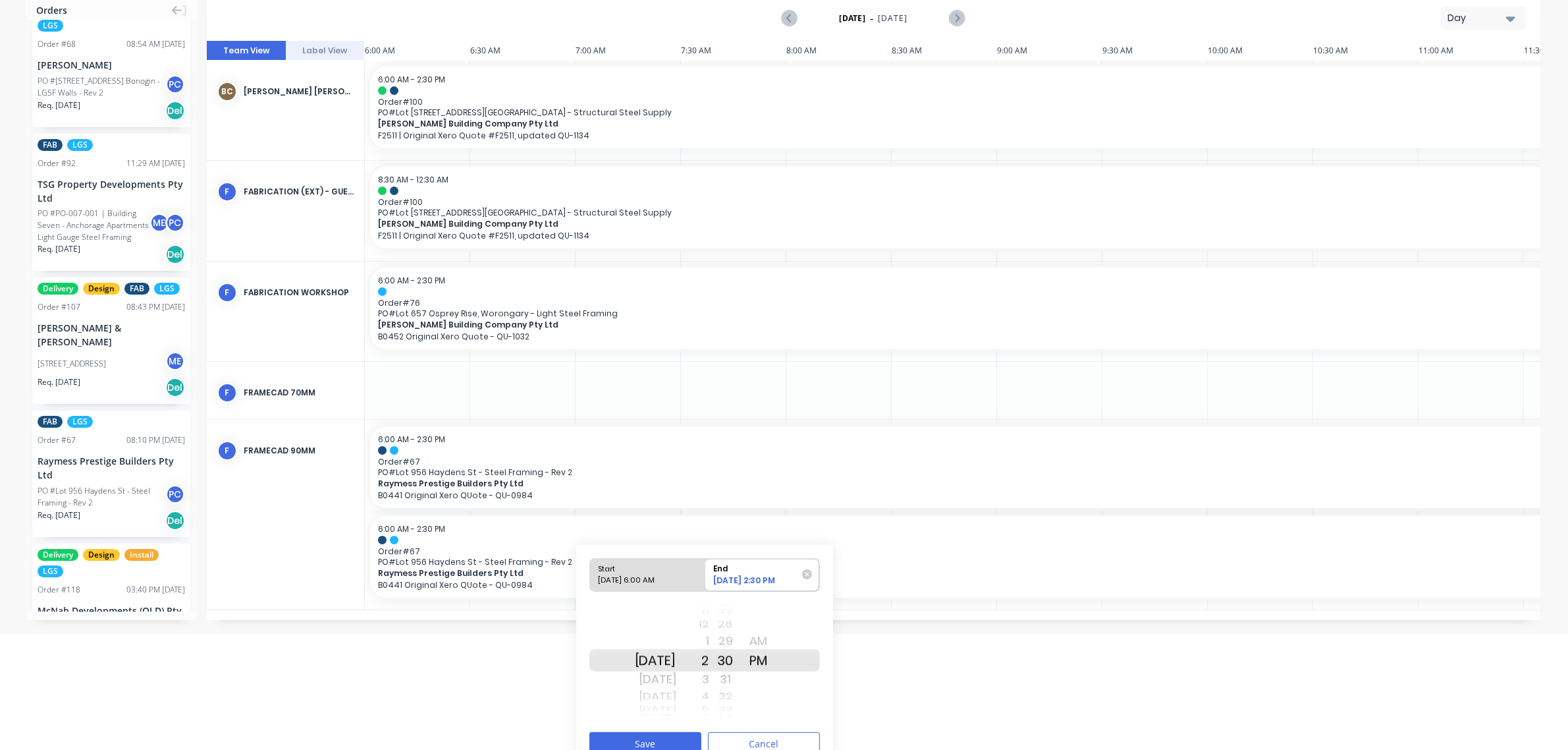
scroll to position [135, 0]
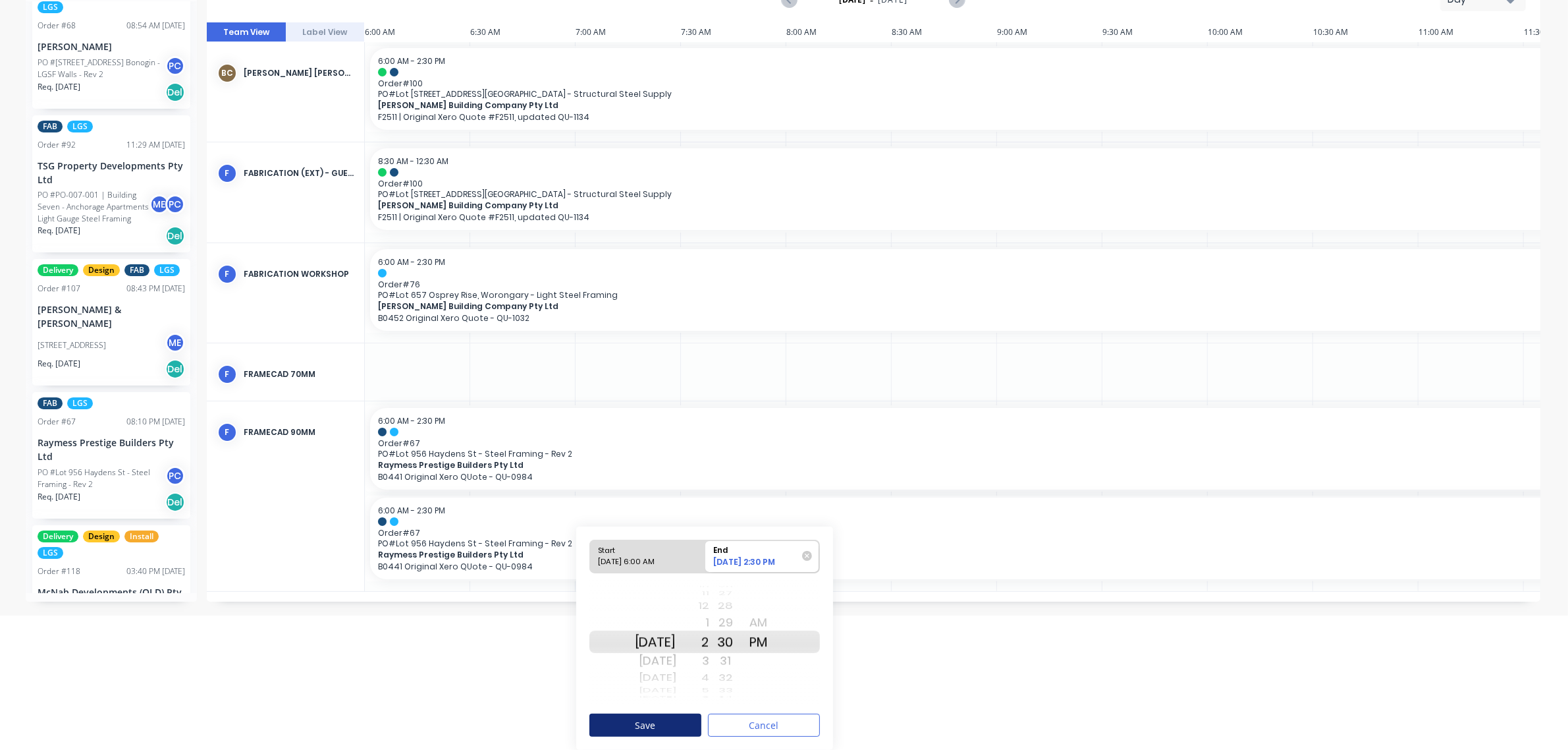
click at [684, 720] on button "Save" at bounding box center [645, 725] width 112 height 23
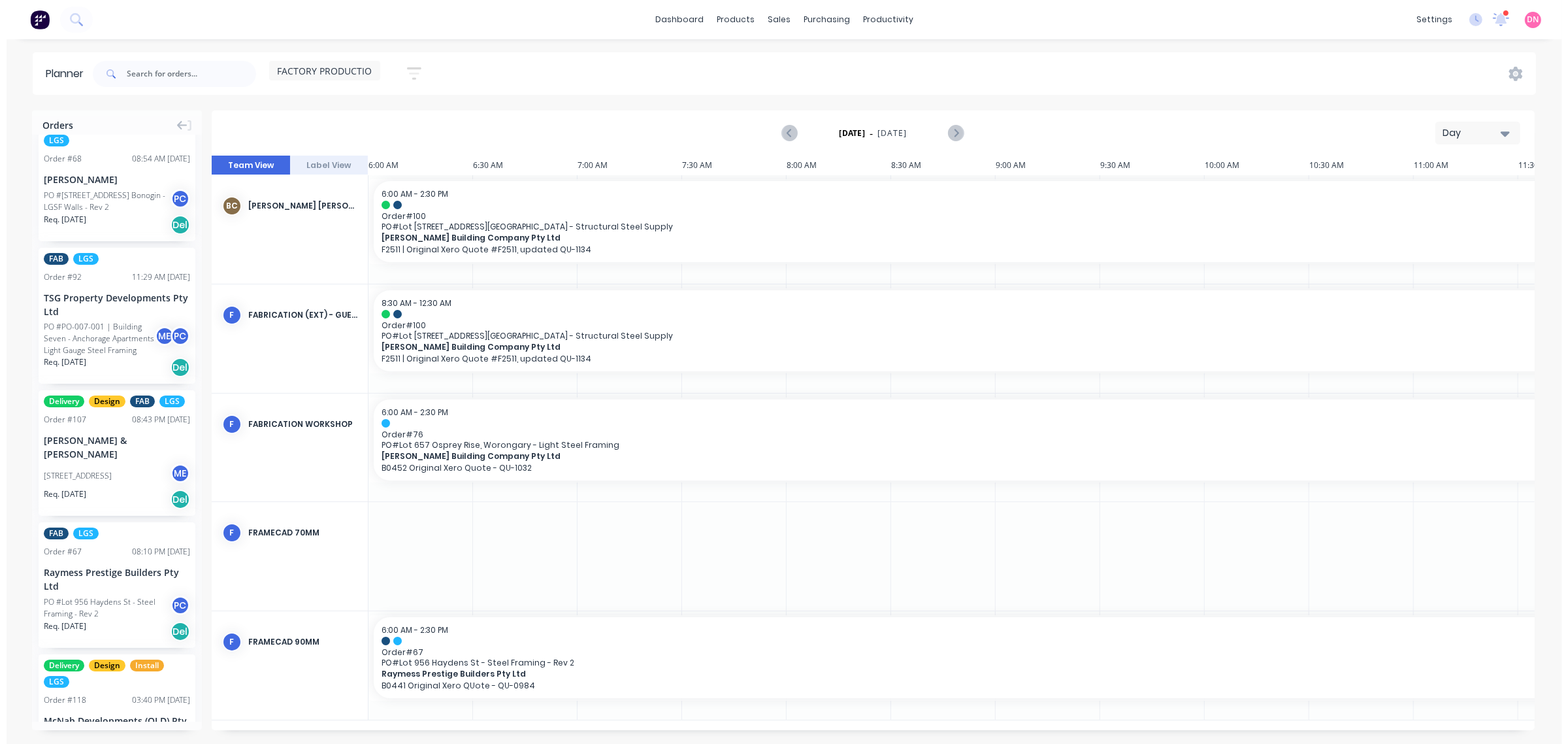
scroll to position [0, 0]
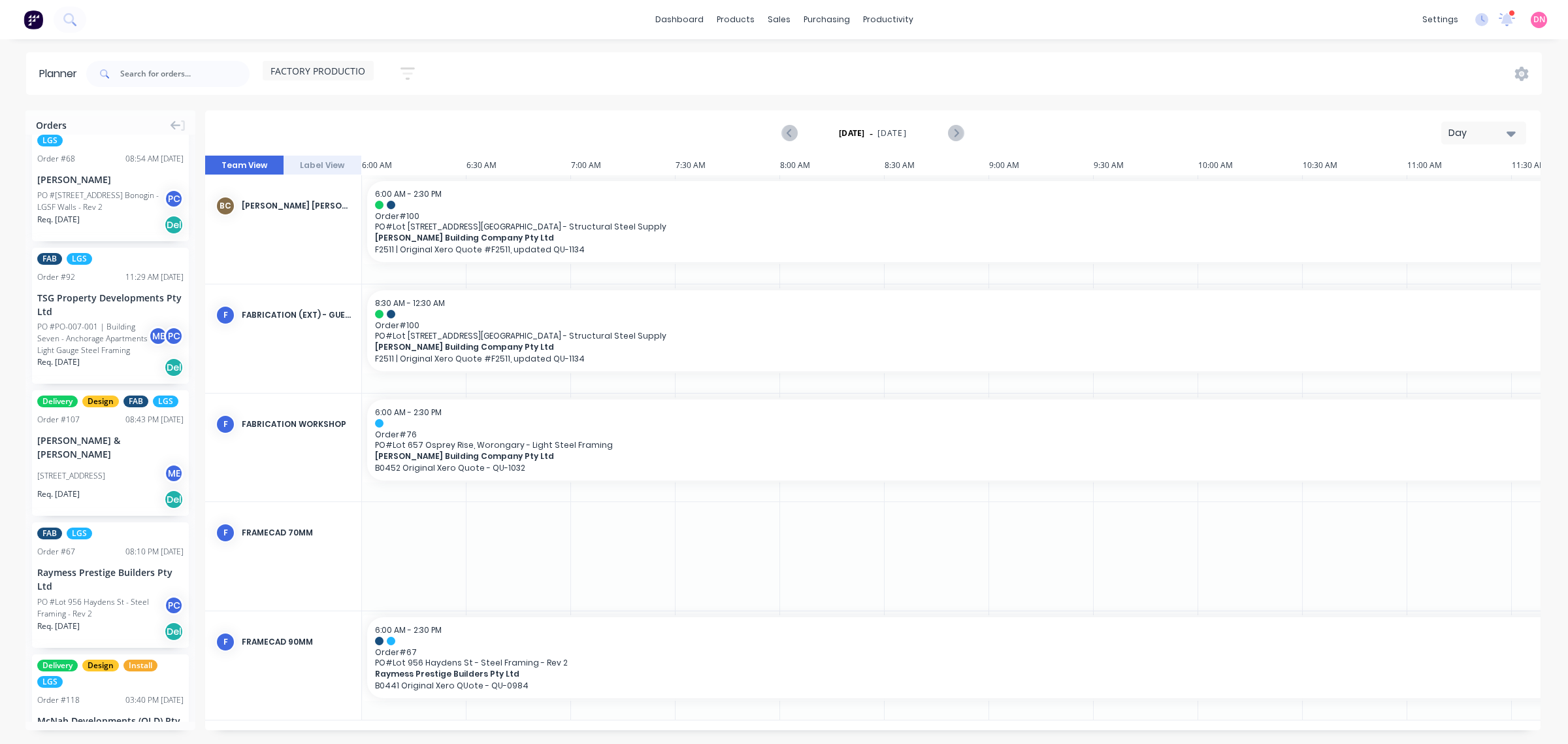
click at [1445, 132] on button "Day" at bounding box center [1483, 133] width 85 height 23
click at [1459, 208] on div "Month" at bounding box center [1460, 221] width 129 height 26
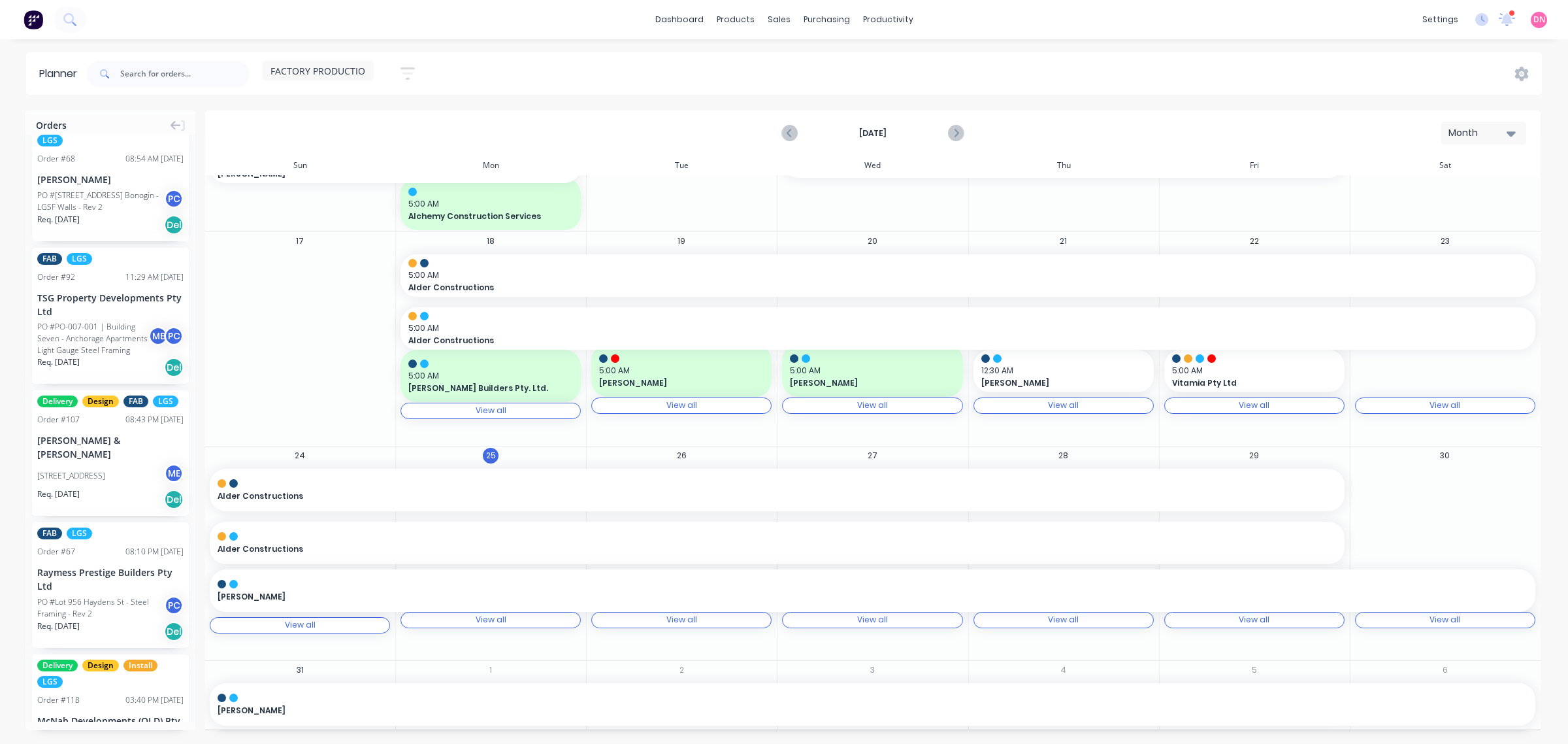
scroll to position [327, 0]
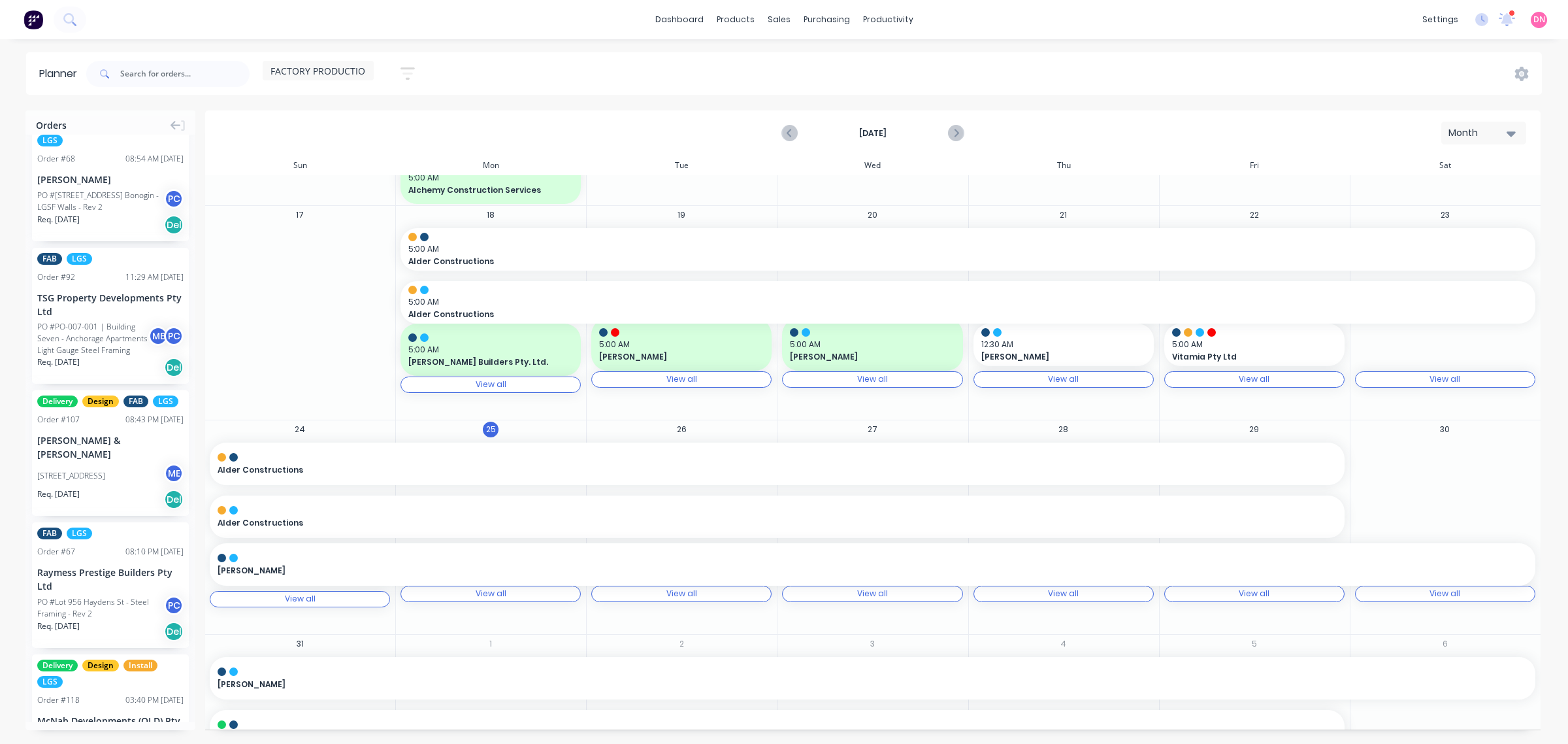
click at [410, 70] on icon "button" at bounding box center [408, 73] width 14 height 17
click at [368, 70] on div "FACTORY PRODUCTION" at bounding box center [318, 70] width 111 height 20
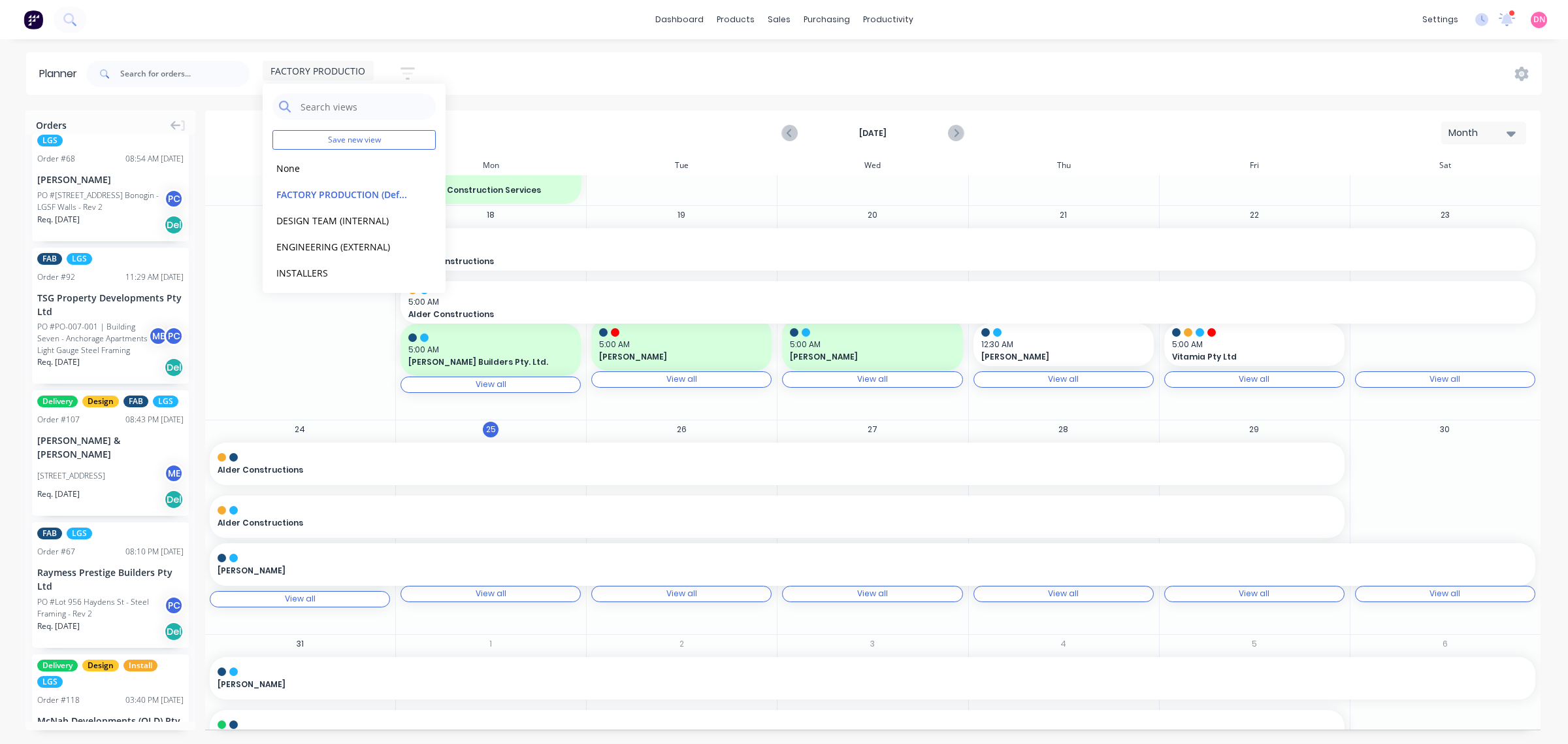
click at [590, 108] on div "Planner FACTORY PRODUCTION Save new view None edit FACTORY PRODUCTION (Default)…" at bounding box center [784, 397] width 1568 height 691
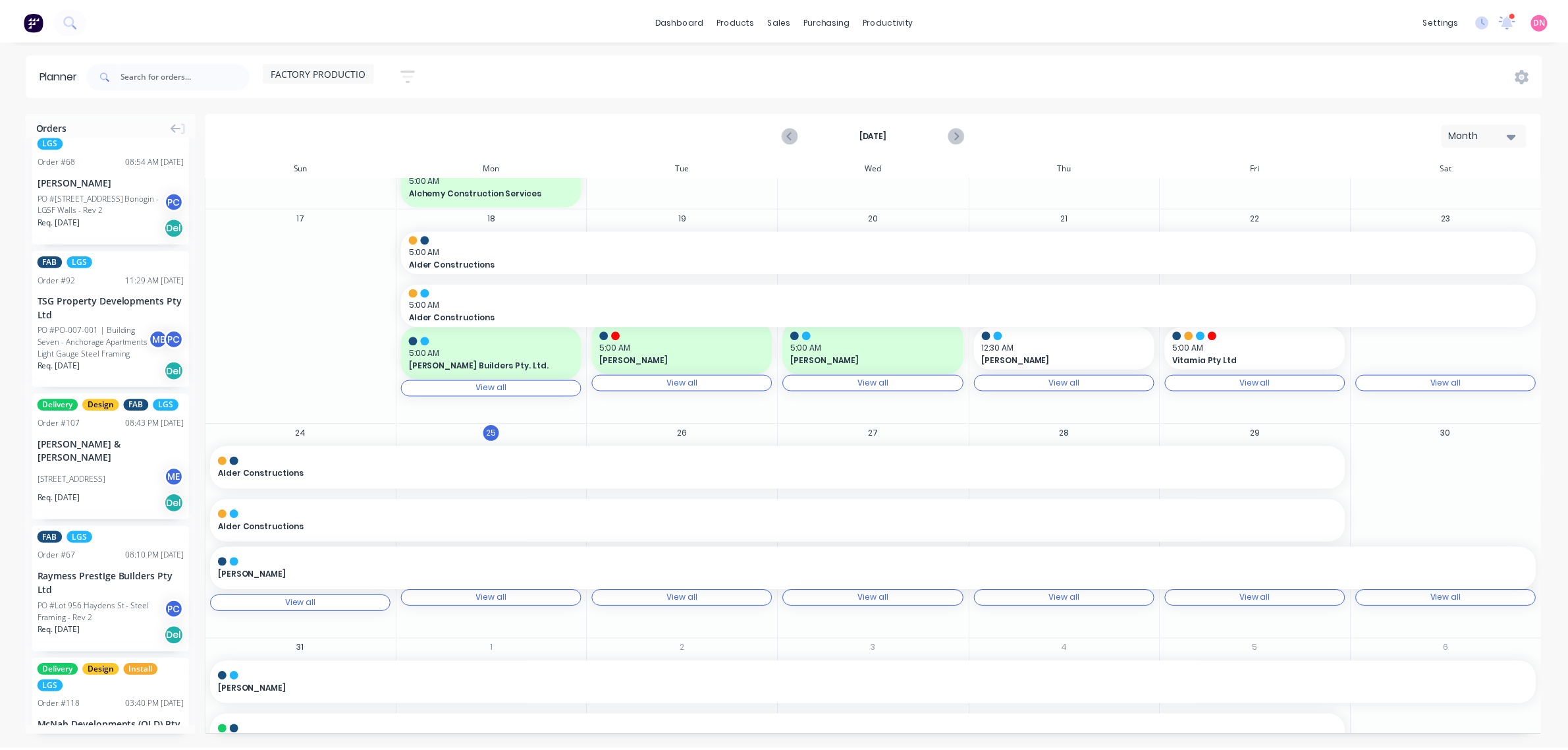
scroll to position [412, 0]
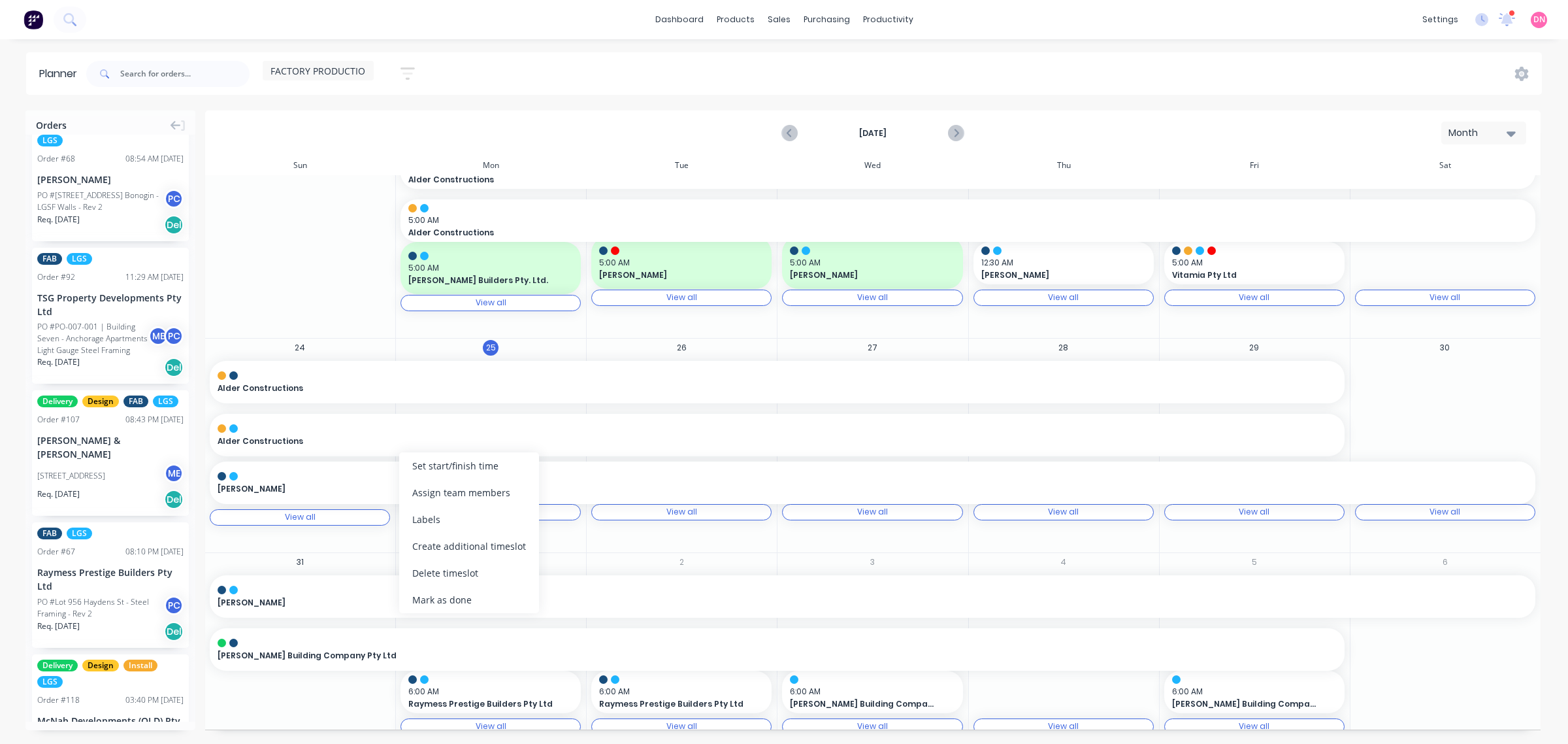
click at [399, 478] on div "Set start/finish time" at bounding box center [469, 466] width 140 height 27
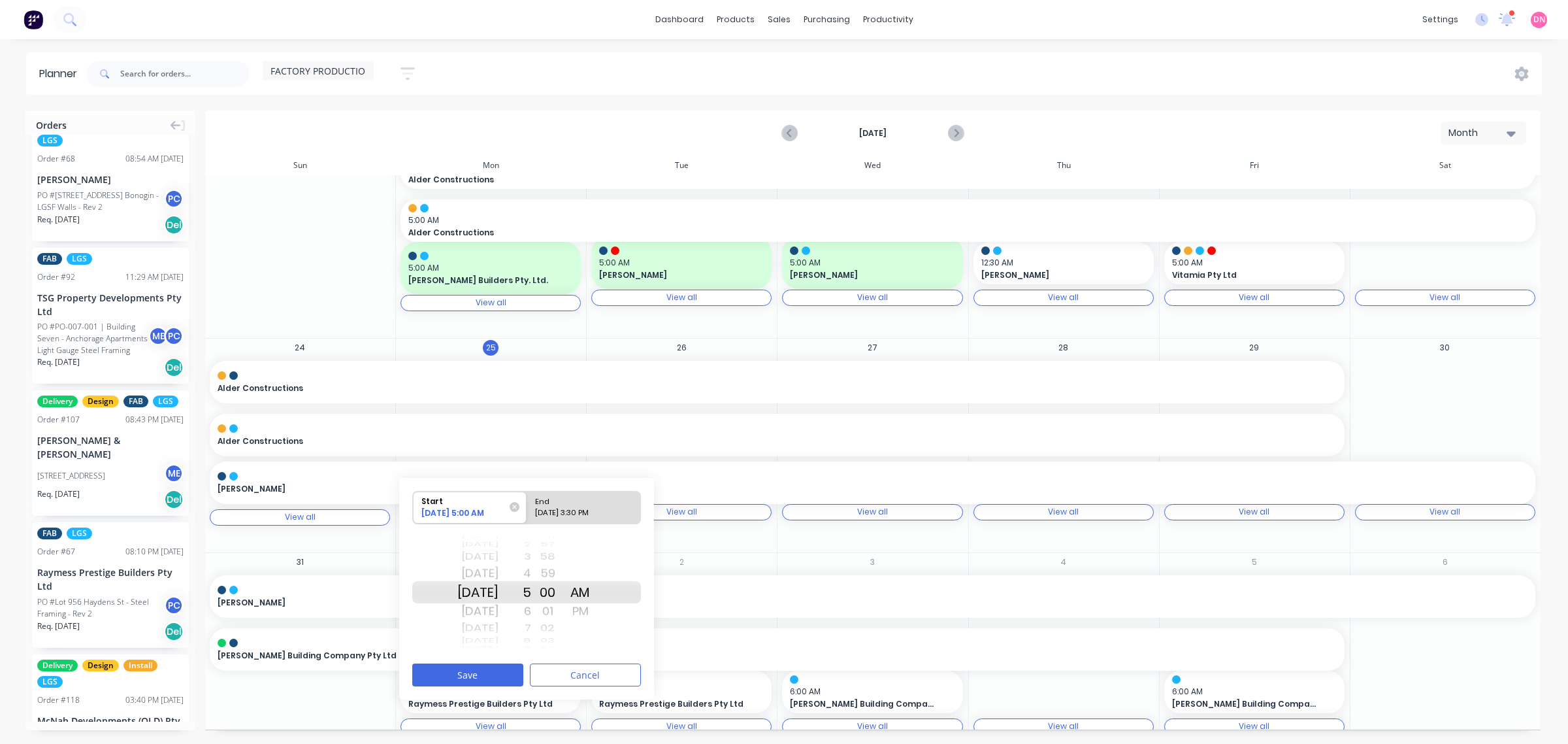
click at [363, 482] on div "[PERSON_NAME]" at bounding box center [872, 482] width 1326 height 41
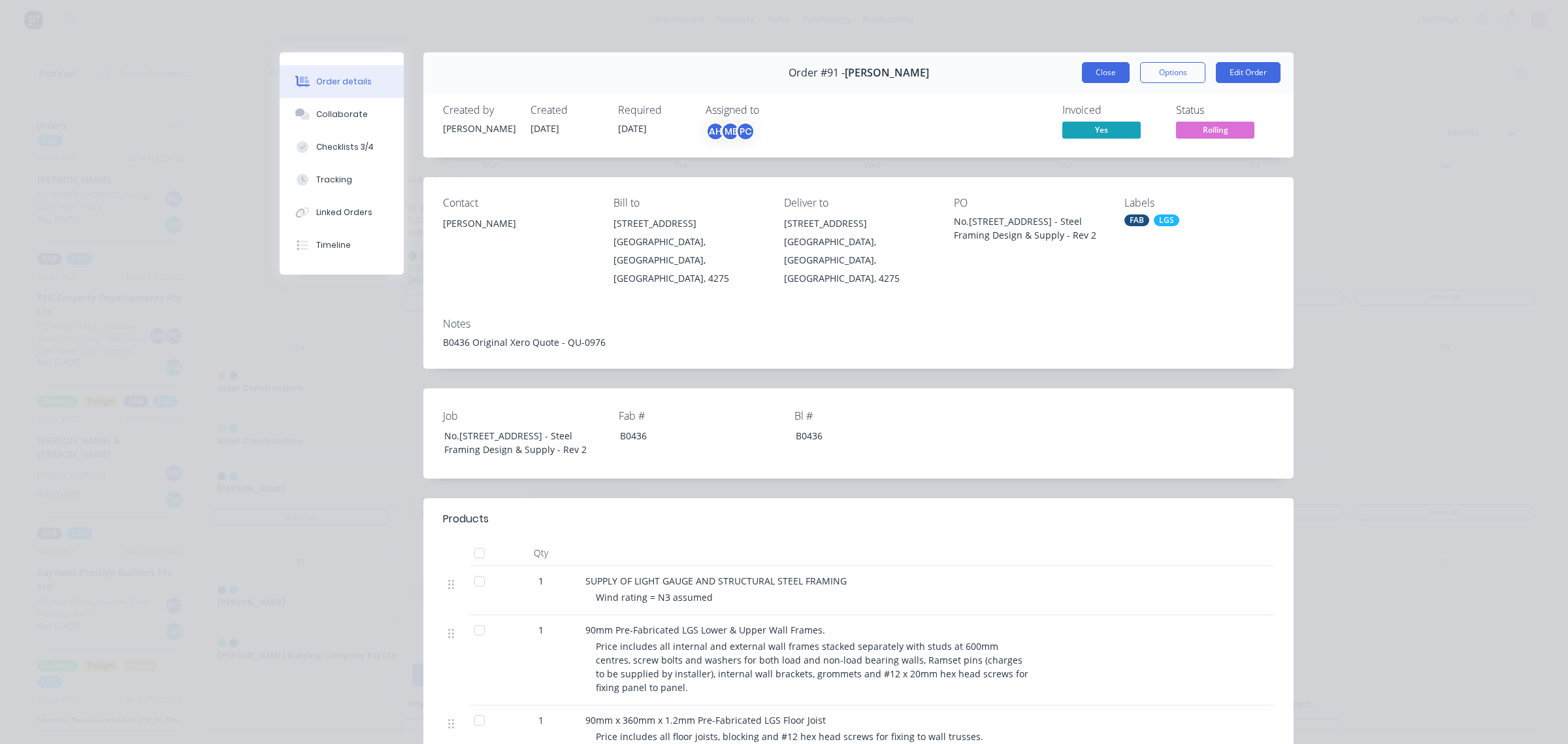
click at [1096, 76] on button "Close" at bounding box center [1106, 73] width 48 height 21
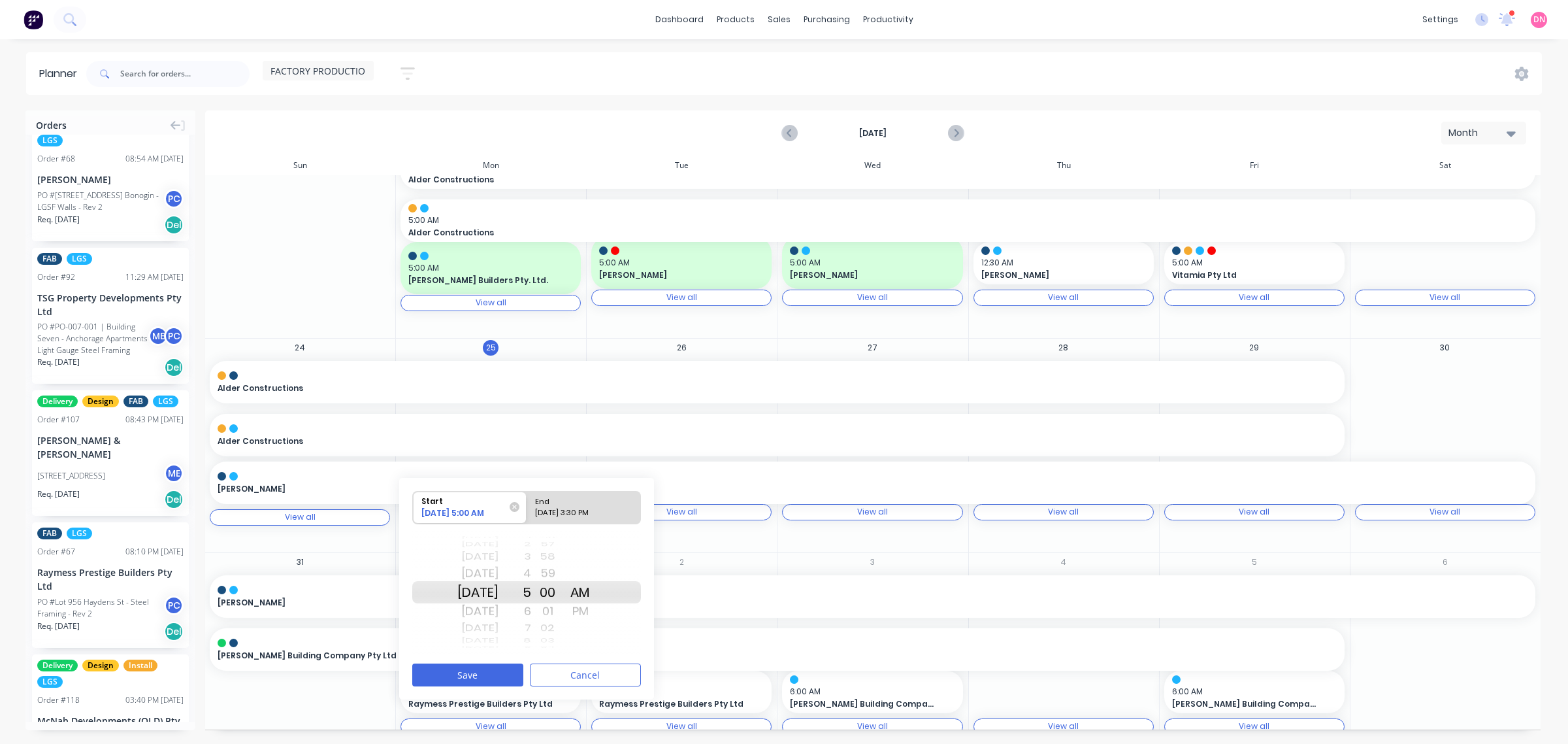
click at [1477, 145] on div "[DATE] Month" at bounding box center [873, 133] width 1333 height 43
click at [1483, 136] on div "Month" at bounding box center [1478, 133] width 60 height 14
click at [1471, 191] on div "Week" at bounding box center [1460, 195] width 129 height 26
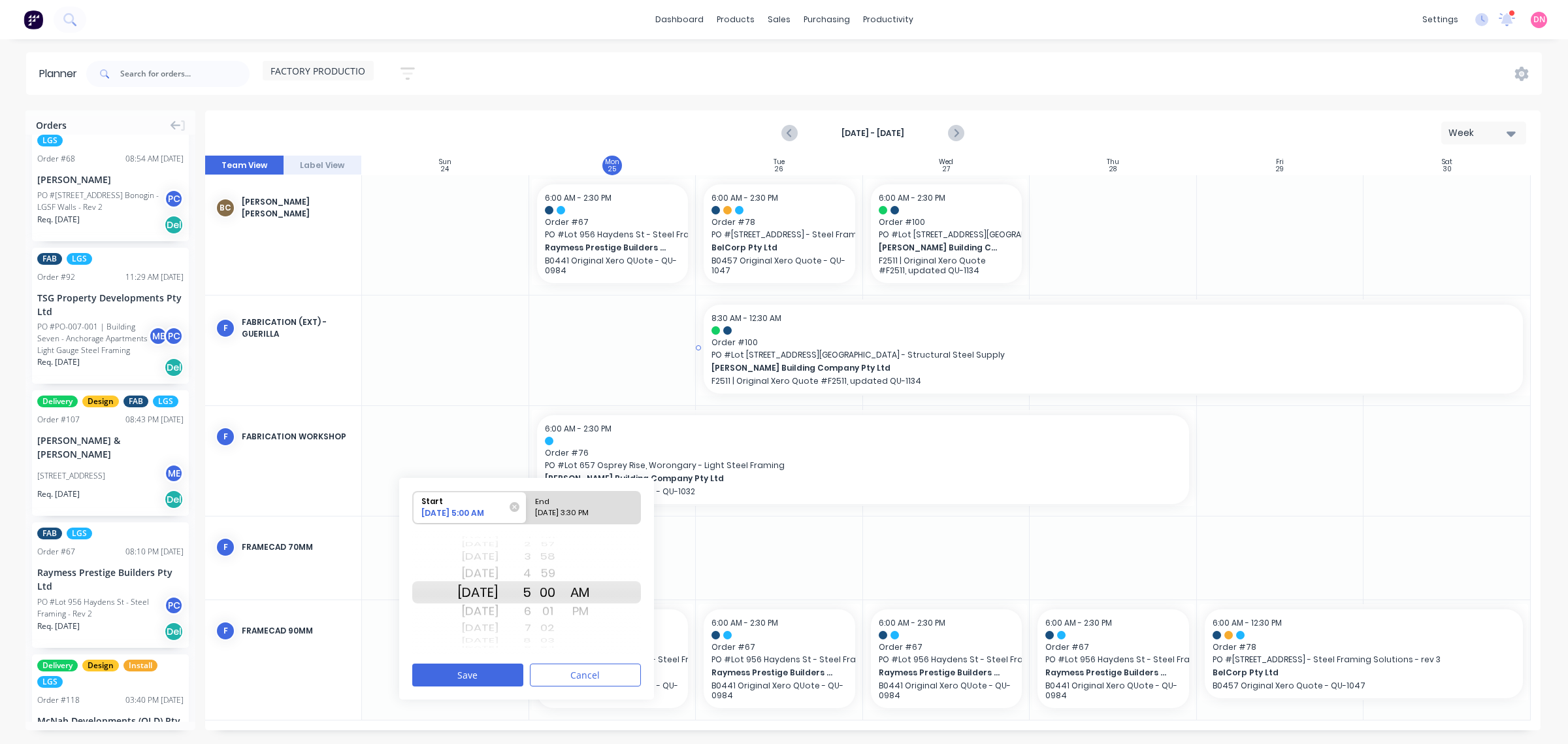
click at [1356, 314] on div "8:30 AM - 12:30 AM" at bounding box center [1113, 318] width 804 height 12
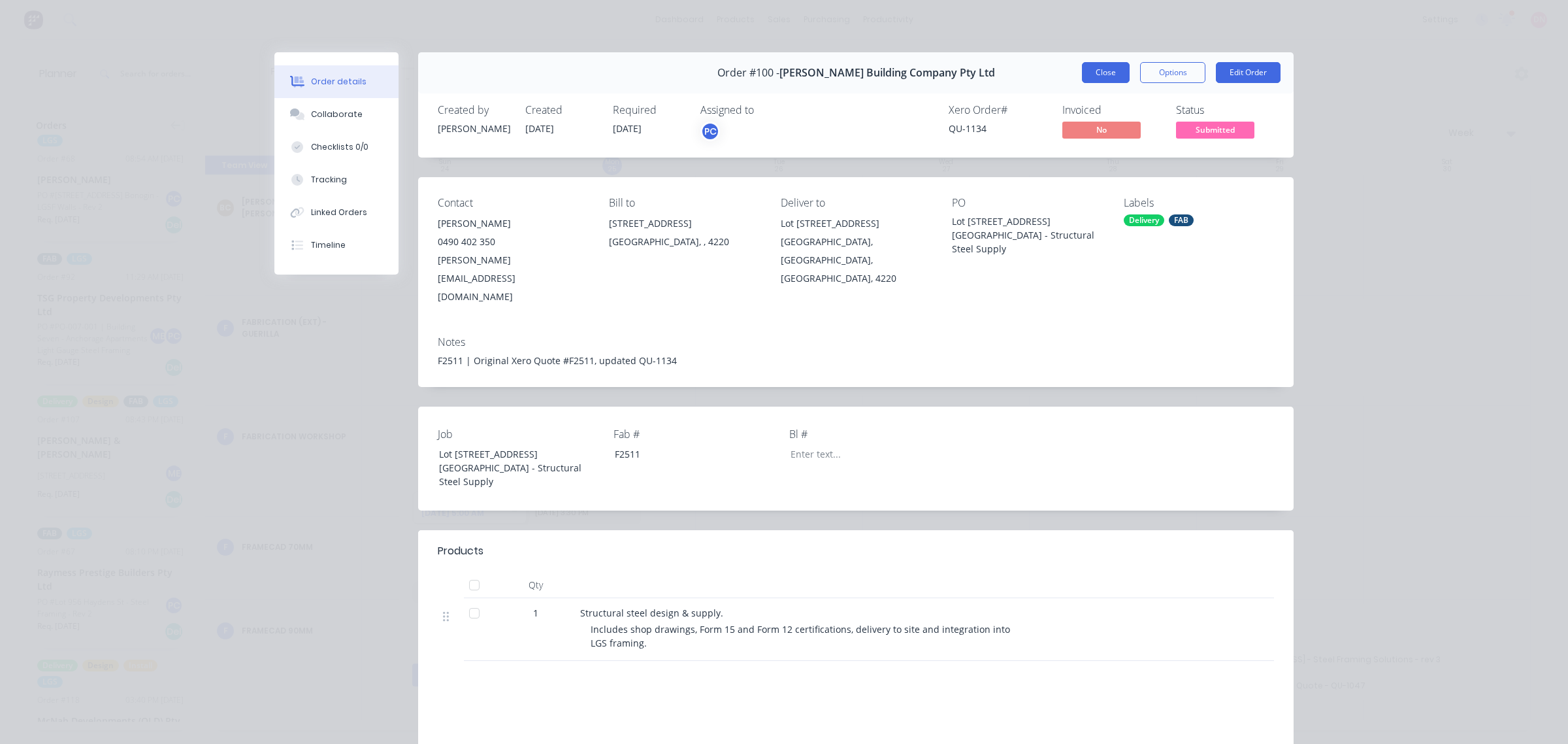
click at [1095, 70] on button "Close" at bounding box center [1106, 73] width 48 height 21
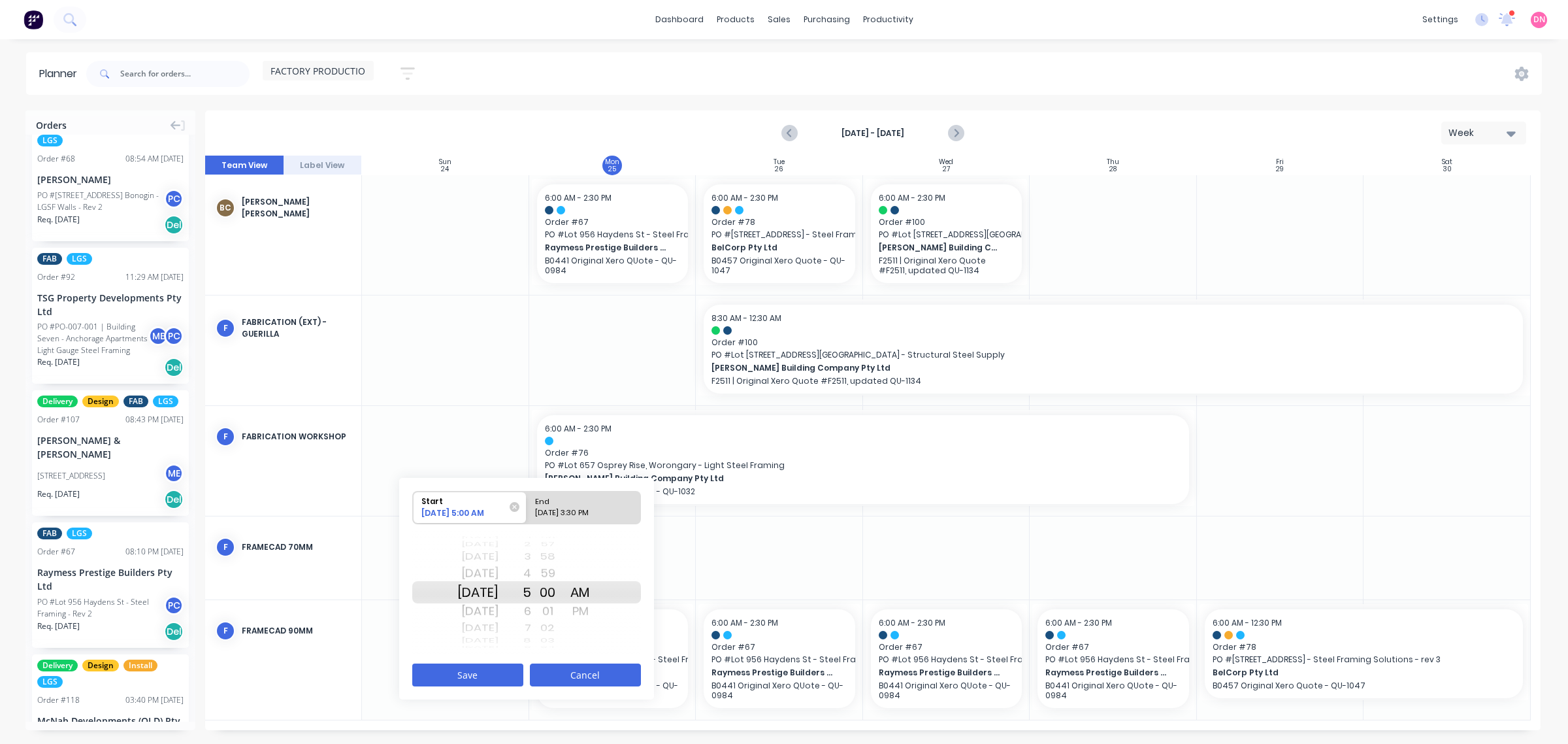
click at [605, 685] on button "Cancel" at bounding box center [585, 675] width 111 height 23
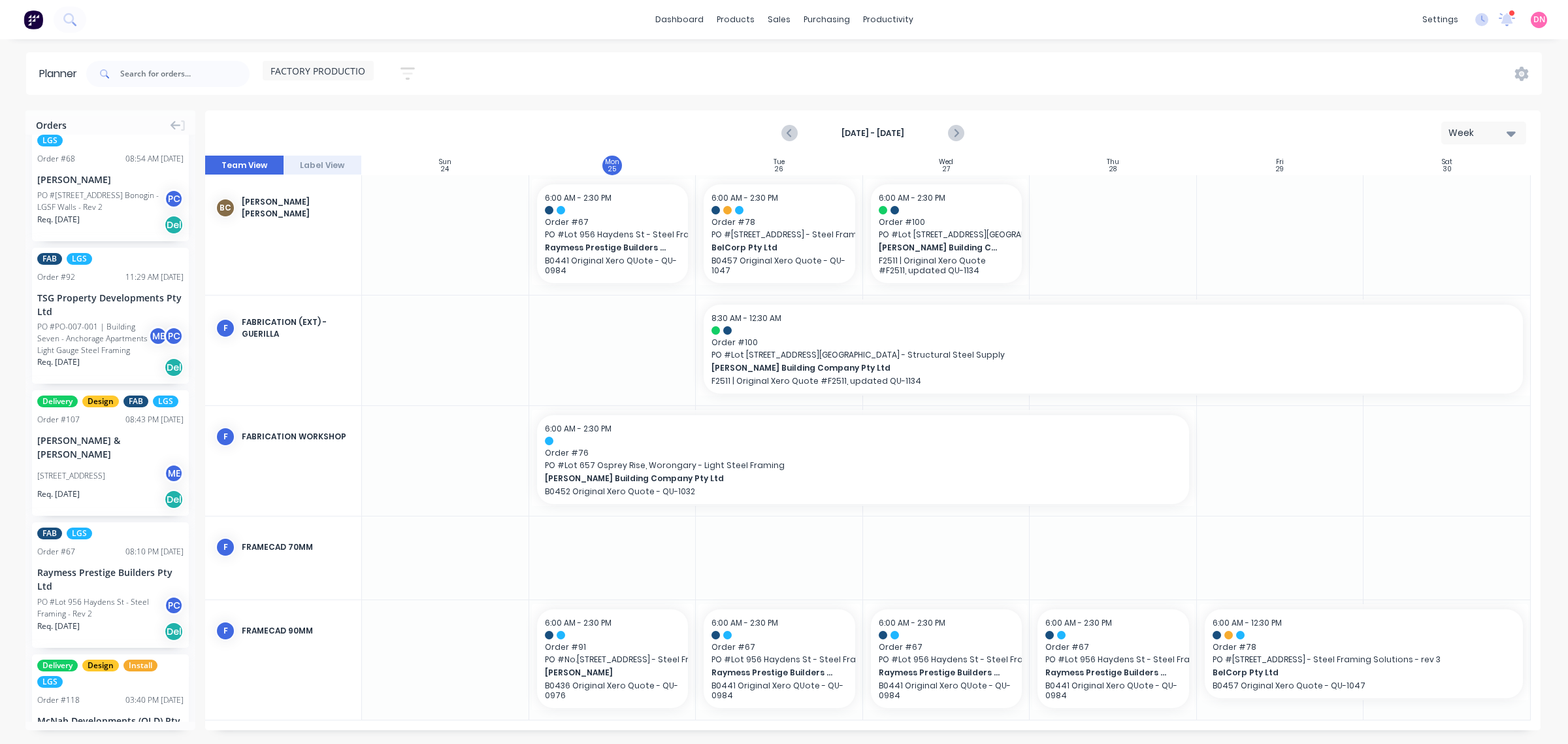
drag, startPoint x: 354, startPoint y: 161, endPoint x: 644, endPoint y: 123, distance: 292.5
click at [644, 123] on div "[DATE] - [DATE] Week Team View Label View Sun 24 [DATE] Mon 25 [DATE] Tue 26 [D…" at bounding box center [873, 420] width 1335 height 619
click at [707, 563] on div "Set start/finish time" at bounding box center [714, 571] width 140 height 27
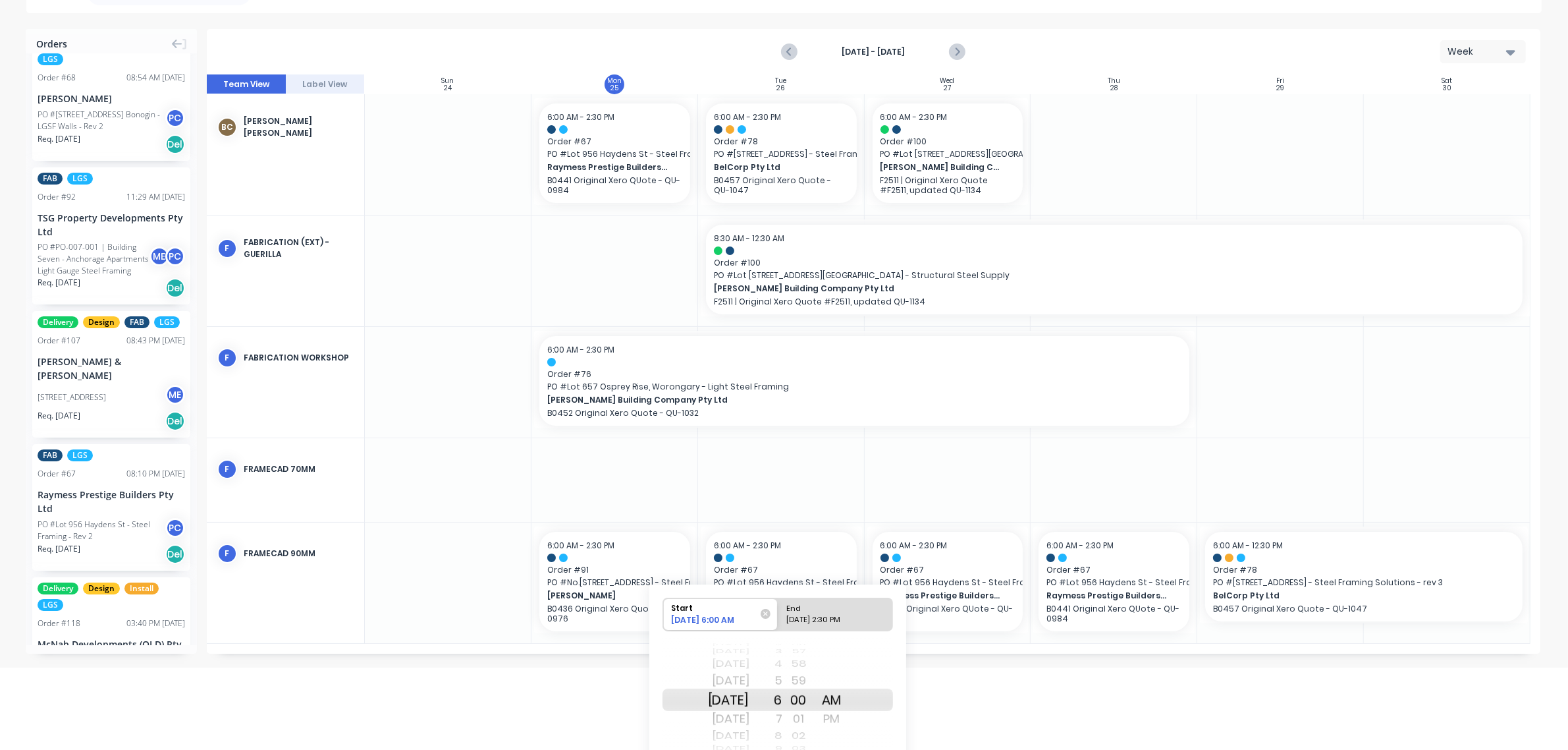
scroll to position [140, 0]
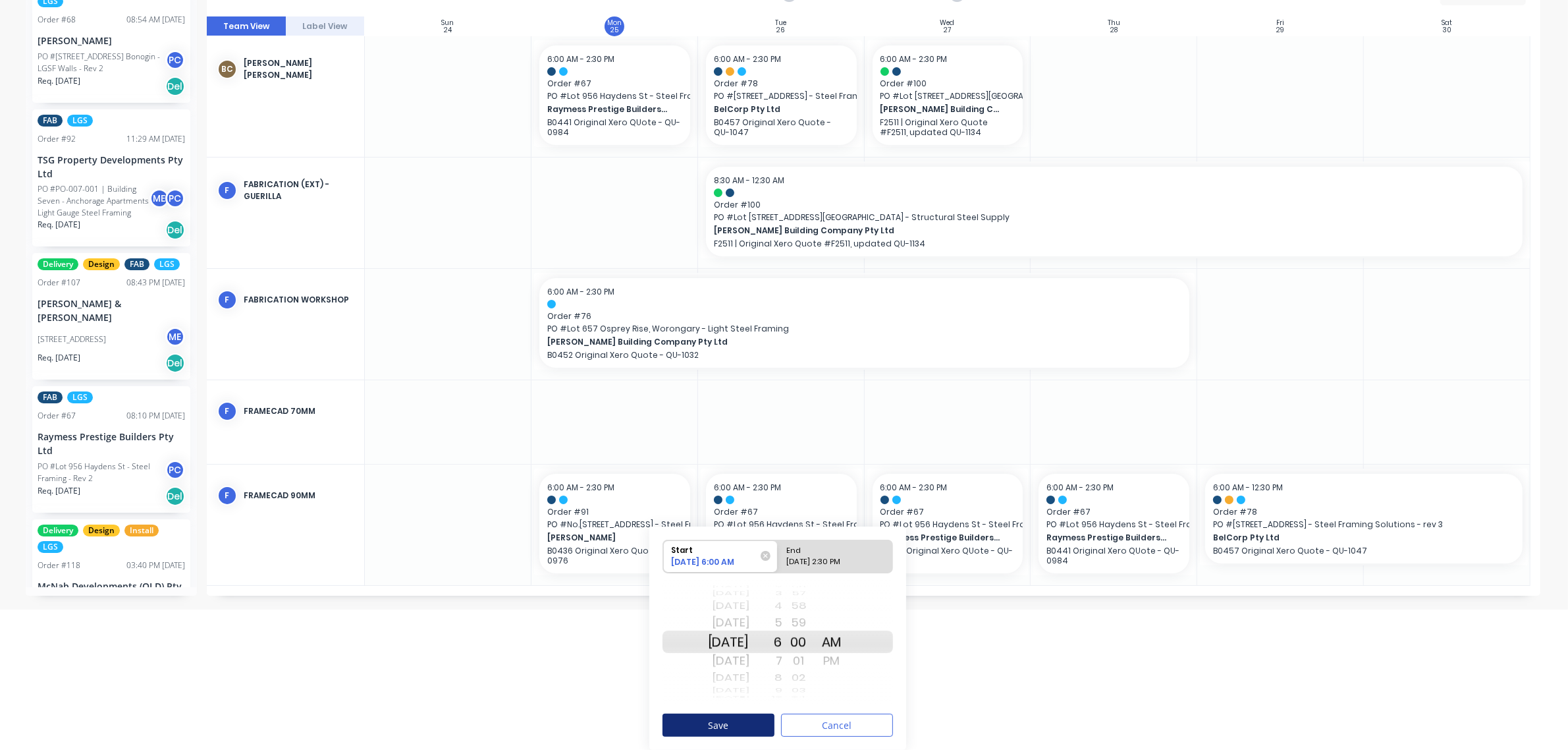
click at [742, 720] on button "Save" at bounding box center [718, 725] width 112 height 23
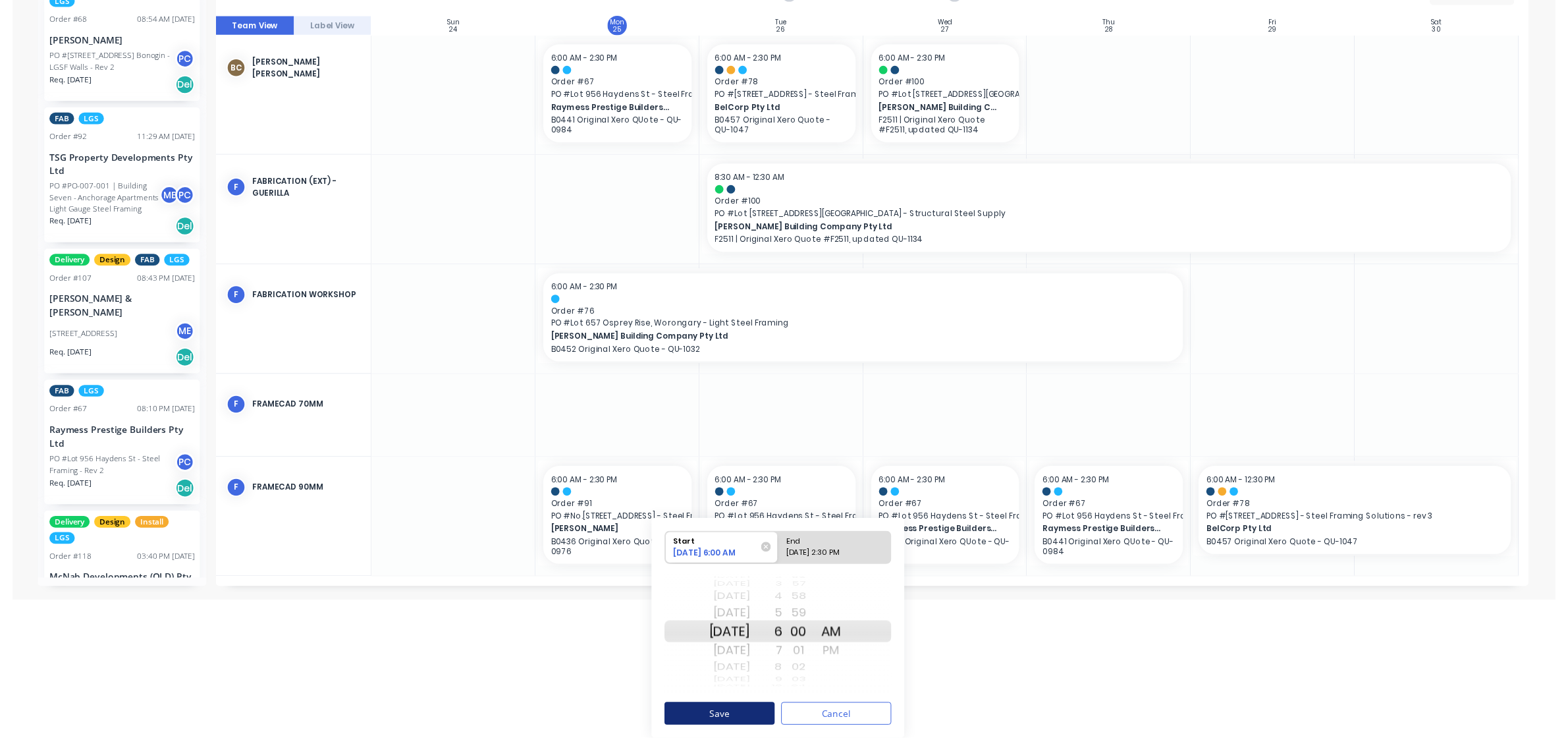
scroll to position [0, 0]
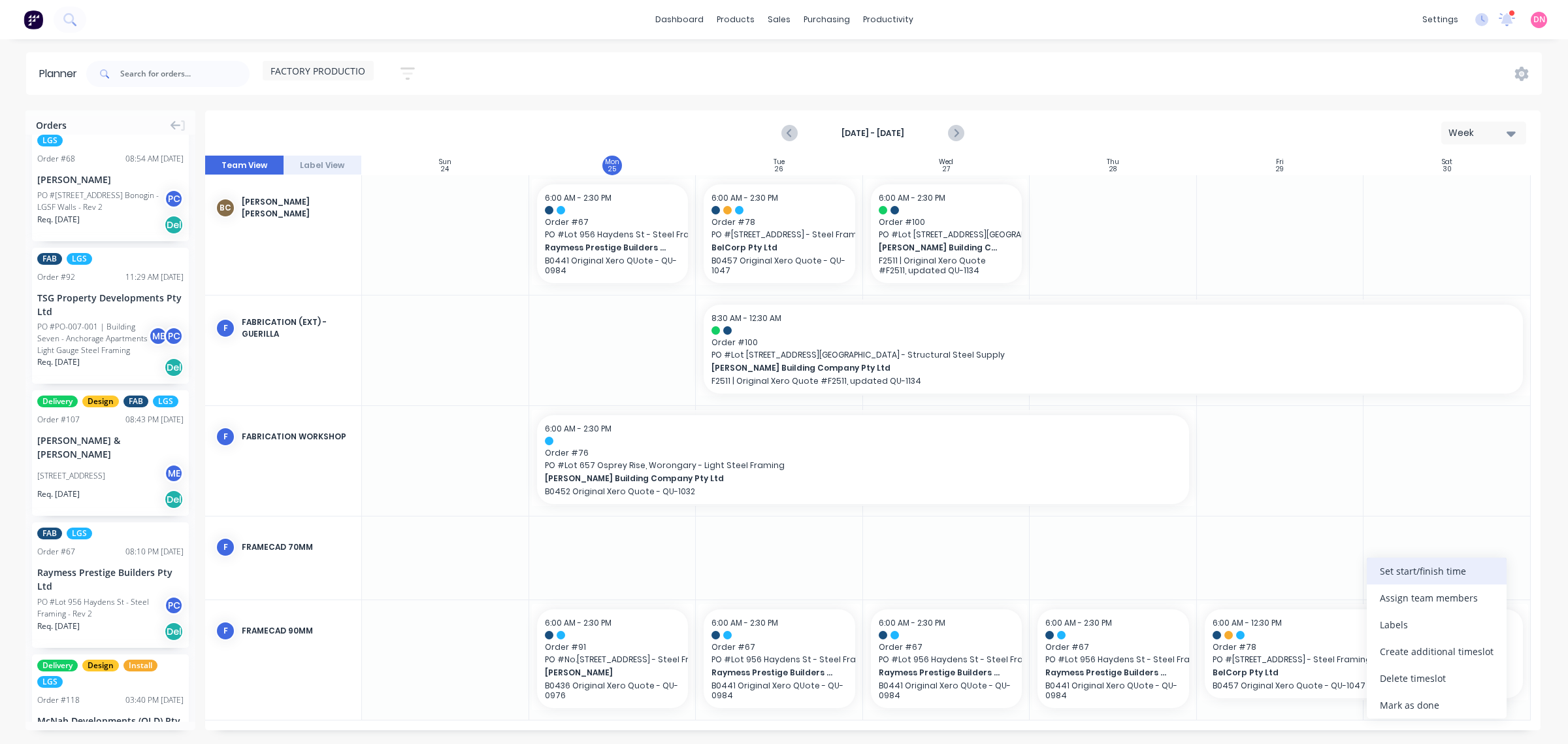
click at [1415, 575] on div "Set start/finish time" at bounding box center [1437, 571] width 140 height 27
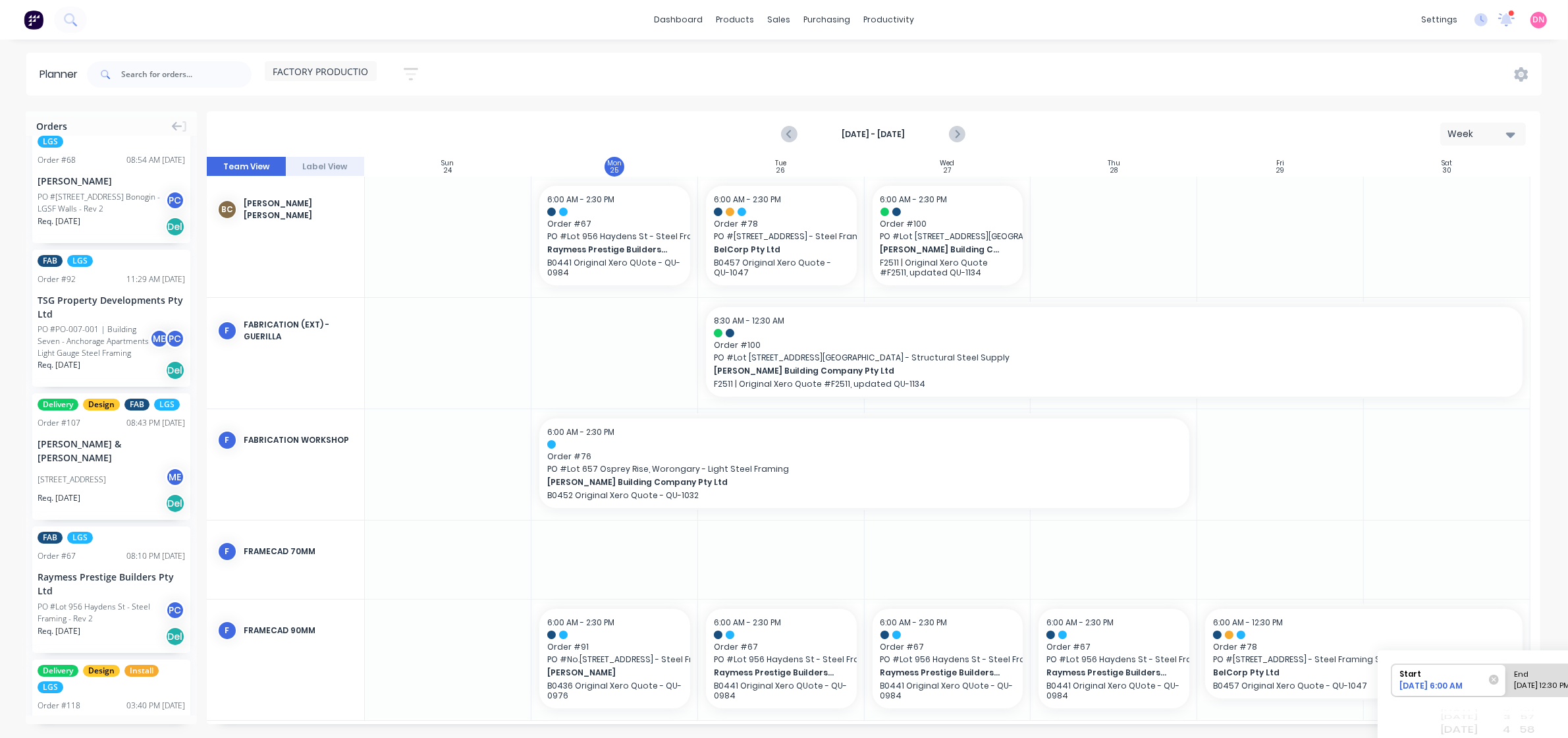
click at [1535, 687] on div "[DATE] 12:30 PM" at bounding box center [1558, 688] width 96 height 17
click at [1507, 687] on input "End [DATE] 12:30 PM" at bounding box center [1506, 680] width 1 height 32
radio input "true"
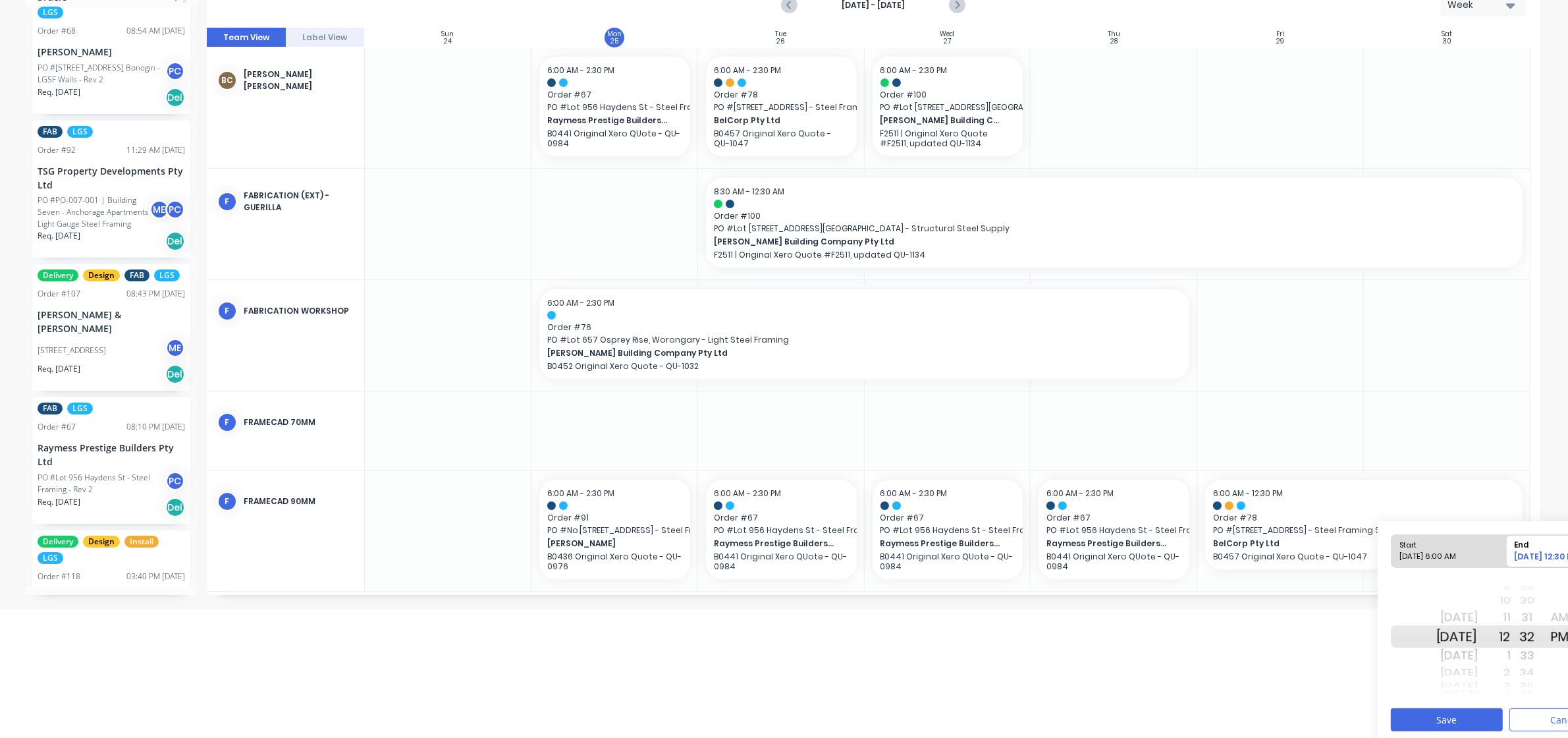
scroll to position [137, 0]
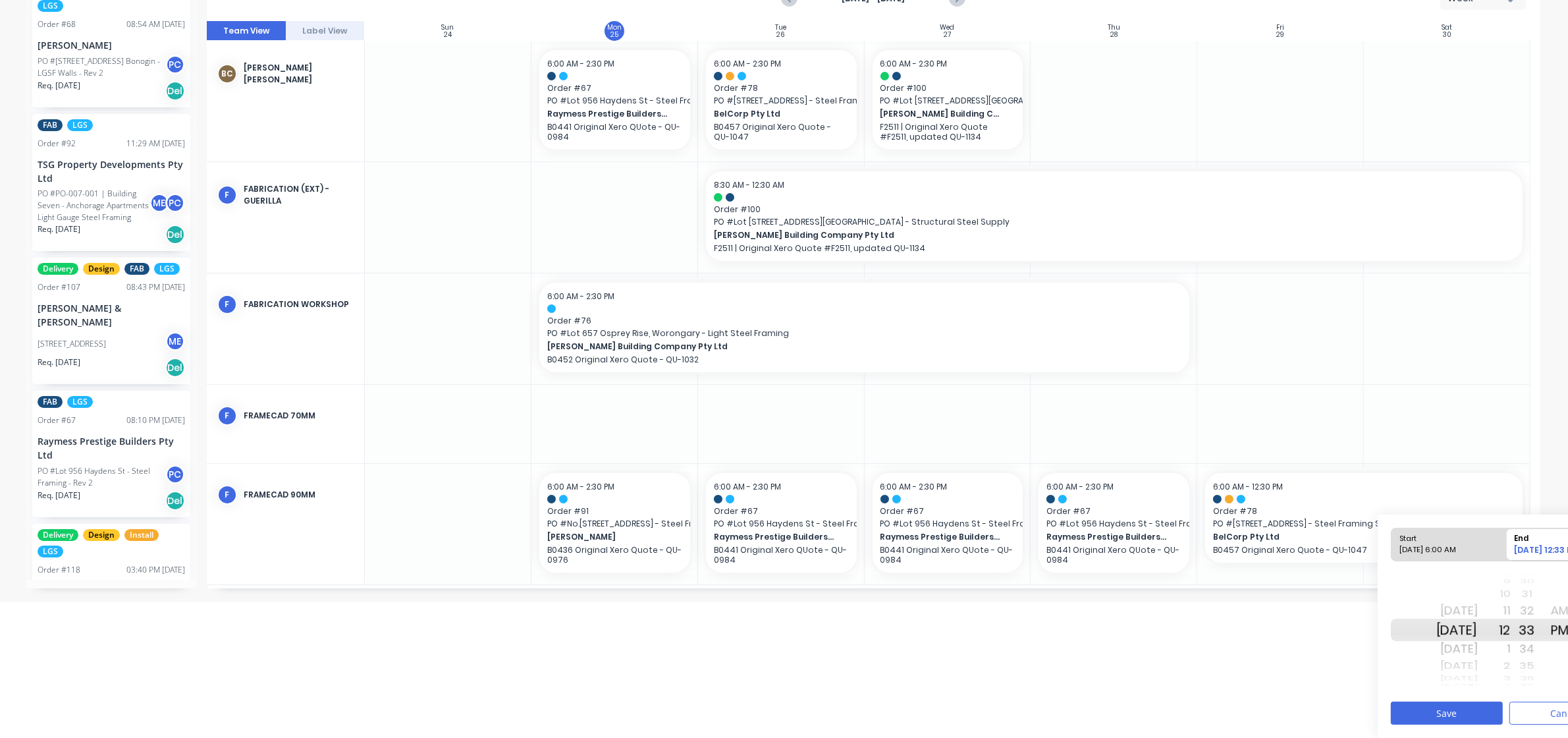
click at [1478, 613] on div "[DATE]" at bounding box center [1457, 610] width 42 height 21
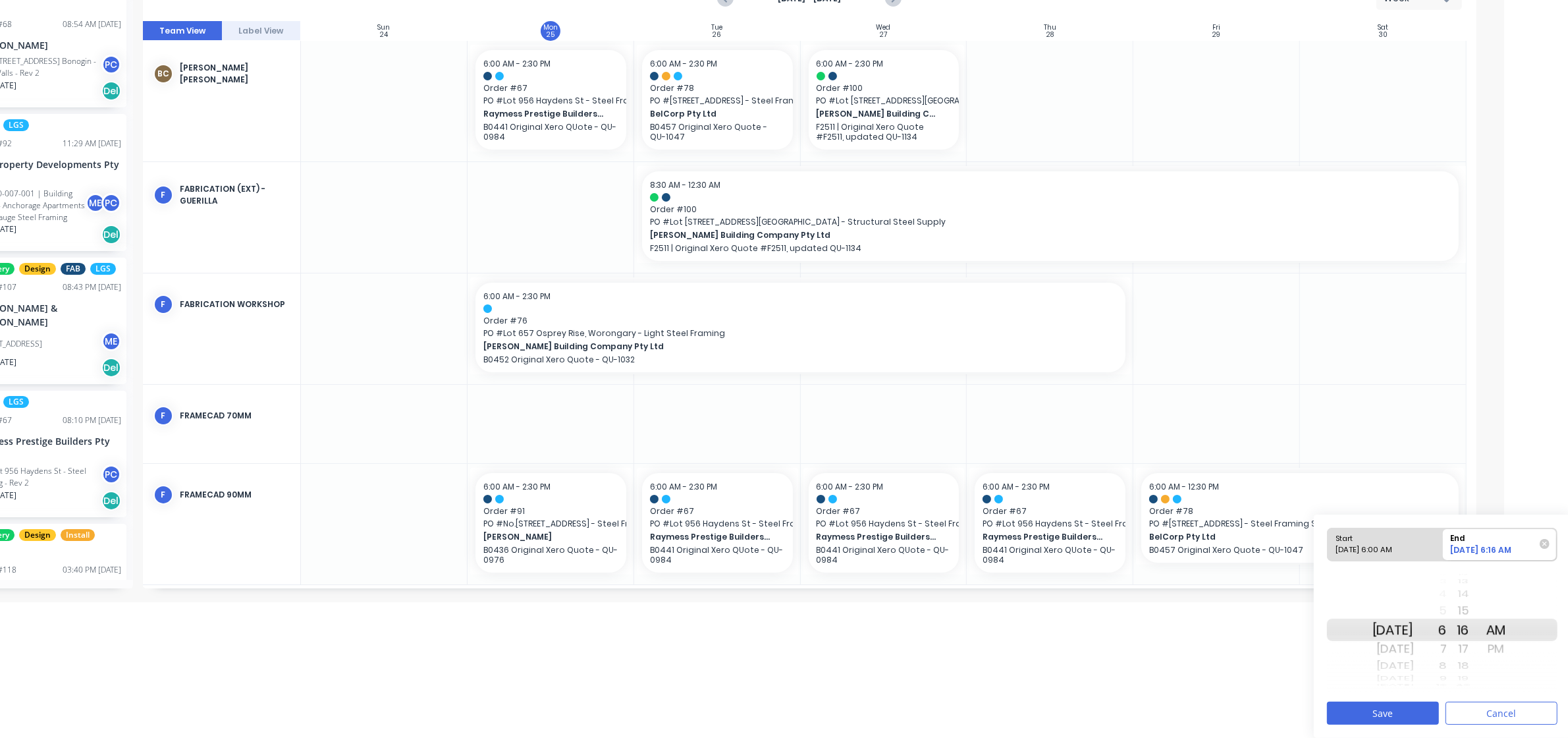
scroll to position [137, 66]
click at [1445, 652] on div "11" at bounding box center [1428, 648] width 33 height 21
click at [1445, 653] on div "12" at bounding box center [1428, 648] width 33 height 21
click at [1502, 646] on div "PM" at bounding box center [1493, 648] width 33 height 21
click at [1445, 653] on div "7" at bounding box center [1428, 648] width 33 height 21
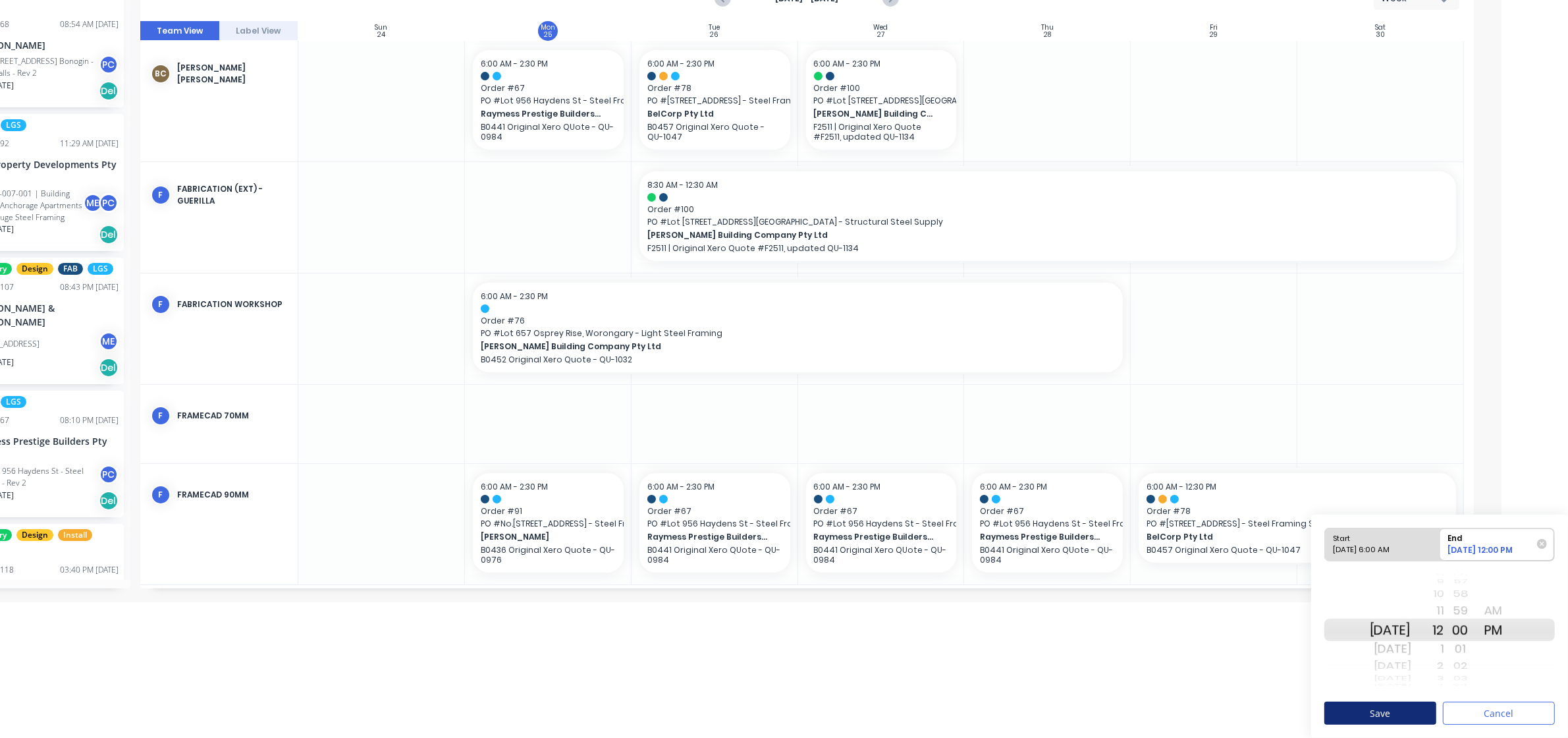
click at [1413, 709] on button "Save" at bounding box center [1380, 713] width 112 height 23
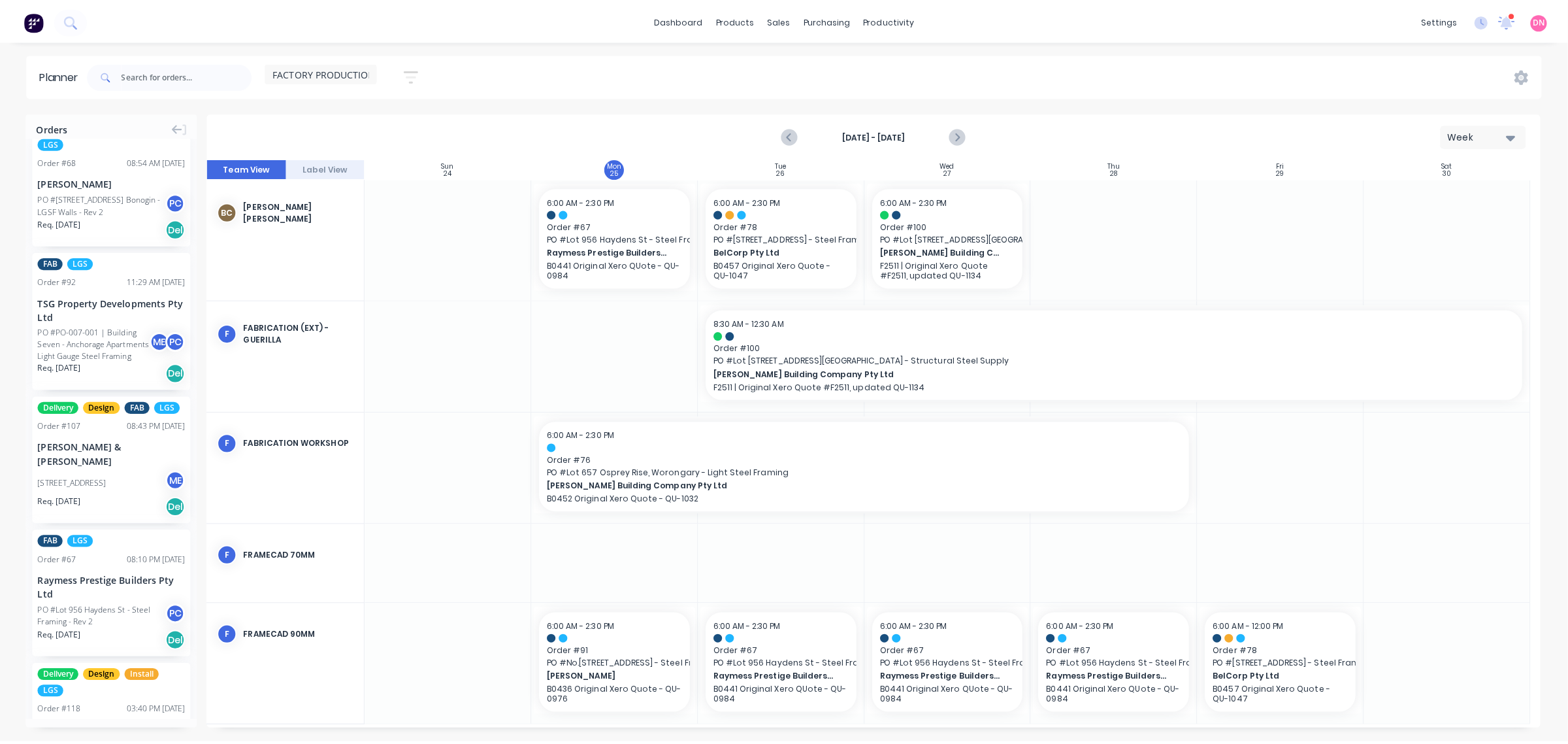
scroll to position [0, 0]
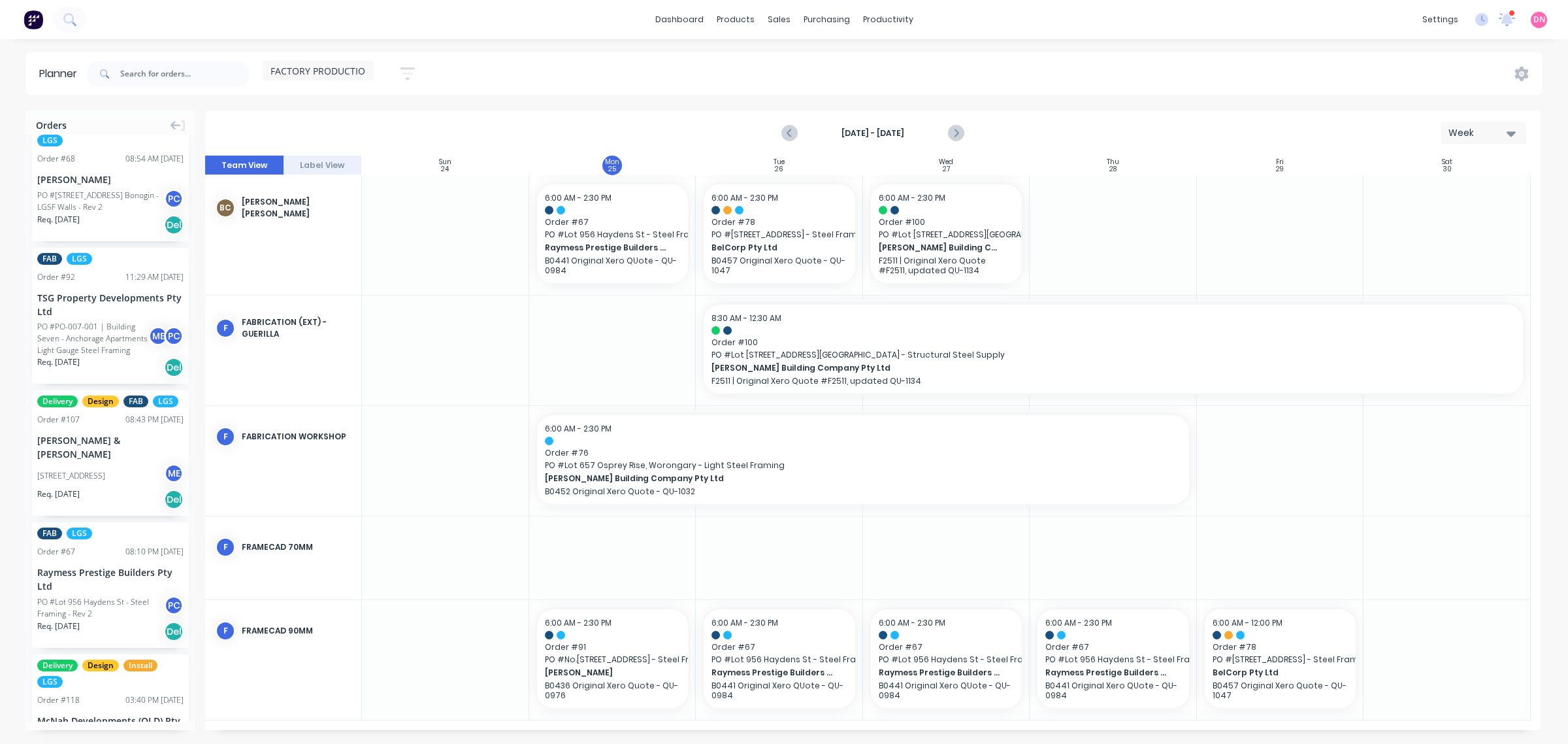
click at [1349, 520] on div at bounding box center [1280, 558] width 167 height 83
click at [959, 135] on icon "Next page" at bounding box center [955, 133] width 16 height 16
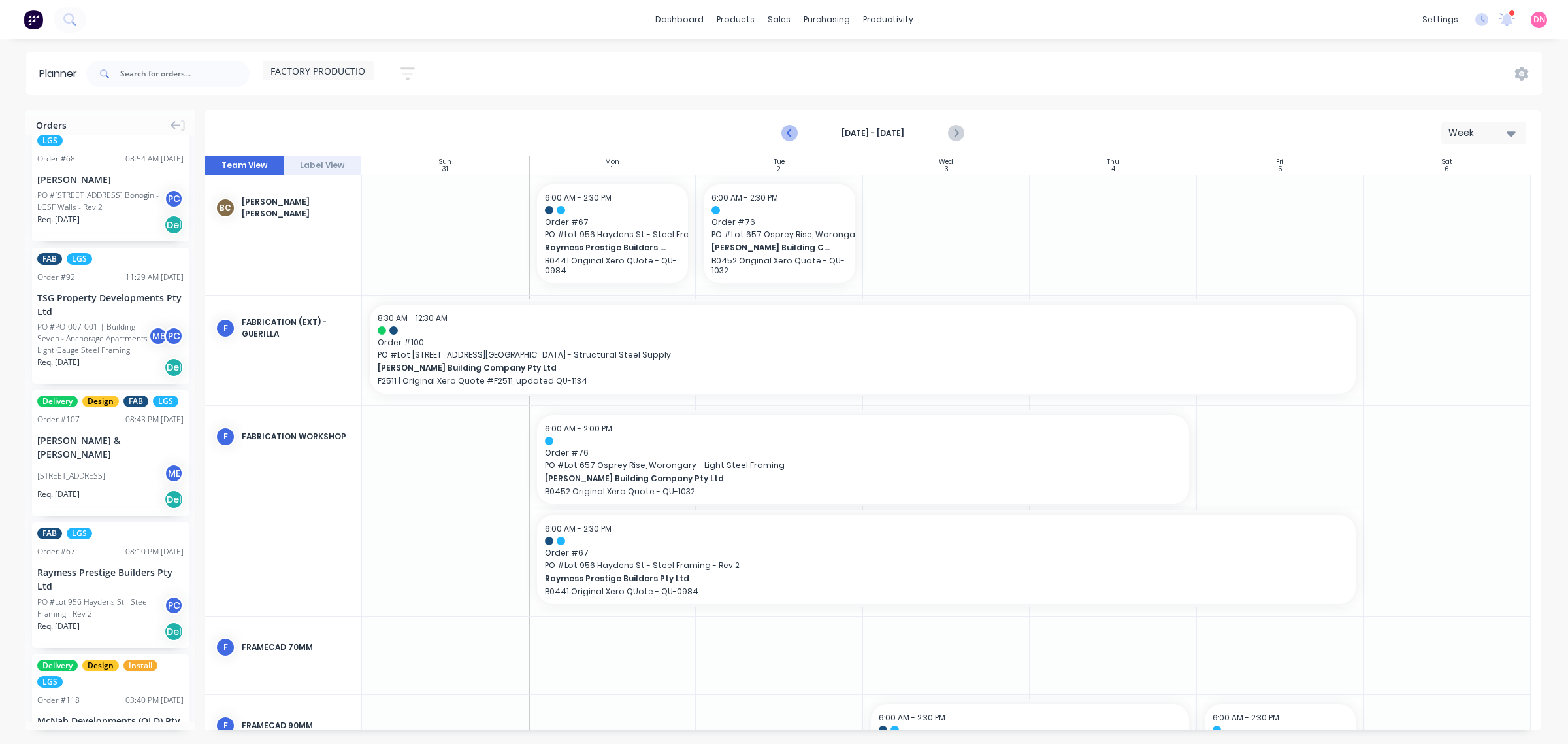
click at [781, 131] on button "Previous page" at bounding box center [790, 133] width 26 height 26
